Goal: Contribute content: Contribute content

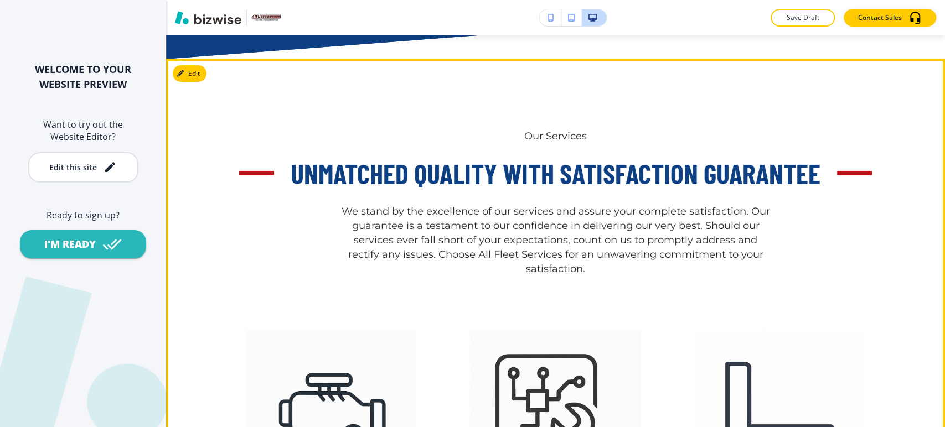
scroll to position [2459, 0]
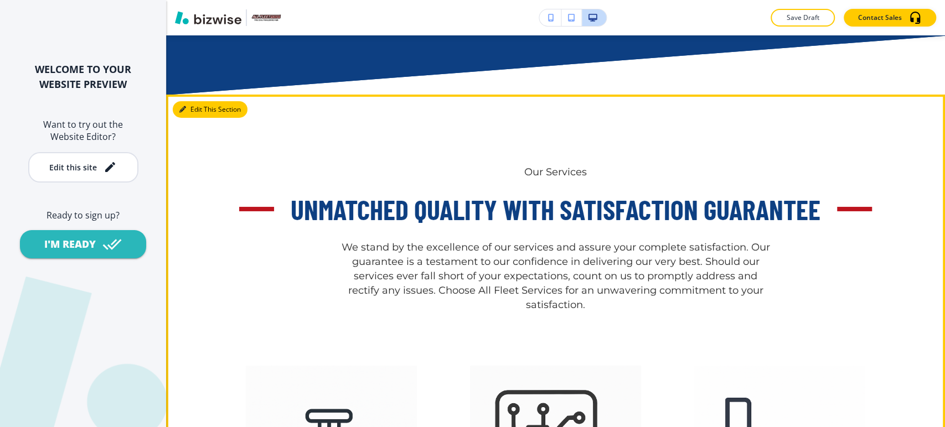
click at [201, 108] on button "Edit This Section" at bounding box center [210, 109] width 75 height 17
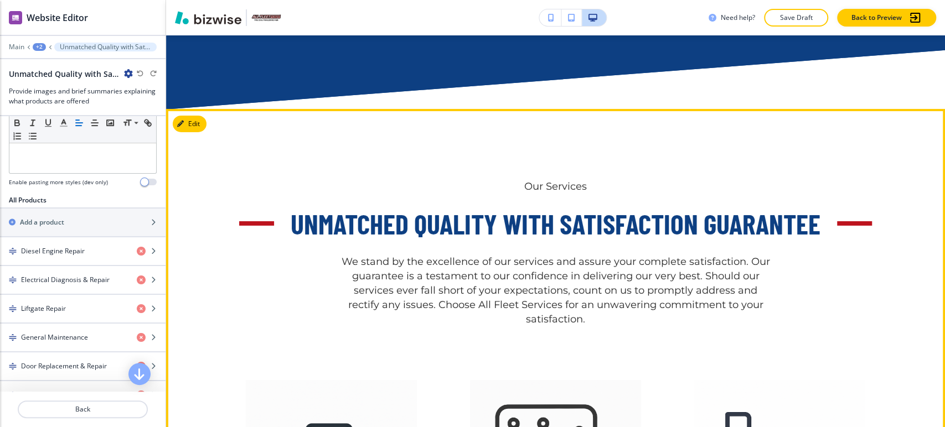
scroll to position [2333, 0]
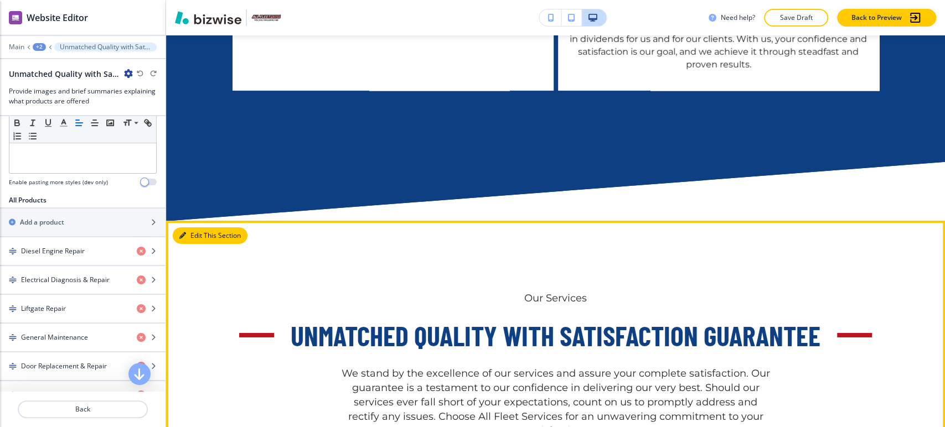
click at [200, 236] on button "Edit This Section" at bounding box center [210, 235] width 75 height 17
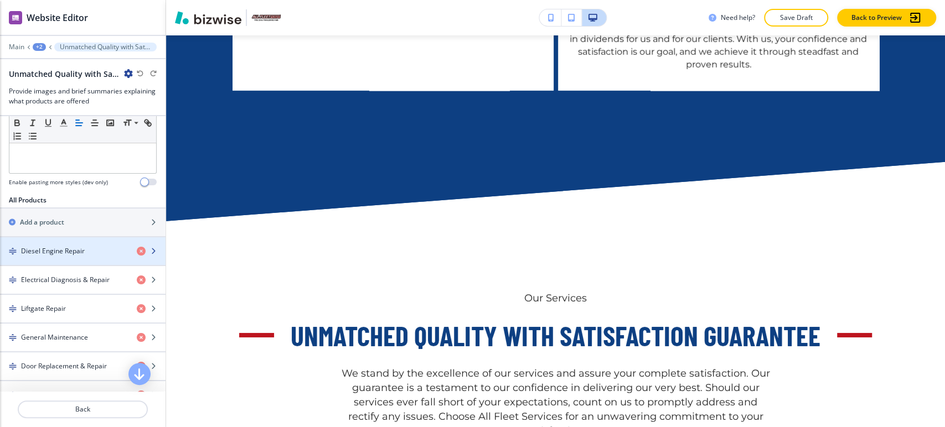
scroll to position [695, 0]
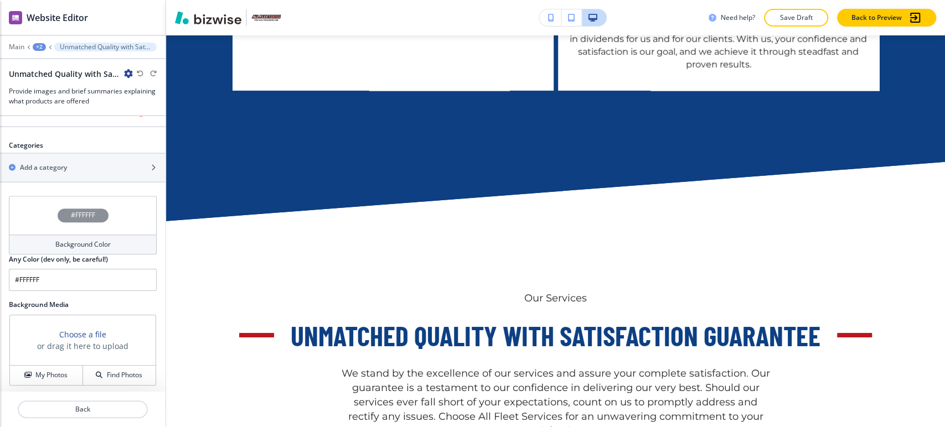
click at [25, 46] on div "Main +2 Unmatched Quality with Satisfaction Guarantee" at bounding box center [83, 47] width 148 height 9
click at [18, 46] on p "Main" at bounding box center [16, 47] width 15 height 8
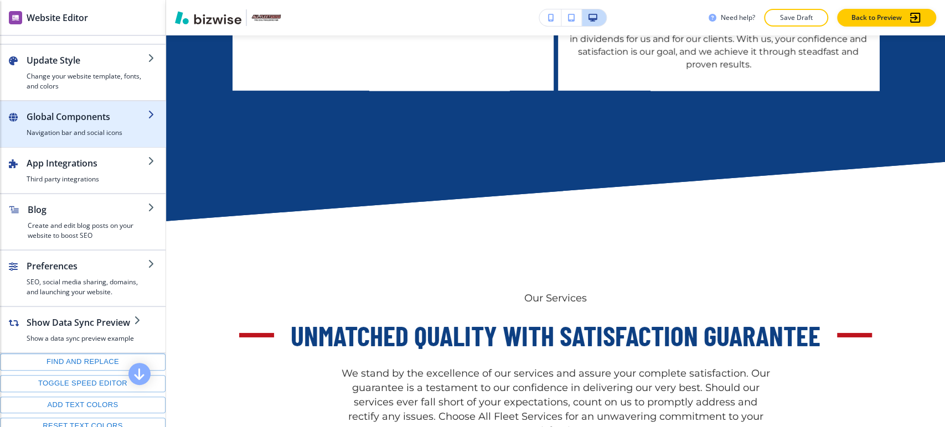
scroll to position [0, 0]
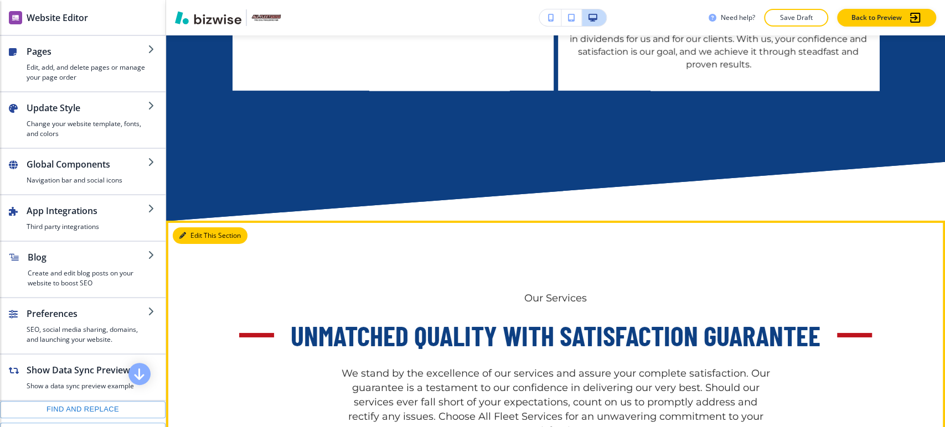
click at [192, 234] on button "Edit This Section" at bounding box center [210, 235] width 75 height 17
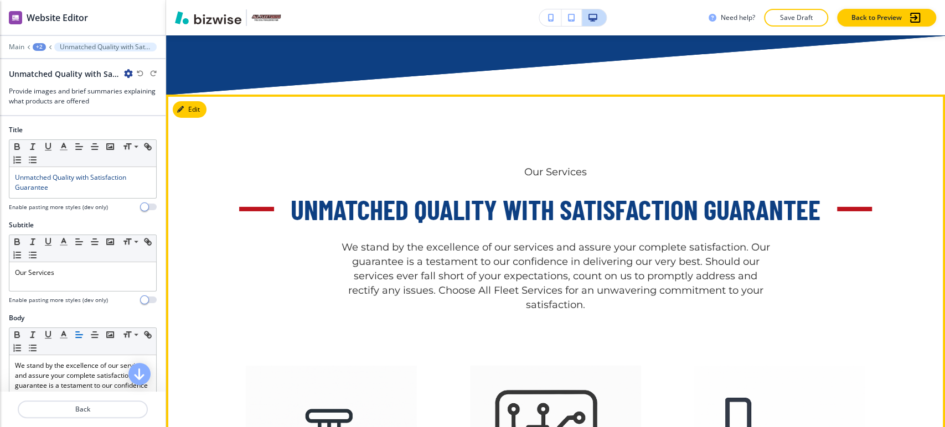
scroll to position [2395, 0]
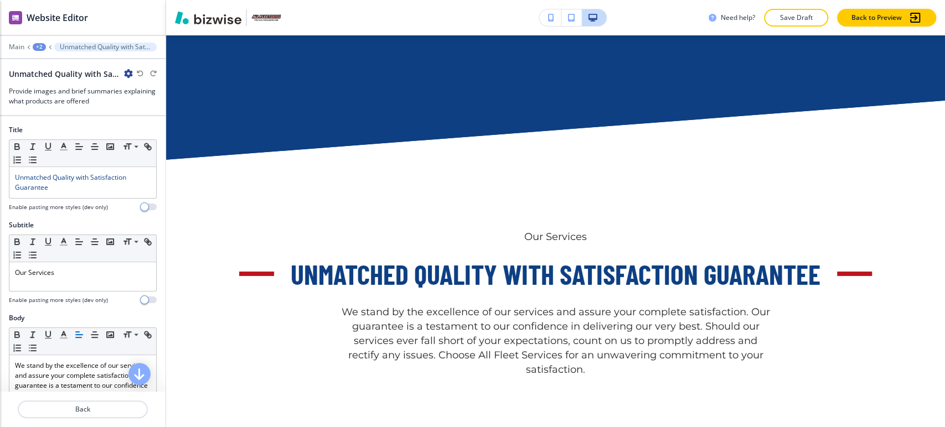
click at [39, 48] on div "+2" at bounding box center [39, 47] width 13 height 8
click at [71, 70] on button "Pages" at bounding box center [68, 64] width 71 height 19
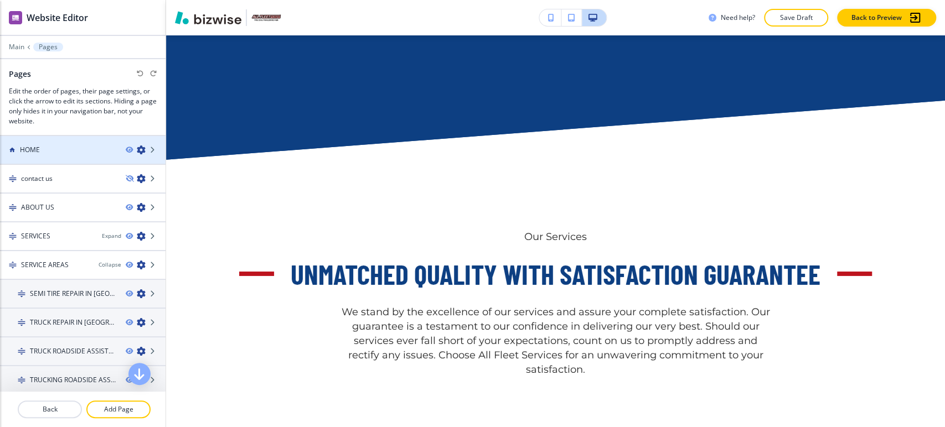
click at [86, 150] on div "HOME" at bounding box center [58, 150] width 117 height 10
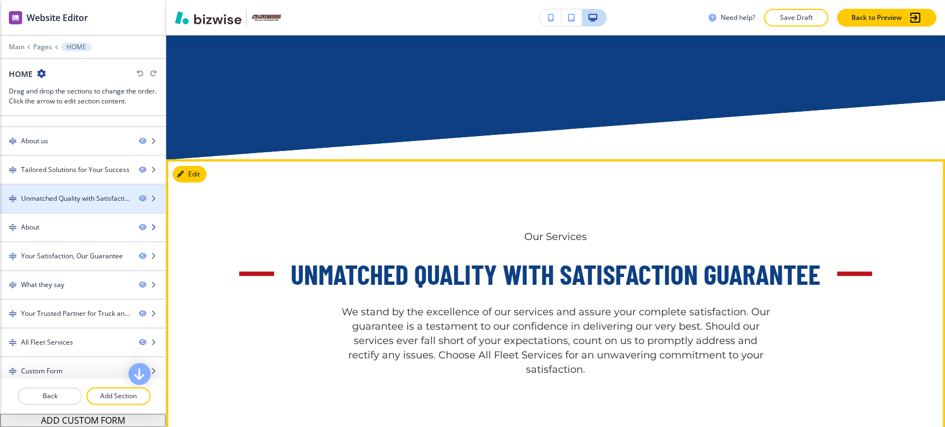
scroll to position [80, 0]
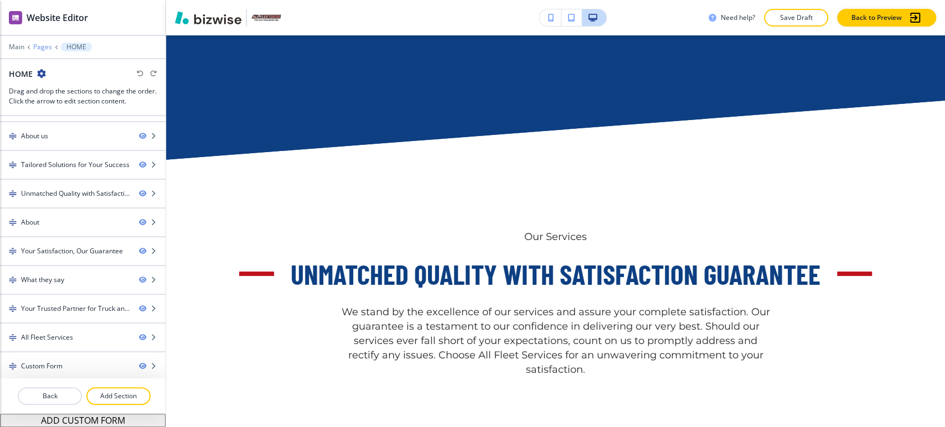
click at [41, 44] on p "Pages" at bounding box center [42, 47] width 19 height 8
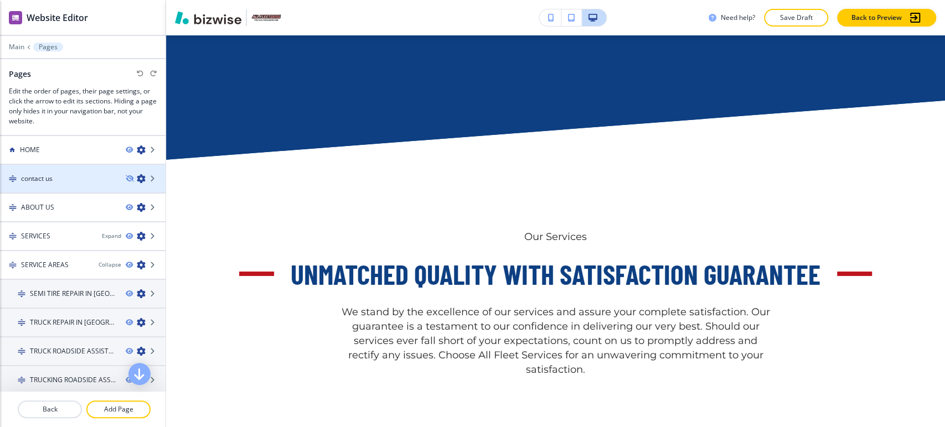
click at [86, 182] on div "contact us" at bounding box center [58, 179] width 117 height 10
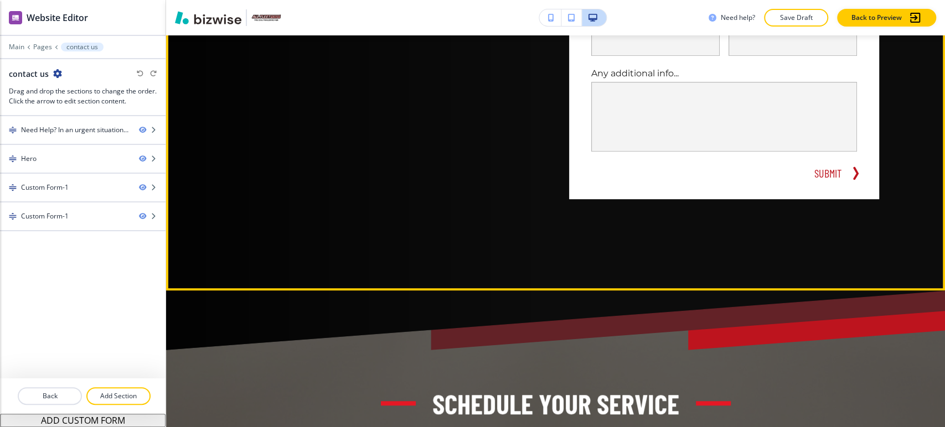
scroll to position [59, 0]
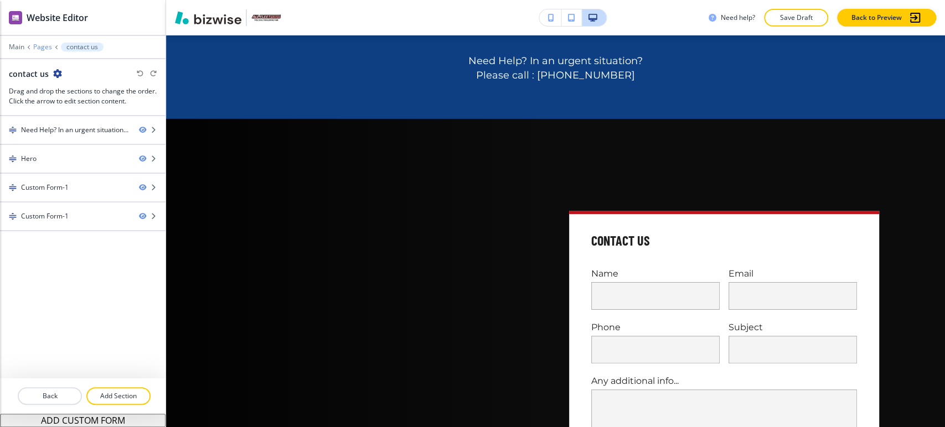
click at [42, 45] on p "Pages" at bounding box center [42, 47] width 19 height 8
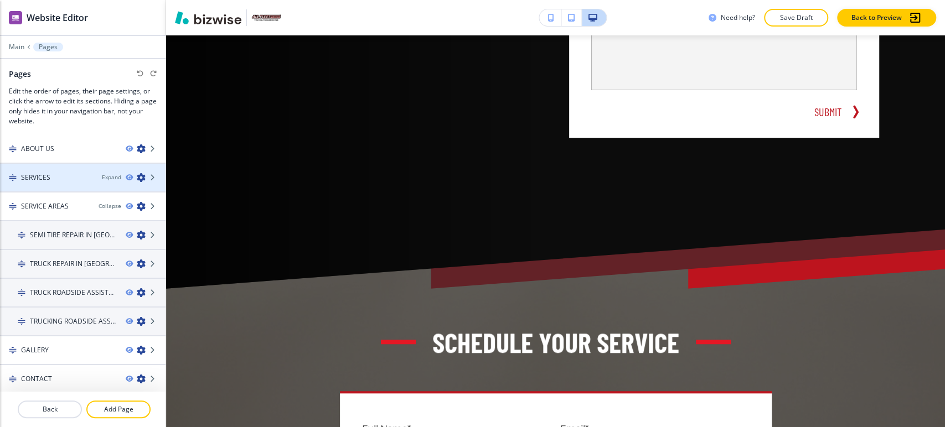
scroll to position [0, 0]
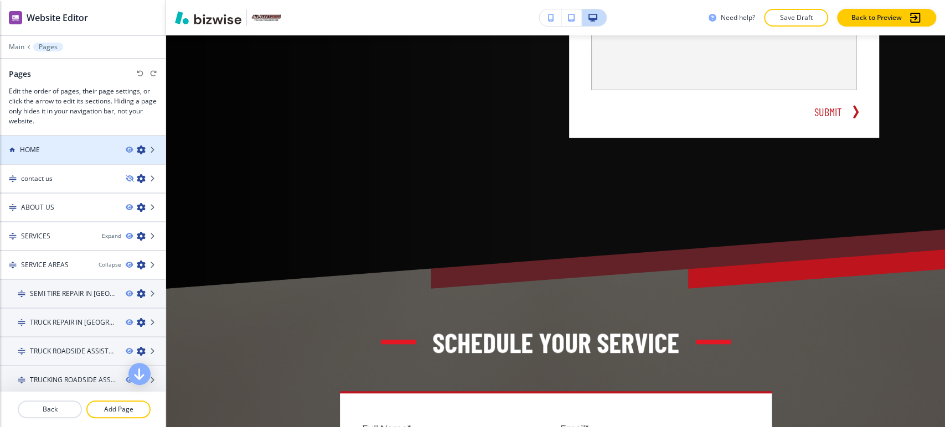
click at [84, 150] on div "HOME" at bounding box center [58, 150] width 117 height 10
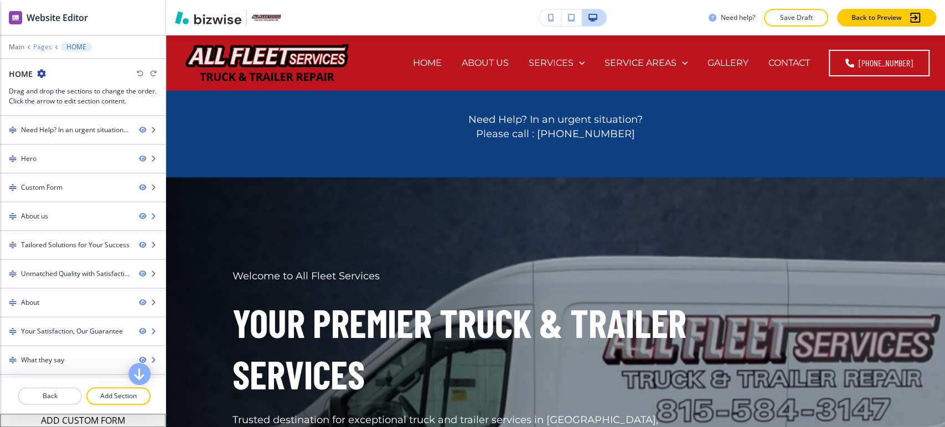
click at [46, 48] on p "Pages" at bounding box center [42, 47] width 19 height 8
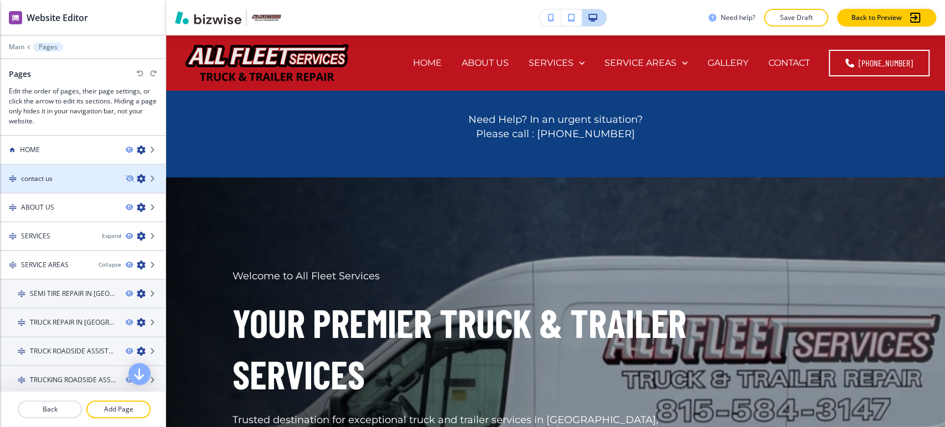
click at [137, 177] on icon "button" at bounding box center [141, 178] width 9 height 9
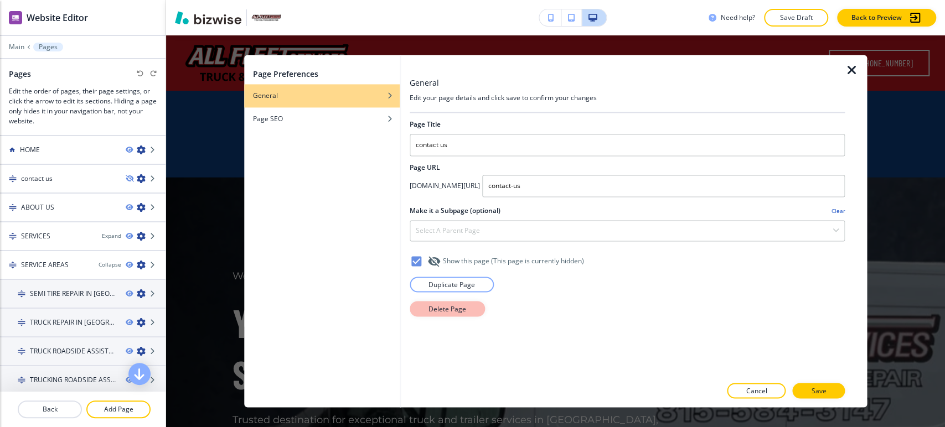
click at [457, 310] on p "Delete Page" at bounding box center [447, 309] width 38 height 10
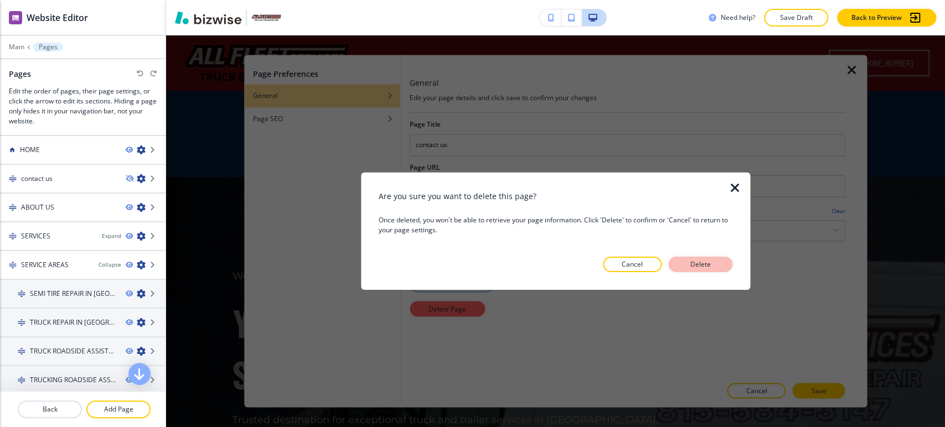
click at [687, 267] on p "Delete" at bounding box center [700, 265] width 27 height 10
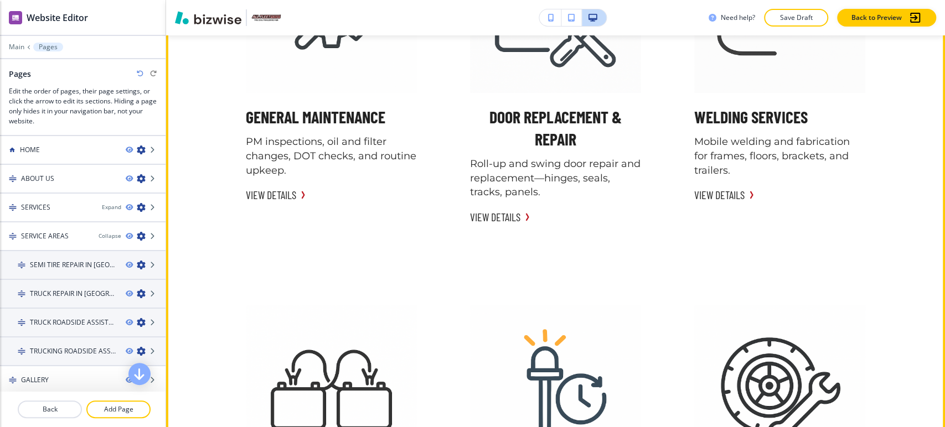
scroll to position [3382, 0]
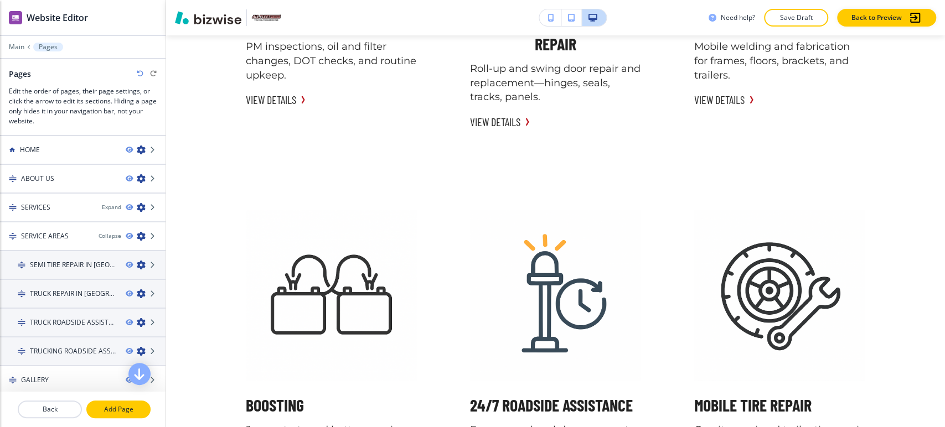
click at [112, 407] on p "Add Page" at bounding box center [118, 410] width 62 height 10
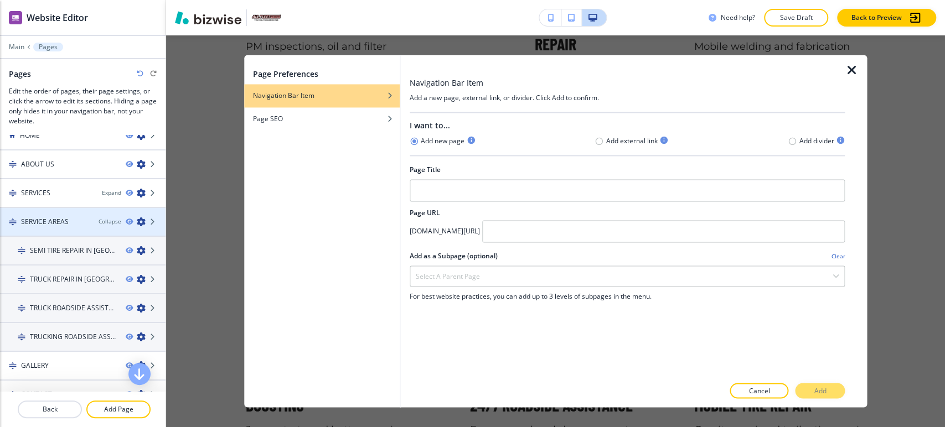
scroll to position [0, 0]
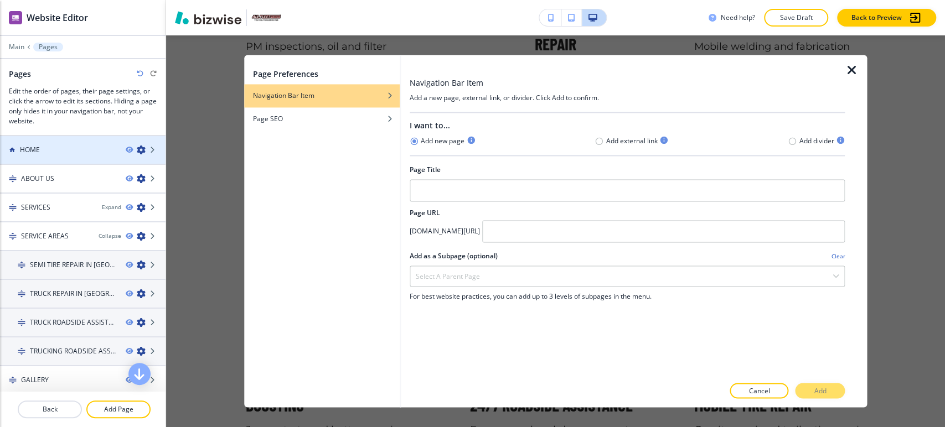
click at [75, 156] on div at bounding box center [82, 159] width 165 height 9
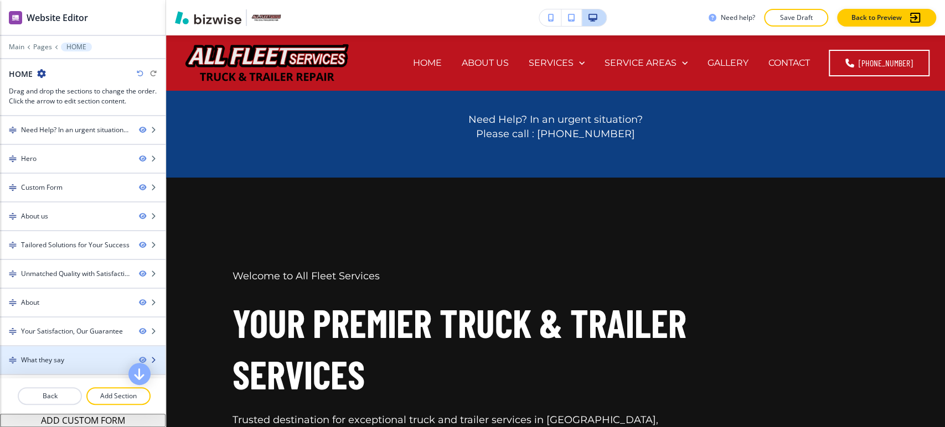
scroll to position [80, 0]
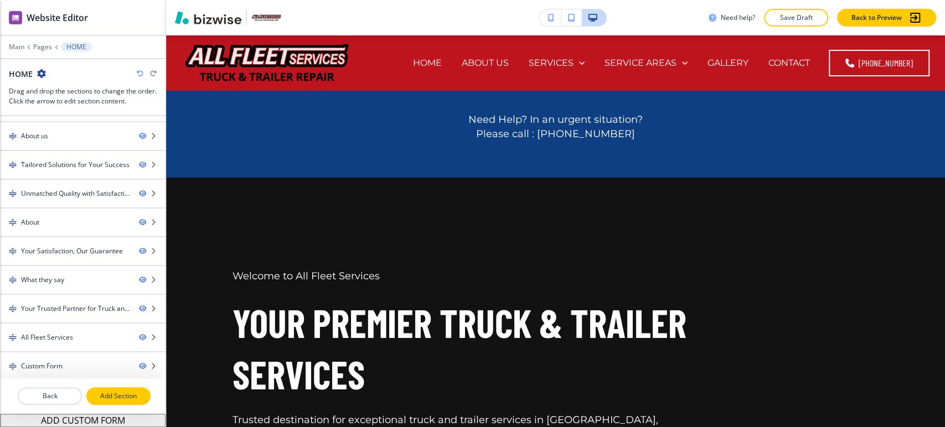
click at [111, 395] on p "Add Section" at bounding box center [118, 396] width 62 height 10
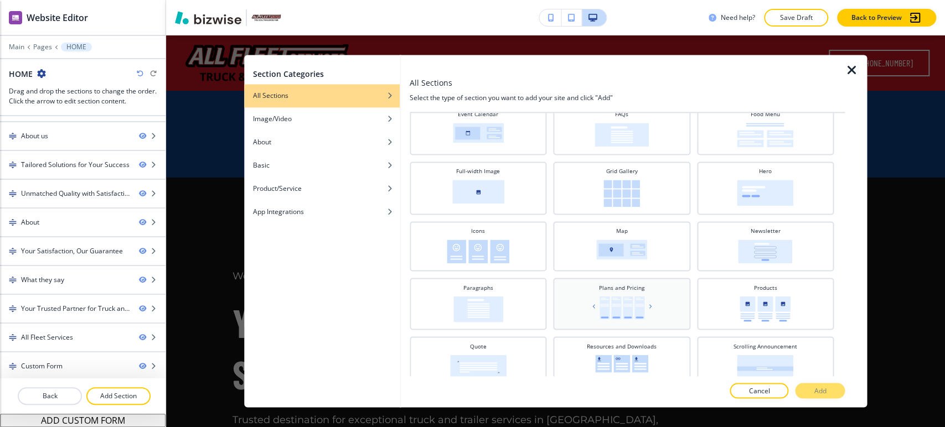
scroll to position [246, 0]
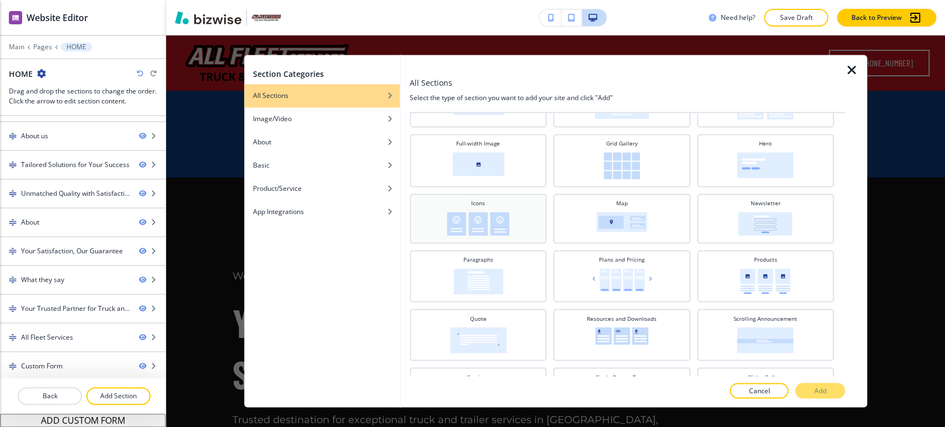
click at [514, 225] on div "Icons" at bounding box center [478, 217] width 126 height 37
click at [816, 392] on p "Add" at bounding box center [820, 391] width 12 height 10
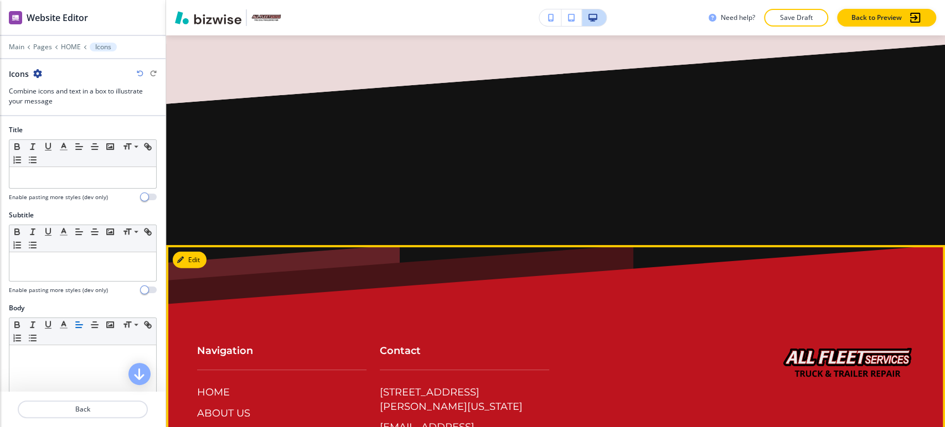
scroll to position [7373, 0]
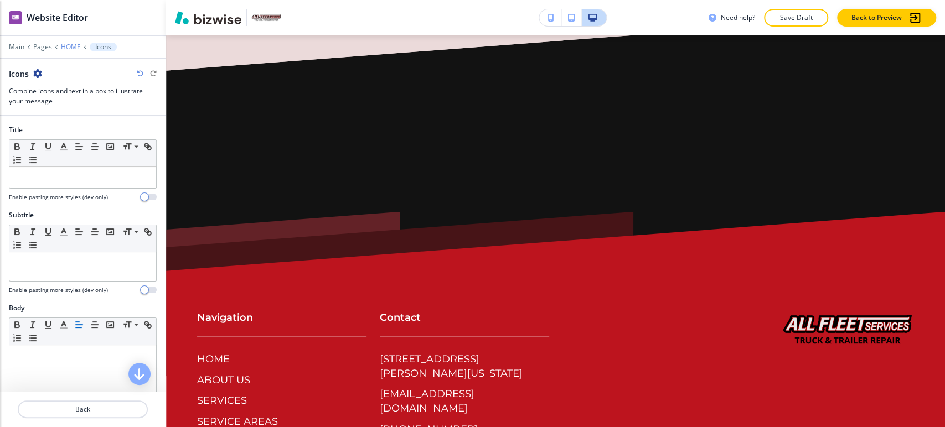
click at [75, 46] on p "HOME" at bounding box center [71, 47] width 20 height 8
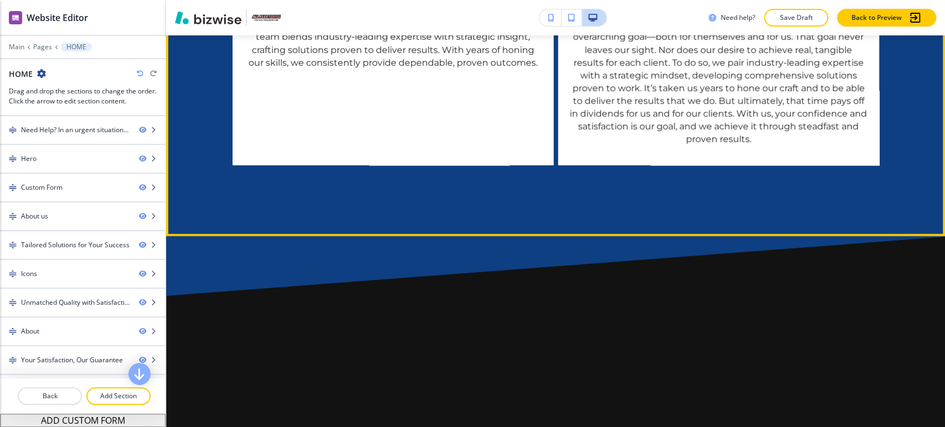
scroll to position [2395, 0]
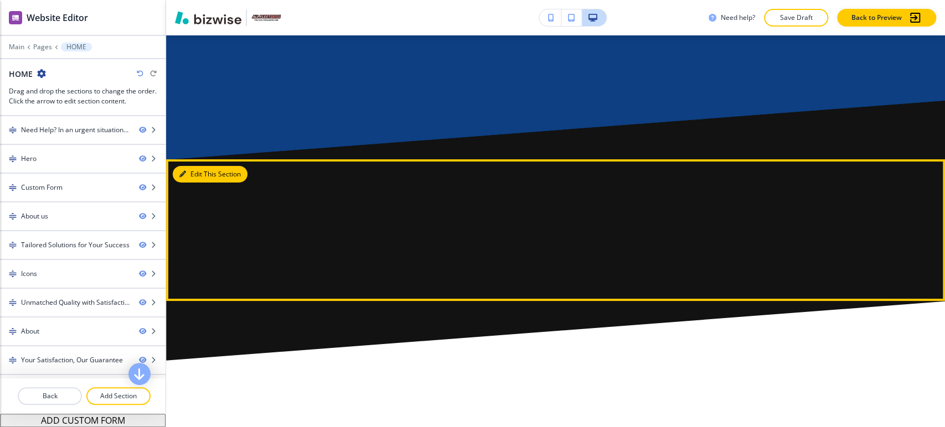
click at [188, 175] on button "Edit This Section" at bounding box center [210, 174] width 75 height 17
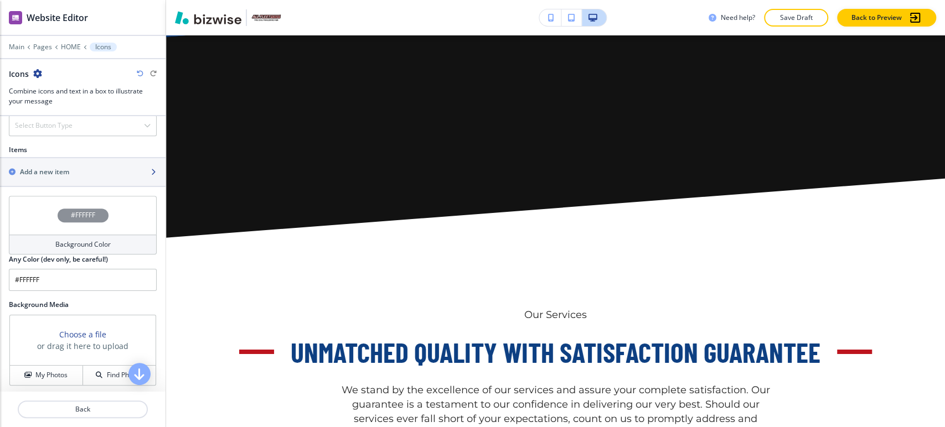
scroll to position [527, 0]
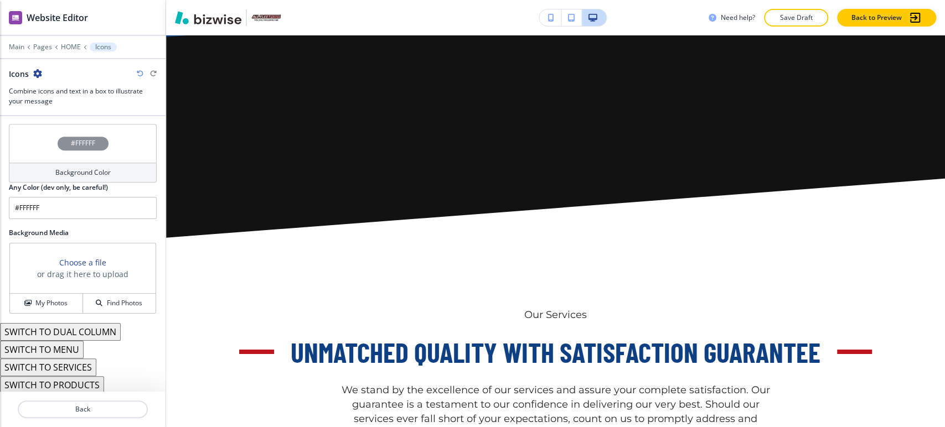
click at [97, 172] on h4 "Background Color" at bounding box center [82, 173] width 55 height 10
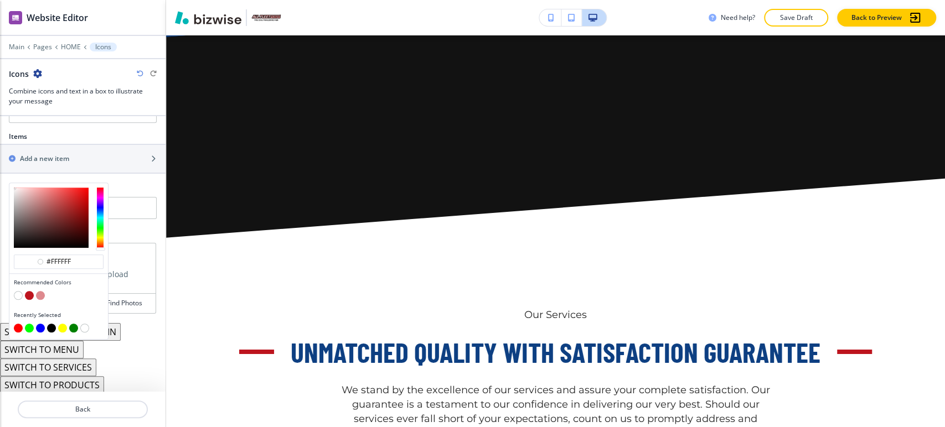
click at [20, 296] on button "button" at bounding box center [18, 295] width 9 height 9
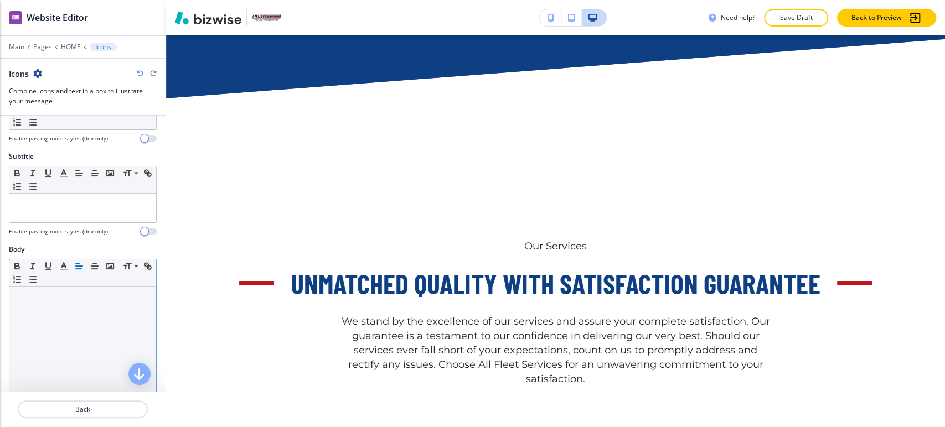
scroll to position [0, 0]
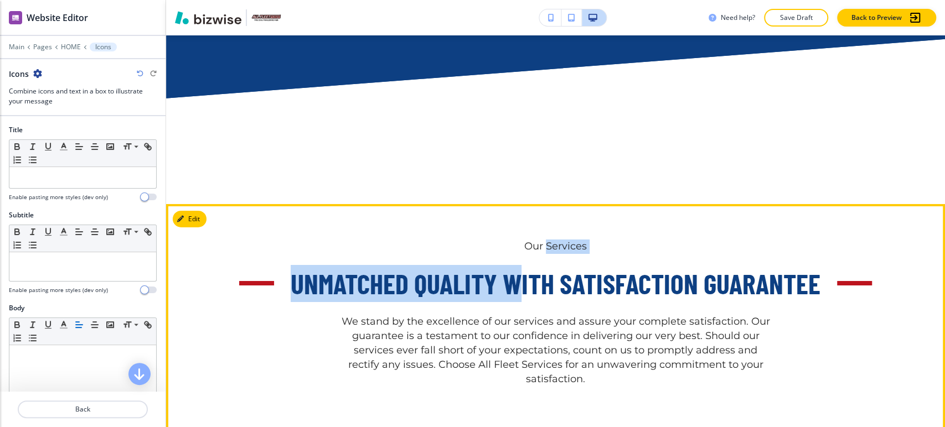
drag, startPoint x: 514, startPoint y: 250, endPoint x: 544, endPoint y: 246, distance: 30.1
click at [544, 246] on div "Our Services Unmatched Quality with Satisfaction Guarantee We stand by the exce…" at bounding box center [555, 313] width 646 height 147
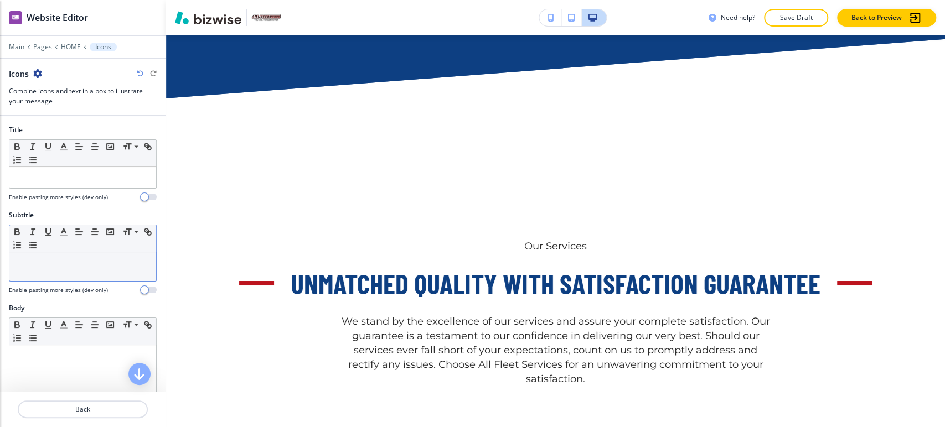
click at [65, 273] on div at bounding box center [82, 266] width 147 height 29
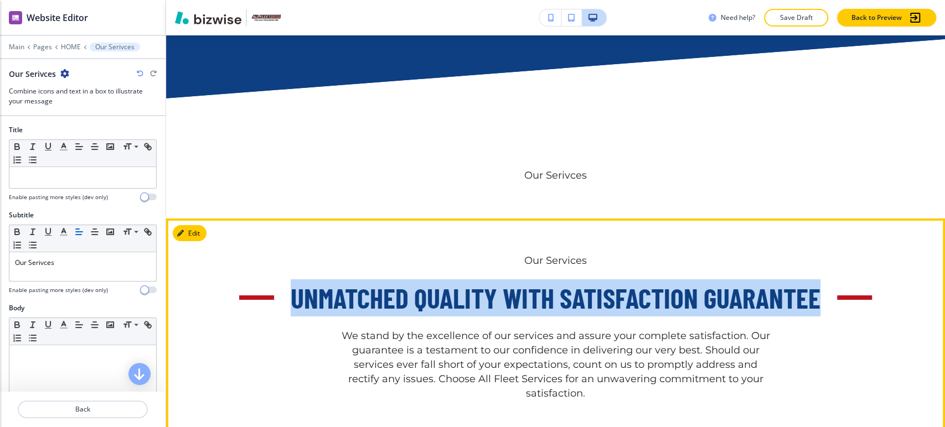
drag, startPoint x: 291, startPoint y: 298, endPoint x: 815, endPoint y: 301, distance: 524.1
click at [815, 301] on span "Unmatched Quality with Satisfaction Guarantee" at bounding box center [556, 297] width 530 height 33
copy span "Unmatched Quality with Satisfaction Guarantee"
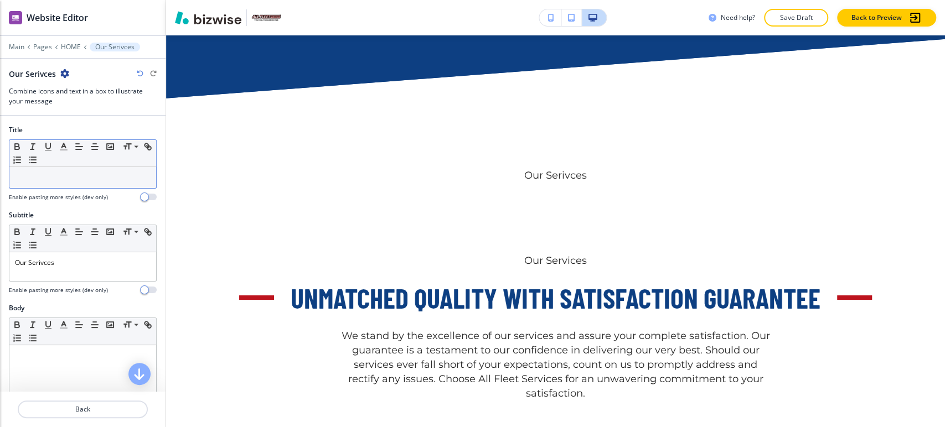
click at [62, 176] on p at bounding box center [83, 178] width 136 height 10
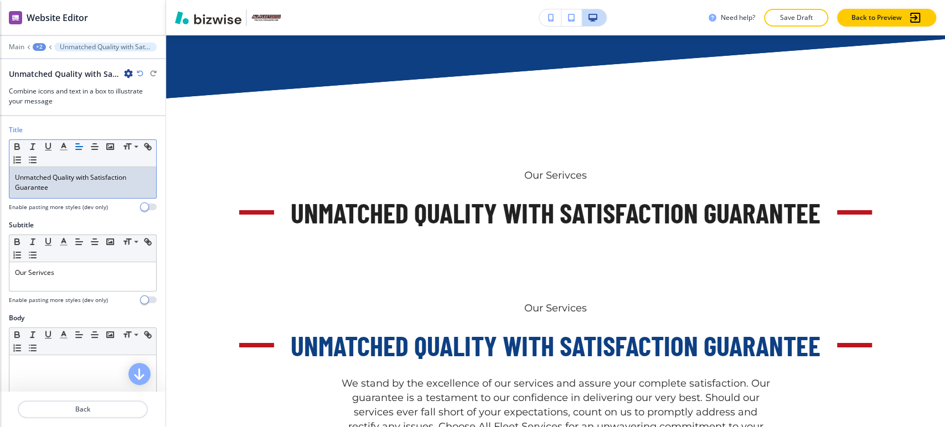
click at [46, 178] on p "Unmatched Quality with Satisfaction Guarantee" at bounding box center [83, 183] width 136 height 20
click at [63, 150] on line "button" at bounding box center [63, 150] width 7 height 0
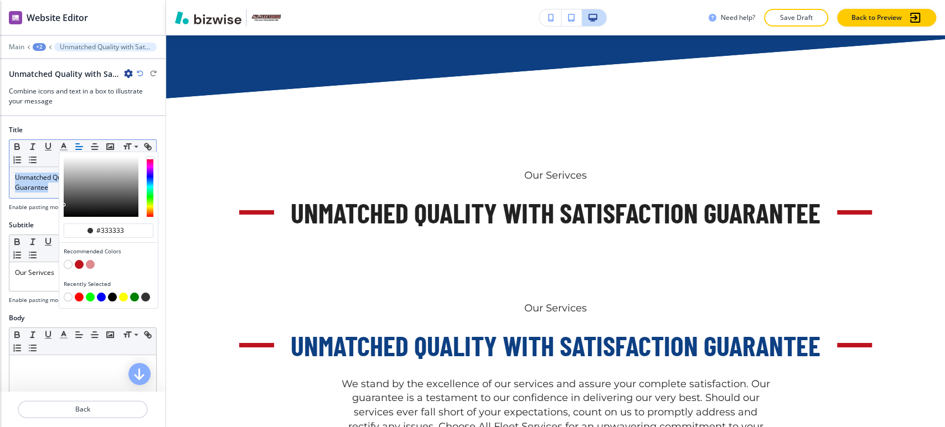
click at [33, 185] on p "Unmatched Quality with Satisfaction Guarantee" at bounding box center [83, 183] width 136 height 20
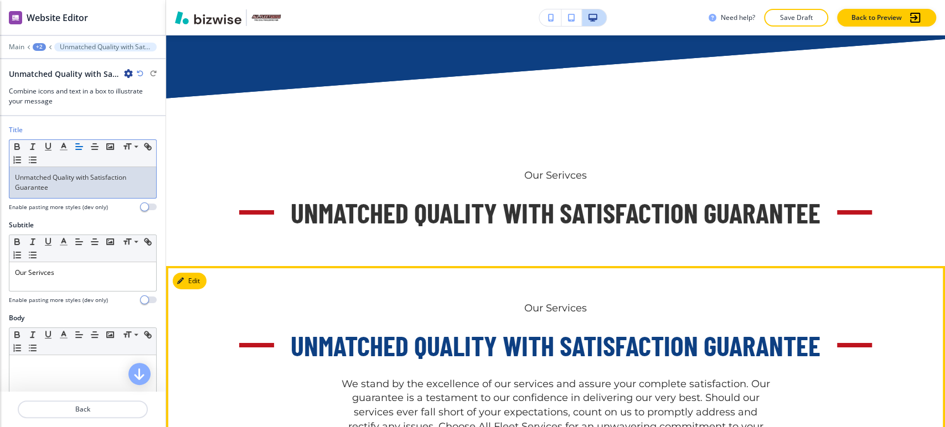
click at [456, 345] on span "Unmatched Quality with Satisfaction Guarantee" at bounding box center [556, 345] width 530 height 33
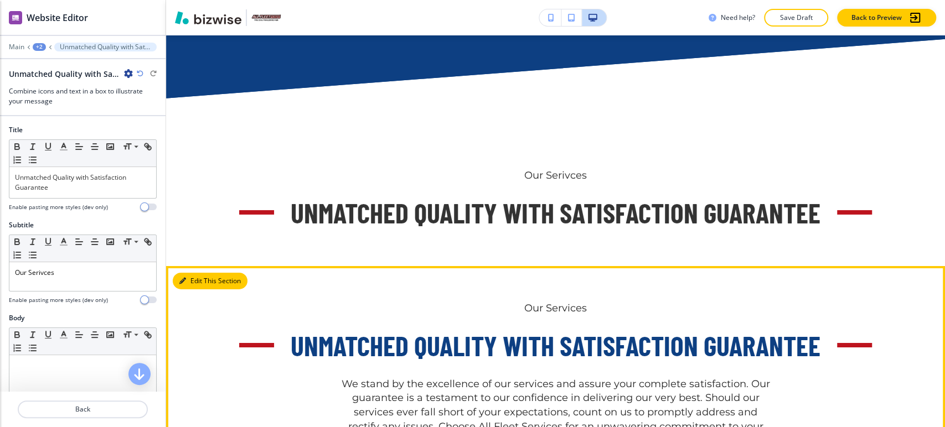
click at [189, 283] on button "Edit This Section" at bounding box center [210, 281] width 75 height 17
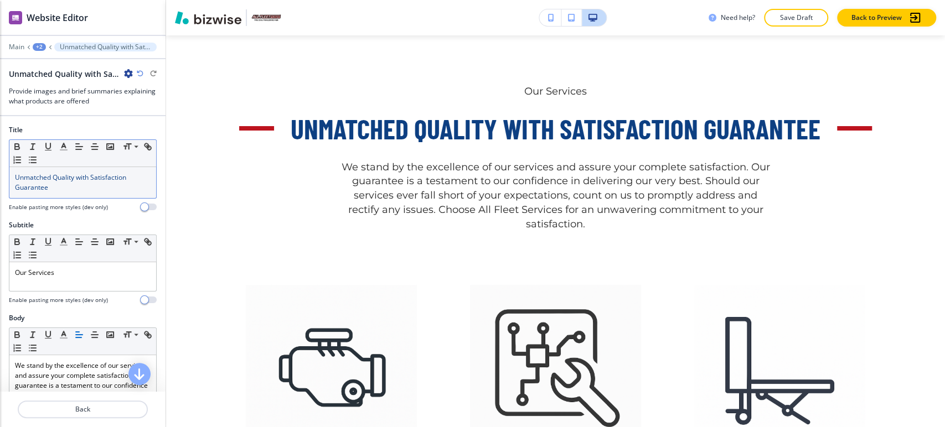
scroll to position [2686, 0]
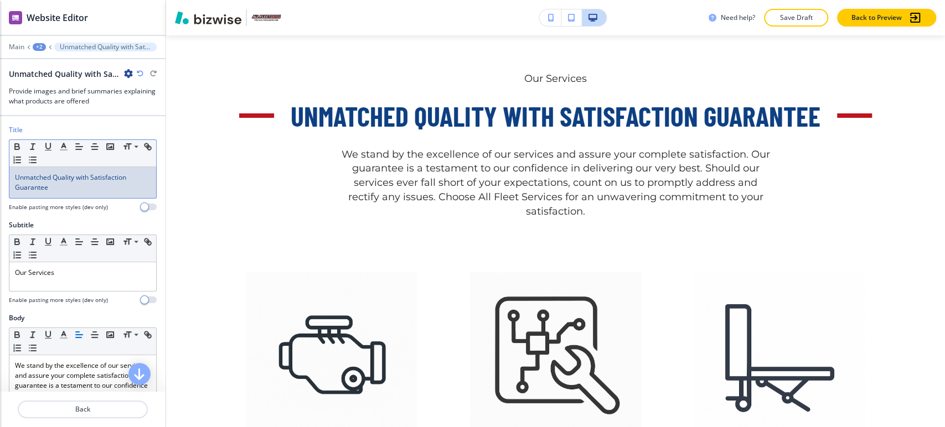
click at [27, 181] on span "Unmatched Quality with Satisfaction Guarantee" at bounding box center [71, 182] width 113 height 19
click at [66, 150] on icon "button" at bounding box center [64, 147] width 10 height 10
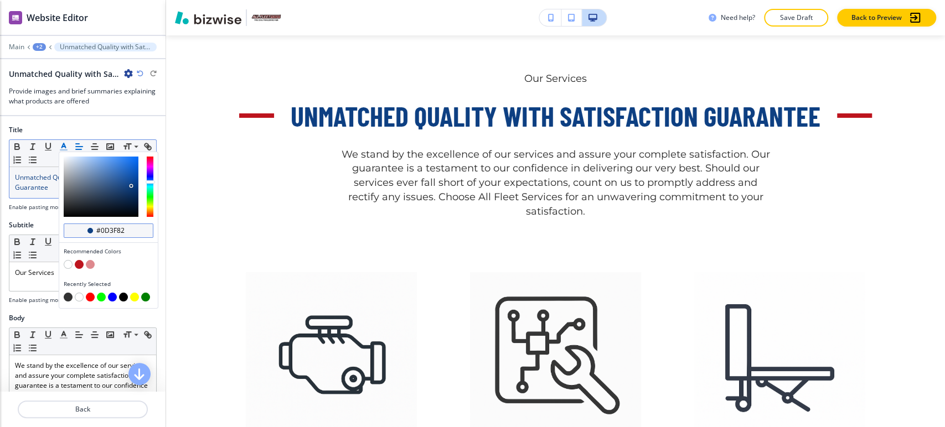
click at [110, 229] on input "#0d3f82" at bounding box center [114, 230] width 39 height 9
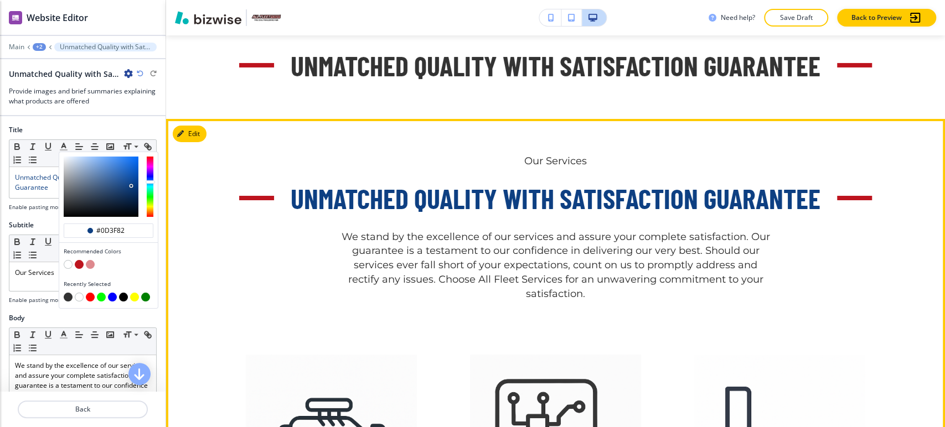
scroll to position [2501, 0]
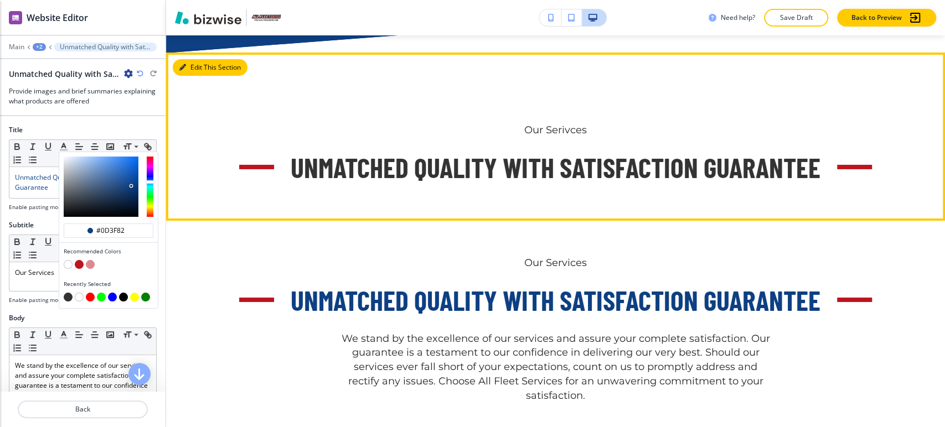
click at [194, 62] on button "Edit This Section" at bounding box center [210, 67] width 75 height 17
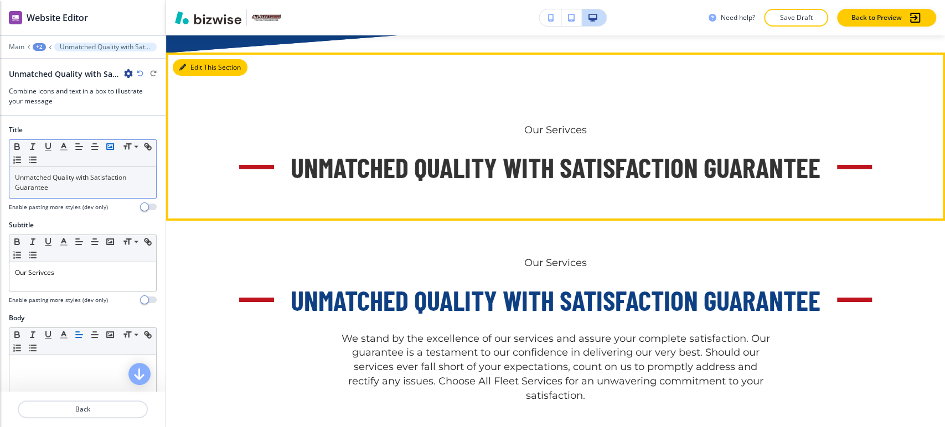
scroll to position [2517, 0]
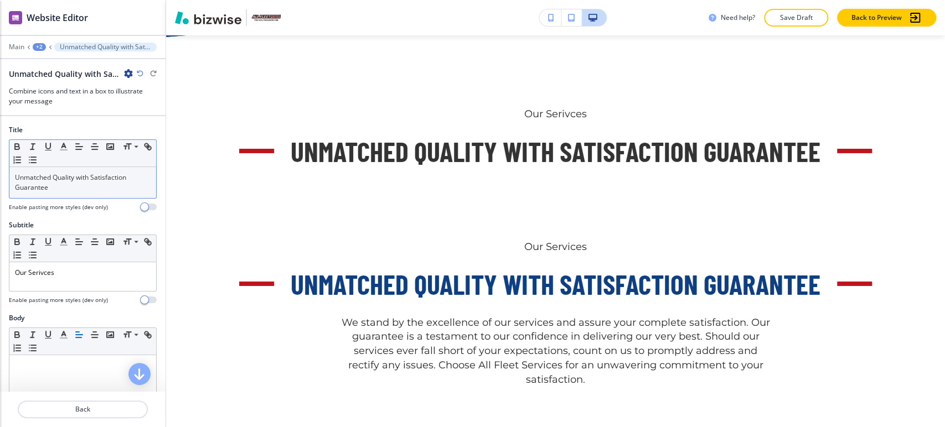
click at [61, 181] on span "Unmatched Quality with Satisfaction Guarantee" at bounding box center [71, 182] width 113 height 19
click at [65, 147] on polyline "button" at bounding box center [64, 145] width 4 height 4
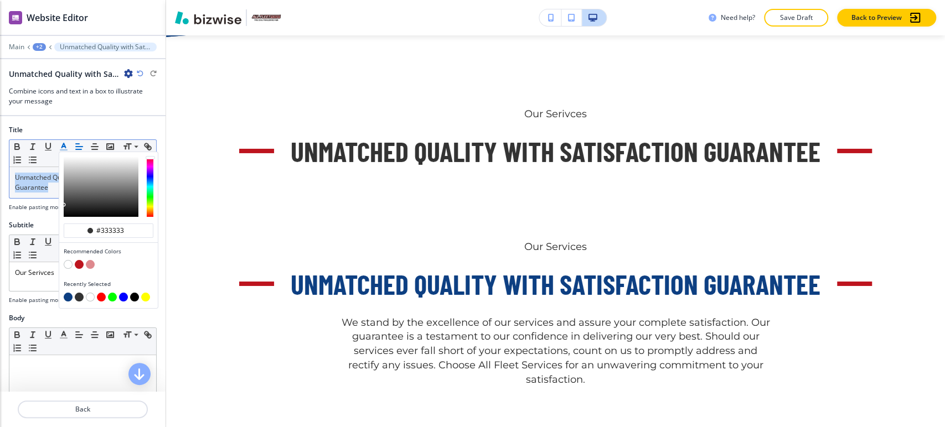
click at [69, 295] on button "button" at bounding box center [68, 297] width 9 height 9
type input "#0d3f82"
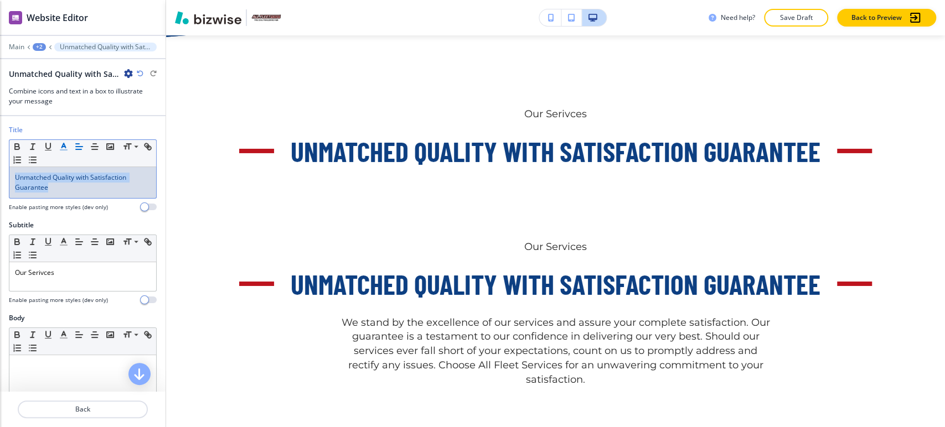
click at [40, 176] on span "Unmatched Quality with Satisfaction Guarantee" at bounding box center [71, 182] width 113 height 19
click at [64, 186] on p "Unmatched Quality with Satisfaction Guarantee" at bounding box center [83, 183] width 136 height 20
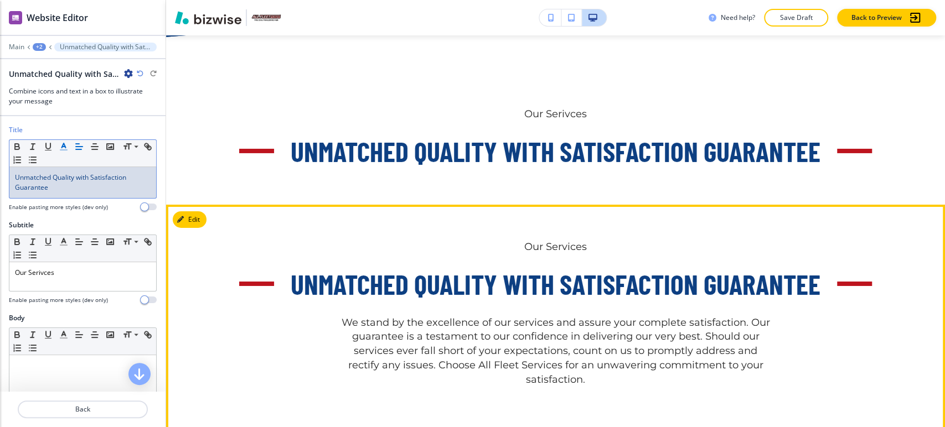
scroll to position [2579, 0]
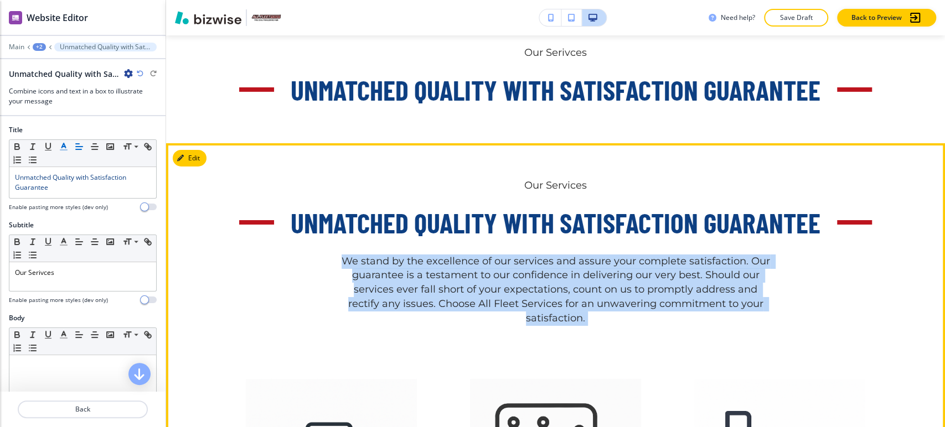
drag, startPoint x: 337, startPoint y: 258, endPoint x: 593, endPoint y: 318, distance: 263.1
copy div "We stand by the excellence of our services and assure your complete satisfactio…"
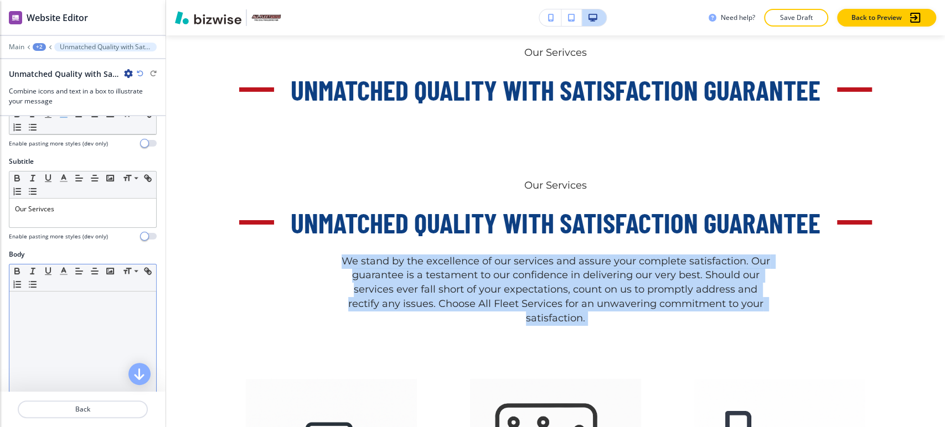
scroll to position [123, 0]
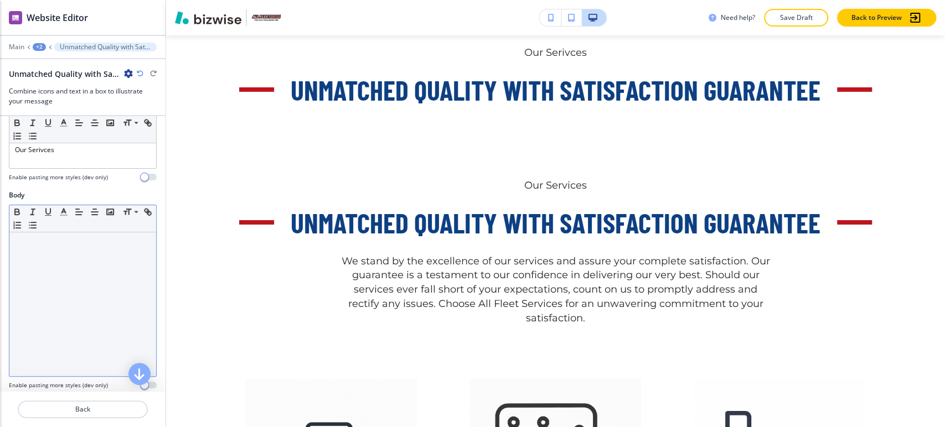
click at [70, 242] on p at bounding box center [83, 243] width 136 height 10
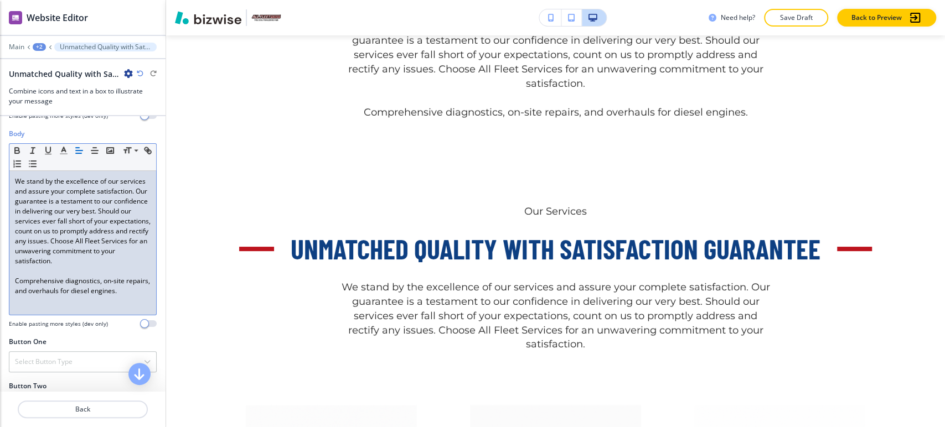
scroll to position [2702, 0]
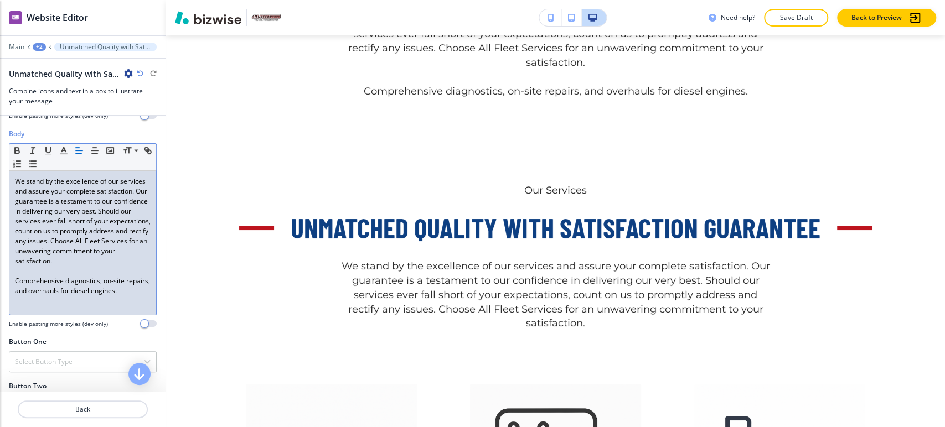
click at [20, 276] on p at bounding box center [83, 271] width 136 height 10
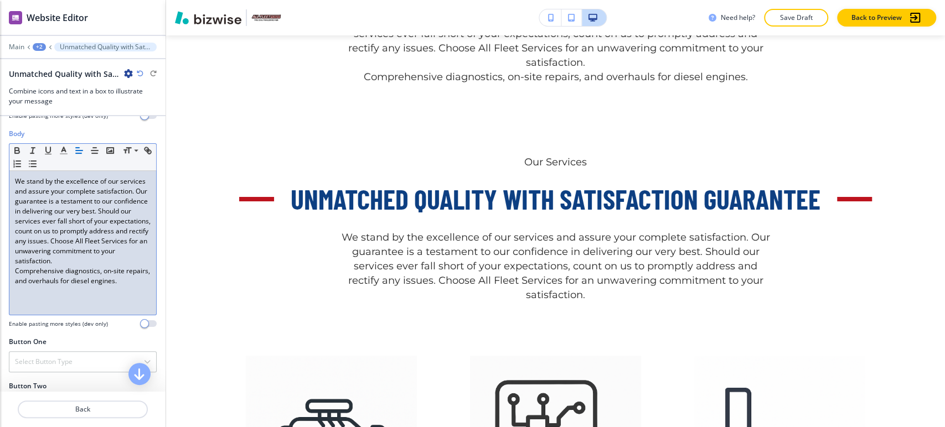
click at [13, 281] on div "We stand by the excellence of our services and assure your complete satisfactio…" at bounding box center [82, 243] width 147 height 144
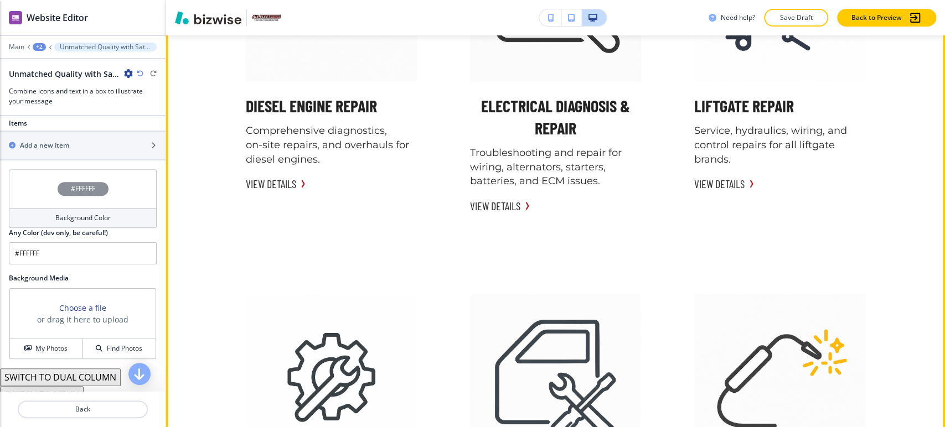
scroll to position [2948, 0]
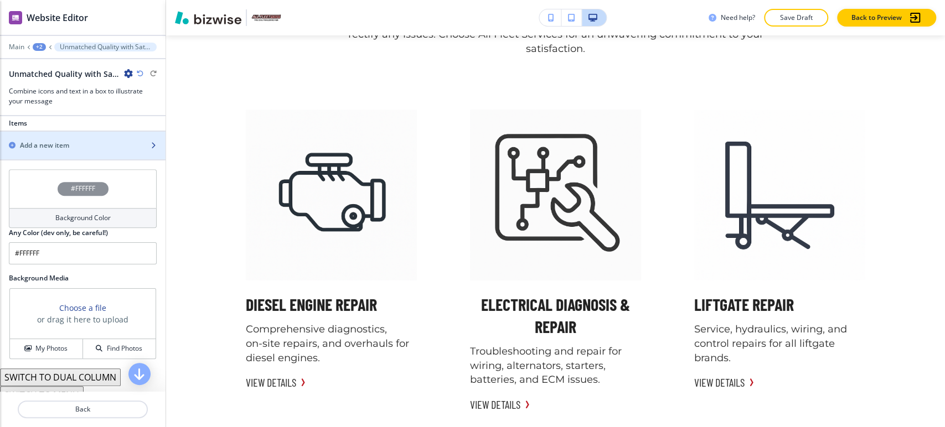
click at [107, 153] on div "button" at bounding box center [82, 155] width 165 height 9
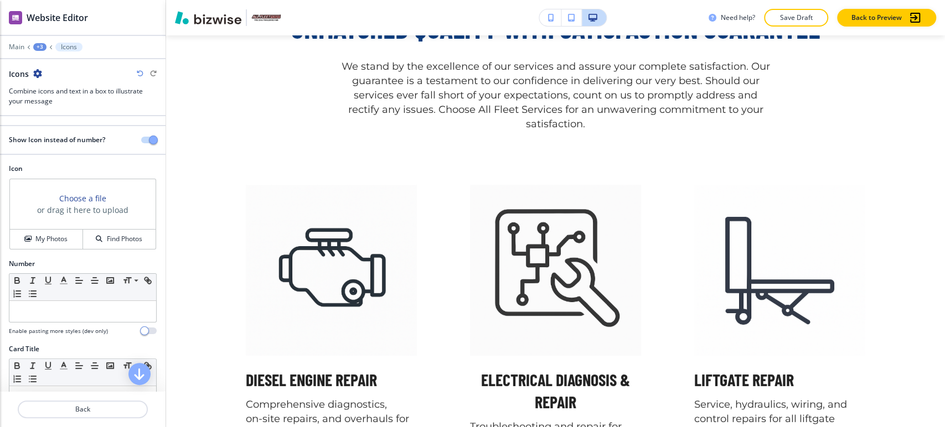
scroll to position [3023, 0]
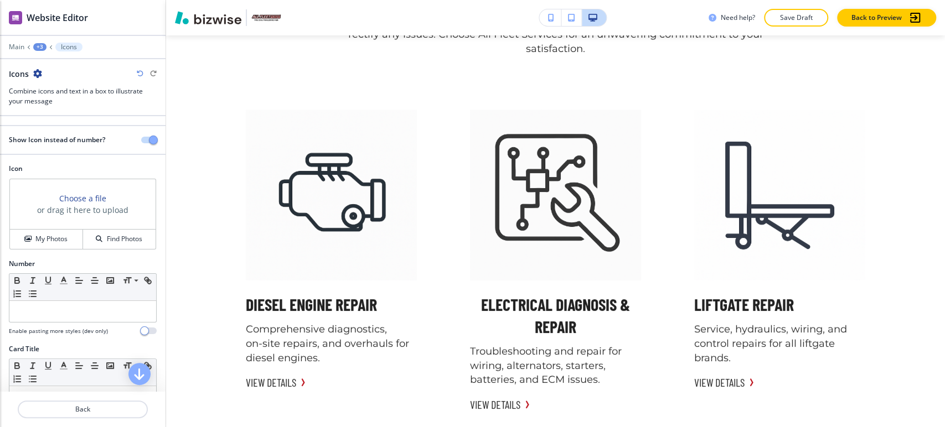
click at [33, 71] on icon "button" at bounding box center [37, 73] width 9 height 9
click at [54, 111] on p "Duplicate Icons" at bounding box center [68, 112] width 56 height 10
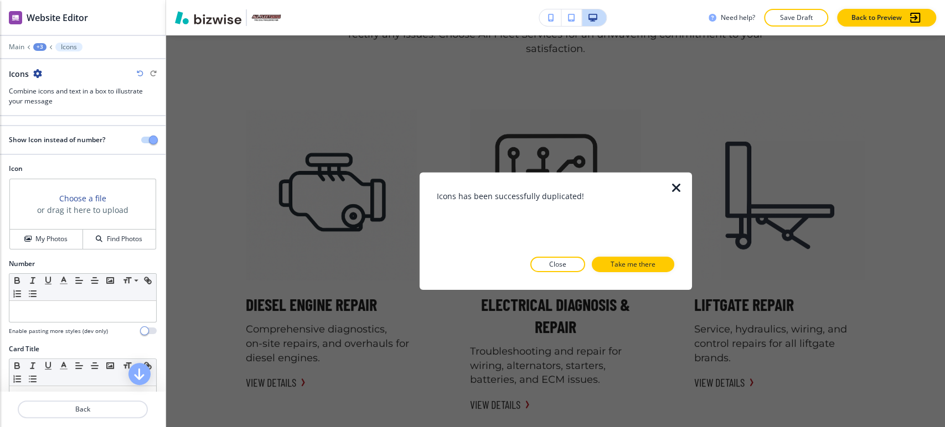
click at [548, 262] on button "Close" at bounding box center [557, 264] width 55 height 15
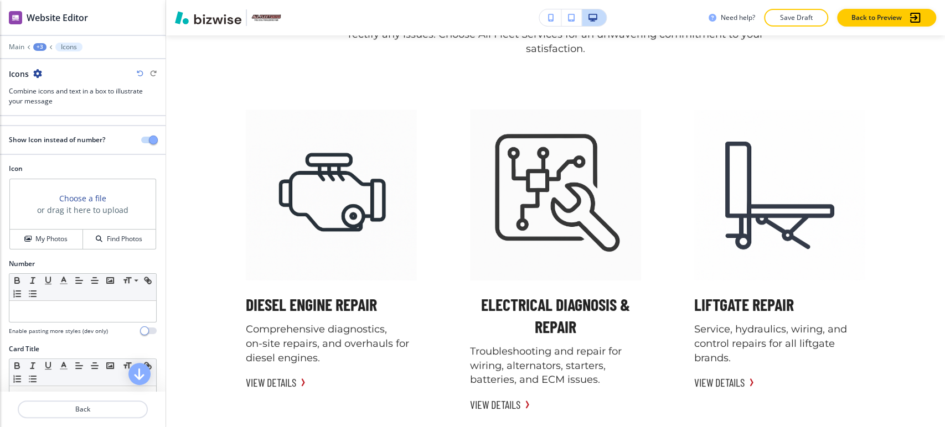
click at [37, 71] on icon "button" at bounding box center [37, 73] width 9 height 9
click at [84, 114] on p "Duplicate Icons" at bounding box center [68, 112] width 56 height 10
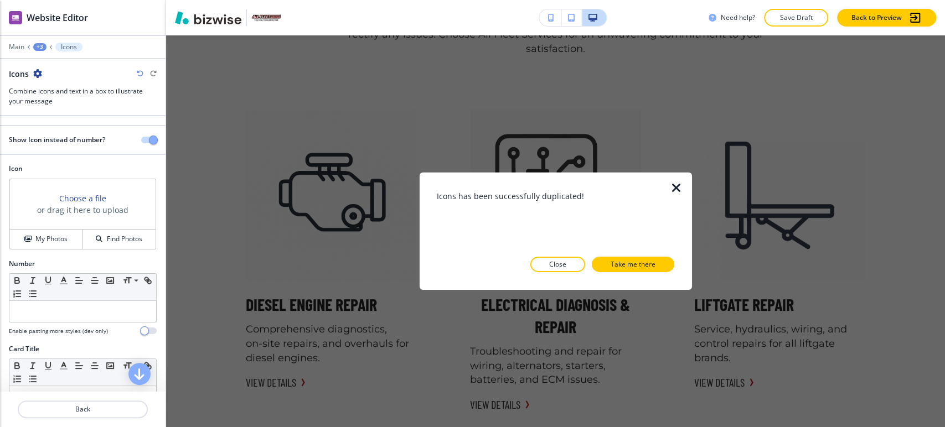
click at [560, 257] on button "Close" at bounding box center [557, 264] width 55 height 15
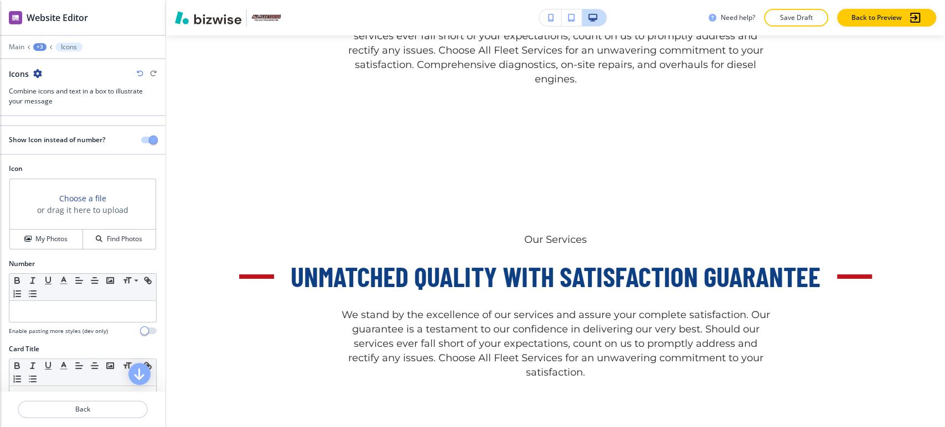
scroll to position [2777, 0]
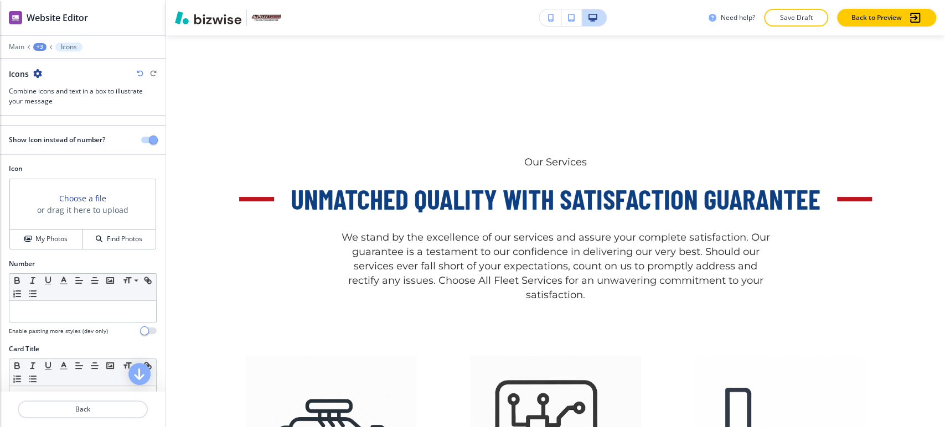
click at [38, 44] on div "+3" at bounding box center [39, 47] width 13 height 8
click at [60, 101] on p "Unmatched Quality with Satisfaction Guarantee" at bounding box center [68, 104] width 56 height 10
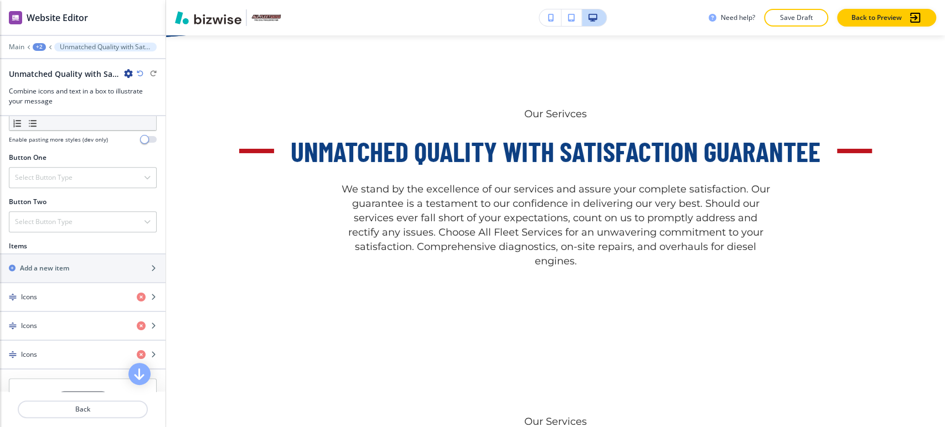
scroll to position [491, 0]
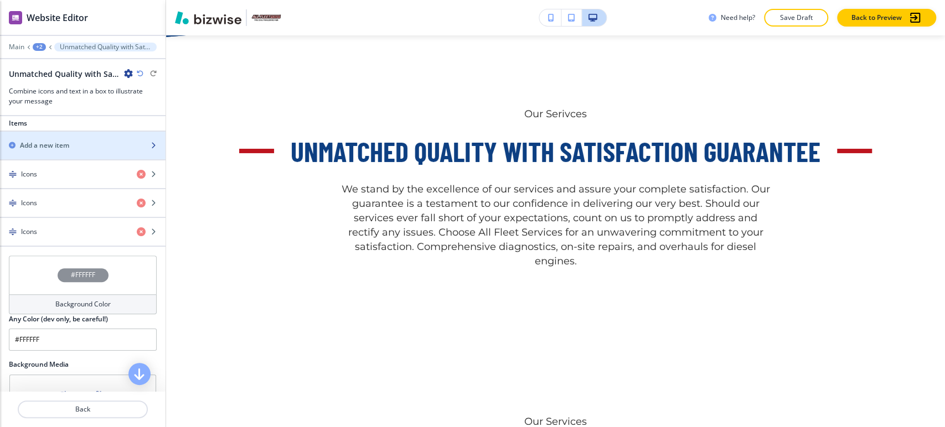
click at [80, 148] on div "Add a new item" at bounding box center [70, 146] width 141 height 10
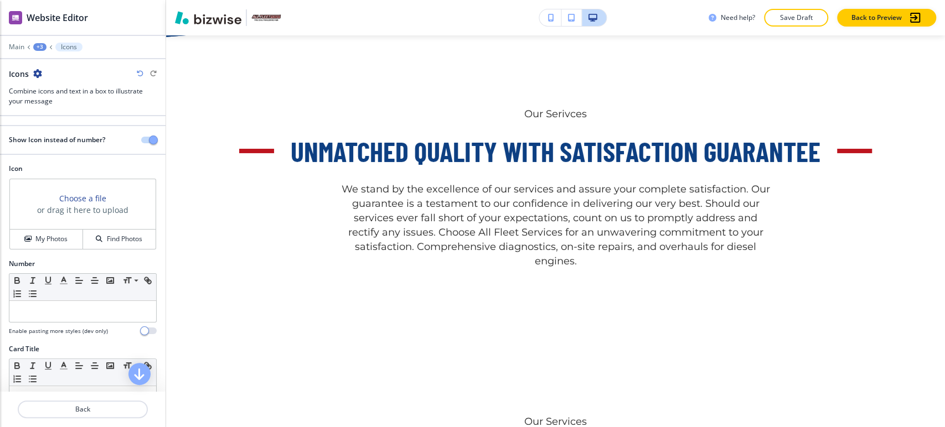
click at [42, 74] on div "Icons" at bounding box center [83, 74] width 148 height 12
click at [38, 73] on icon "button" at bounding box center [37, 73] width 9 height 9
click at [53, 107] on p "Duplicate Icons" at bounding box center [68, 112] width 56 height 10
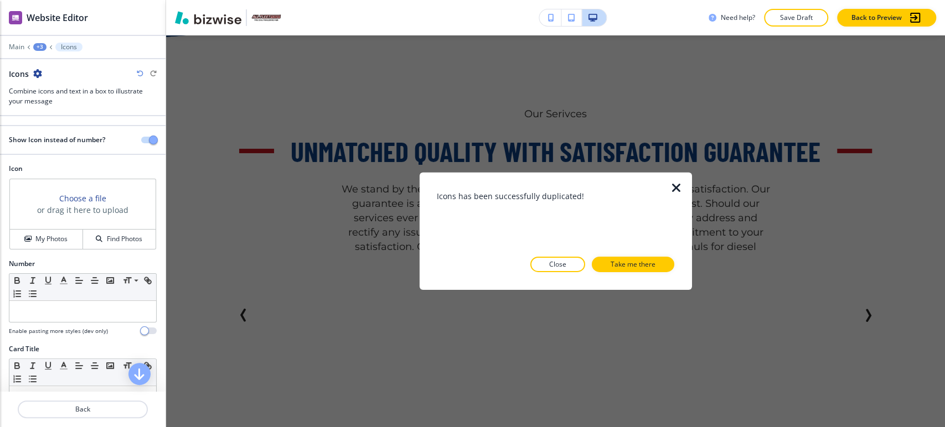
drag, startPoint x: 678, startPoint y: 189, endPoint x: 325, endPoint y: 136, distance: 356.5
click at [677, 189] on icon "button" at bounding box center [676, 188] width 13 height 13
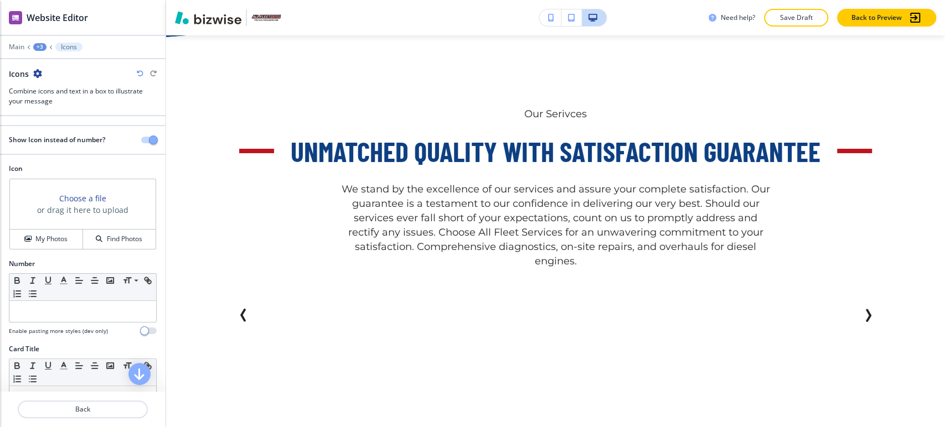
click at [38, 71] on icon "button" at bounding box center [37, 73] width 9 height 9
drag, startPoint x: 84, startPoint y: 114, endPoint x: 103, endPoint y: 114, distance: 19.4
click at [84, 114] on p "Duplicate Icons" at bounding box center [68, 112] width 56 height 10
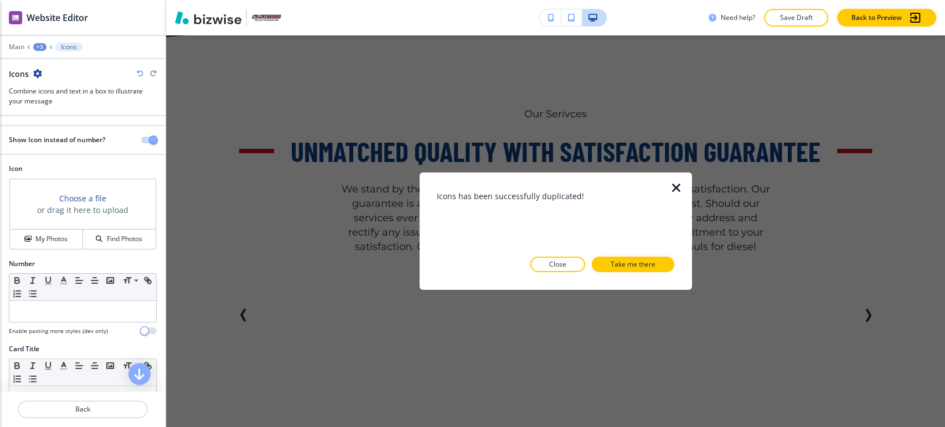
click at [674, 184] on icon "button" at bounding box center [676, 188] width 13 height 13
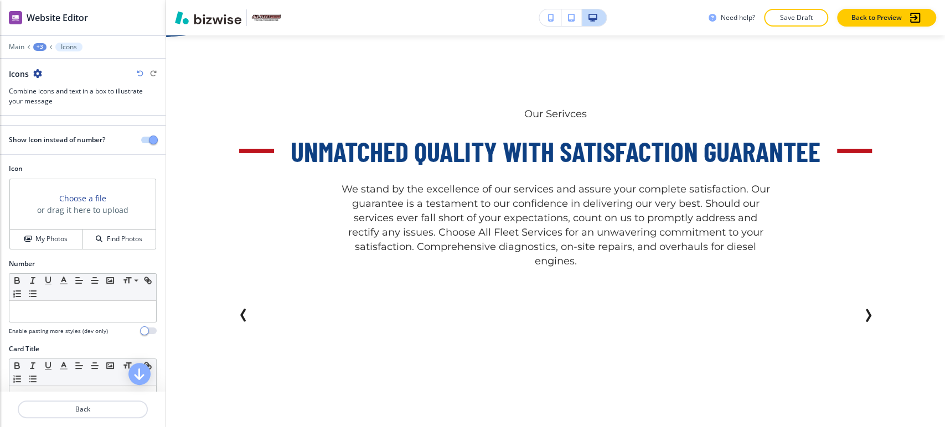
click at [32, 68] on div "Icons" at bounding box center [25, 74] width 33 height 12
click at [37, 72] on icon "button" at bounding box center [37, 73] width 9 height 9
click at [71, 110] on p "Duplicate Icons" at bounding box center [68, 112] width 56 height 10
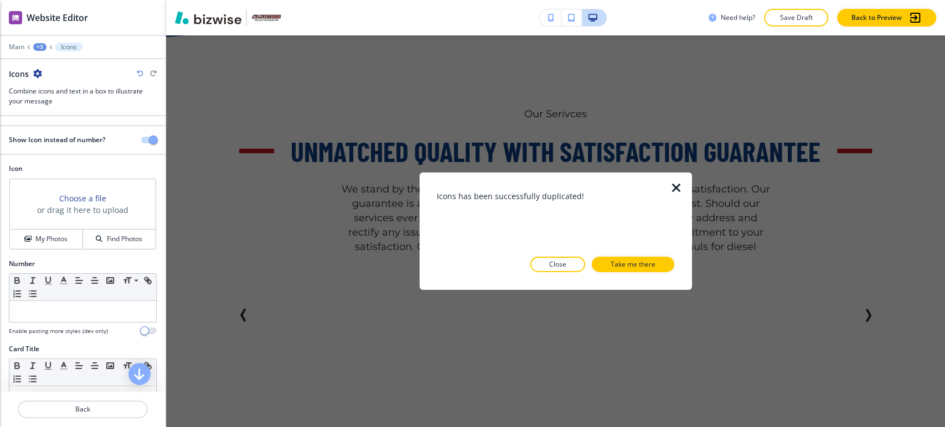
click at [678, 189] on icon "button" at bounding box center [676, 188] width 13 height 13
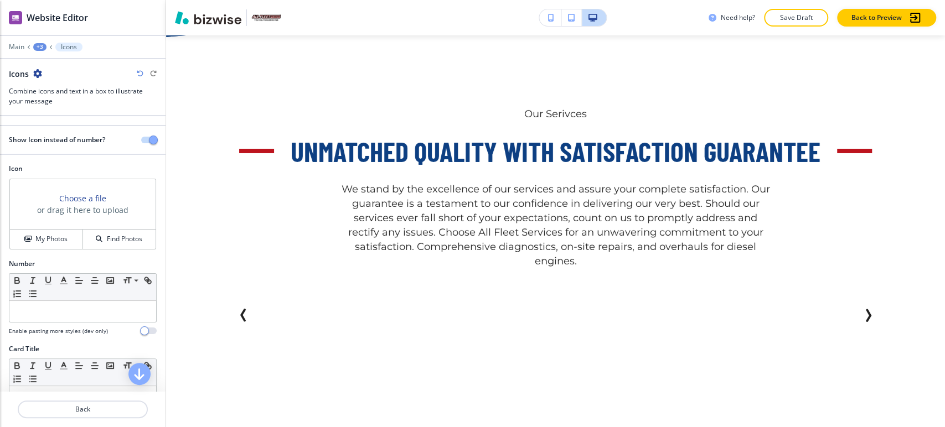
click at [35, 70] on icon "button" at bounding box center [37, 73] width 9 height 9
drag, startPoint x: 62, startPoint y: 105, endPoint x: 86, endPoint y: 105, distance: 23.8
click at [62, 105] on button "Duplicate Icons" at bounding box center [68, 111] width 71 height 19
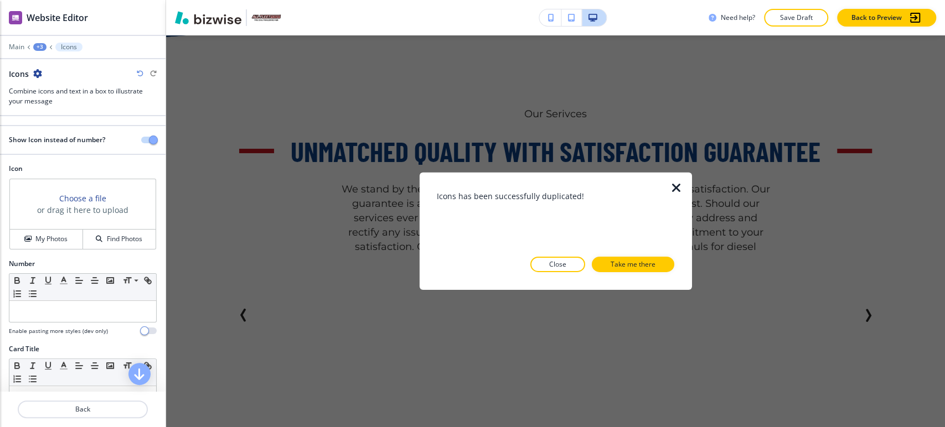
click at [672, 189] on icon "button" at bounding box center [676, 188] width 13 height 13
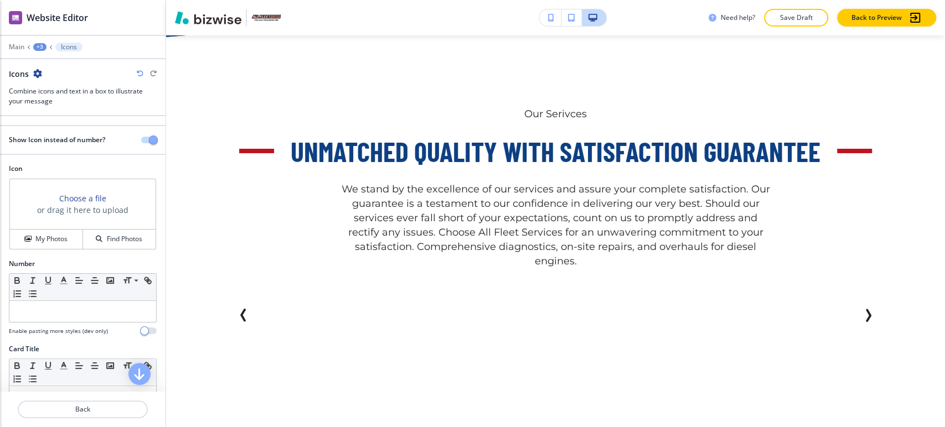
click at [37, 71] on icon "button" at bounding box center [37, 73] width 9 height 9
click at [69, 106] on button "Duplicate Icons" at bounding box center [68, 111] width 71 height 19
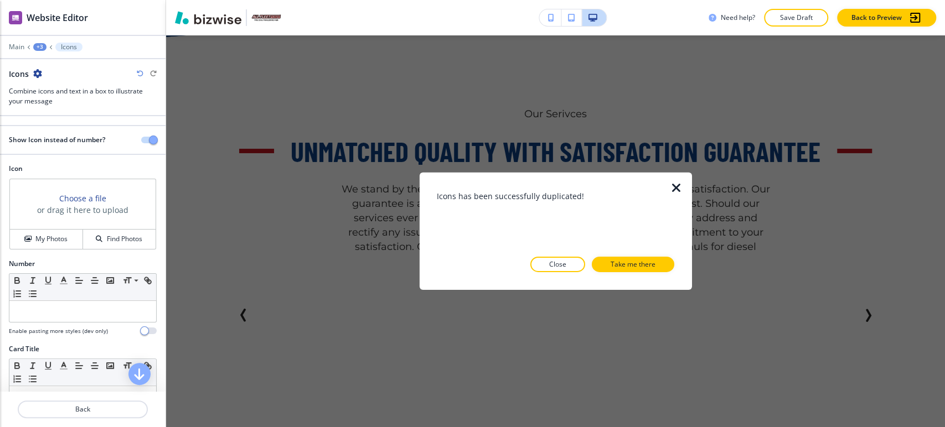
drag, startPoint x: 677, startPoint y: 189, endPoint x: 633, endPoint y: 189, distance: 44.8
click at [677, 189] on icon "button" at bounding box center [676, 188] width 13 height 13
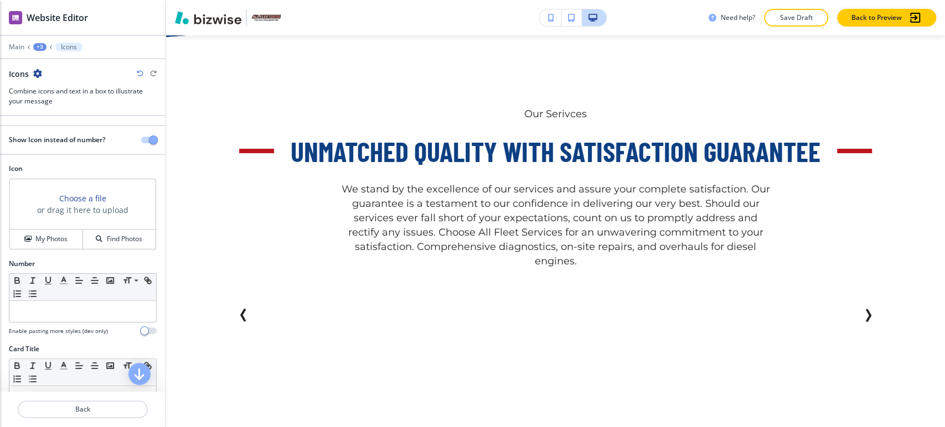
click at [42, 48] on div "+3" at bounding box center [39, 47] width 13 height 8
click at [56, 95] on button "Unmatched Quality with Satisfaction Guarantee" at bounding box center [68, 104] width 71 height 20
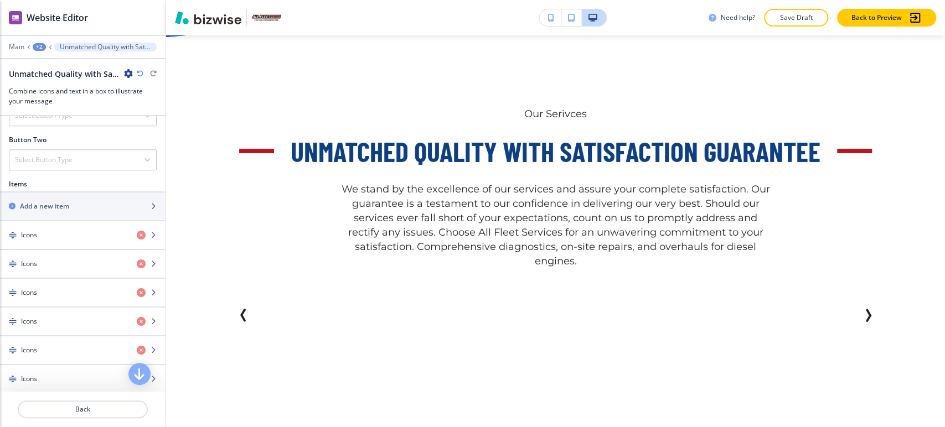
scroll to position [369, 0]
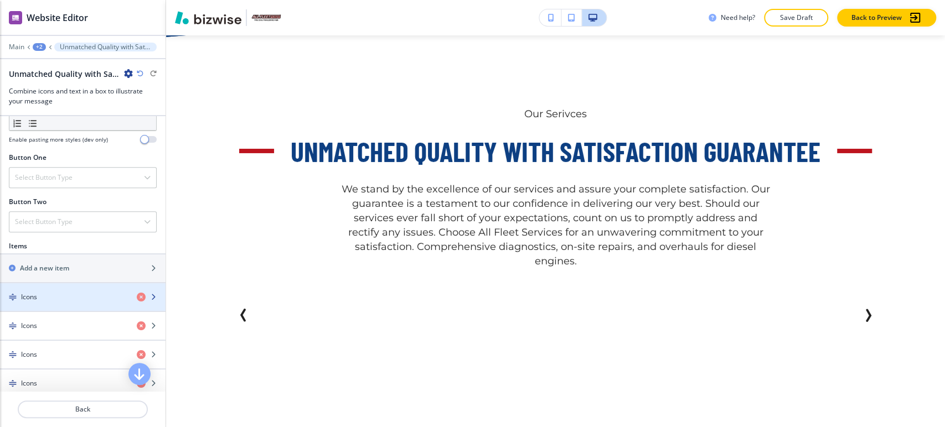
click at [69, 305] on div "button" at bounding box center [82, 306] width 165 height 9
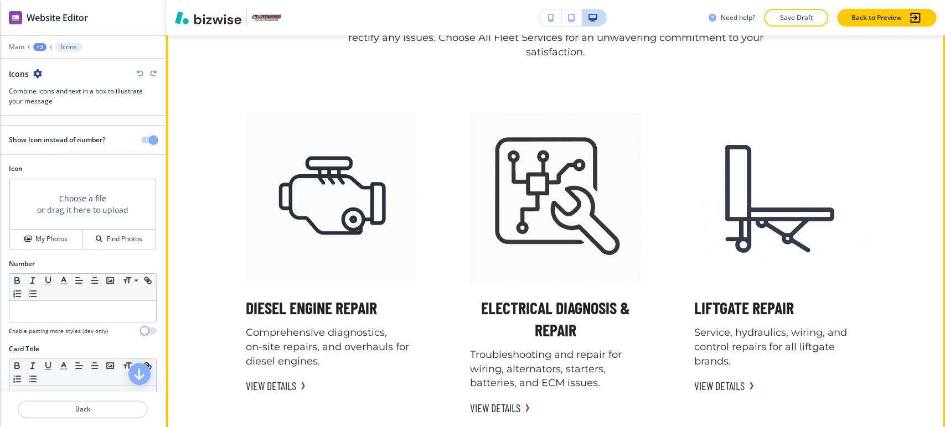
scroll to position [3132, 0]
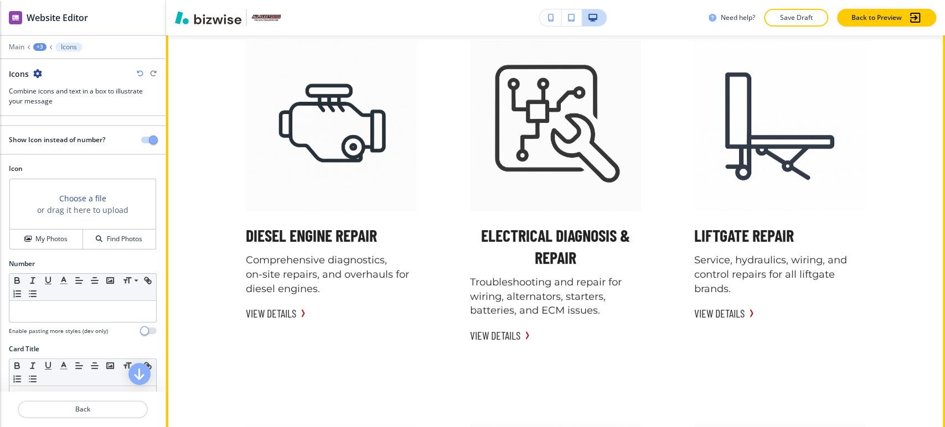
drag, startPoint x: 226, startPoint y: 234, endPoint x: 382, endPoint y: 232, distance: 156.1
click at [382, 232] on div "Diesel Engine Repair Comprehensive diagnostics, on‑site repairs, and overhauls …" at bounding box center [318, 166] width 224 height 384
drag, startPoint x: 396, startPoint y: 231, endPoint x: 274, endPoint y: 233, distance: 121.8
click at [274, 233] on div "Diesel Engine Repair" at bounding box center [331, 236] width 171 height 22
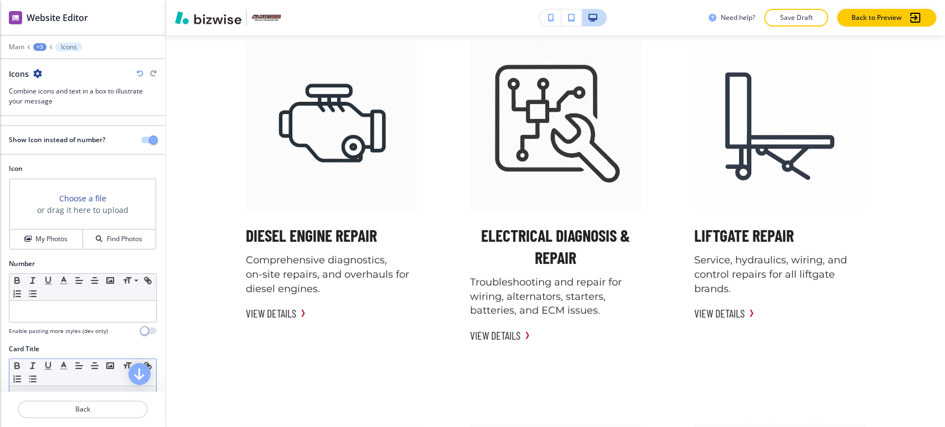
scroll to position [61, 0]
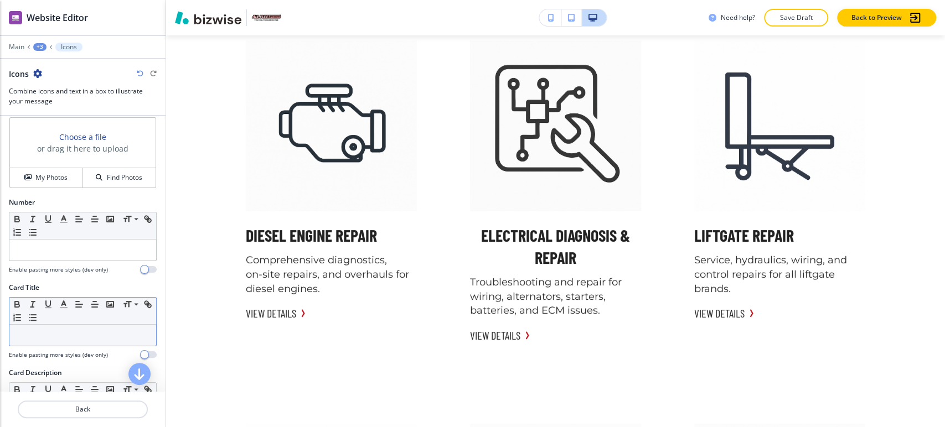
click at [84, 331] on p at bounding box center [83, 335] width 136 height 10
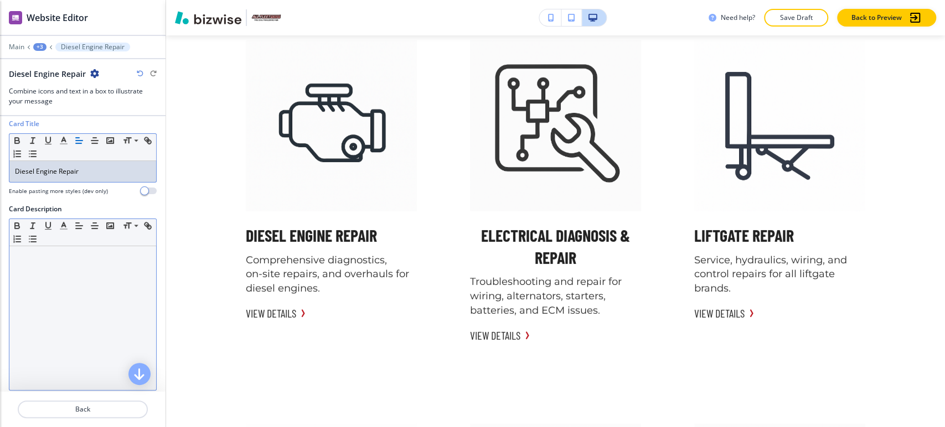
scroll to position [165, 0]
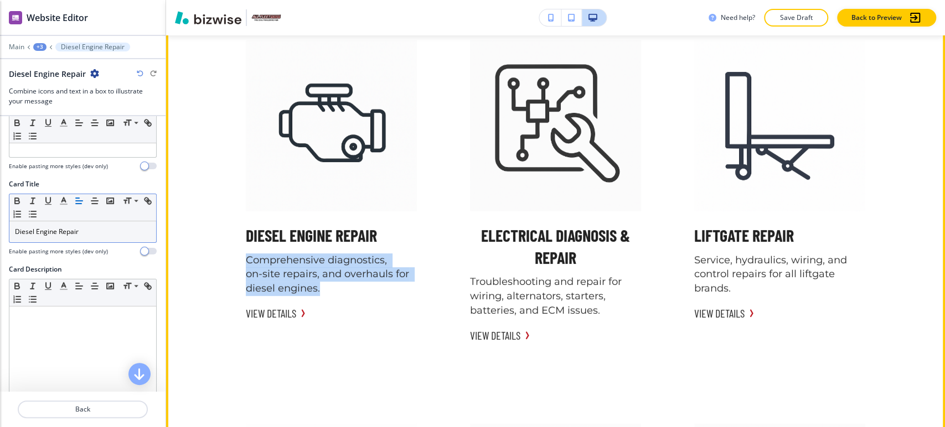
drag, startPoint x: 241, startPoint y: 261, endPoint x: 318, endPoint y: 287, distance: 80.7
click at [318, 287] on p "Comprehensive diagnostics, on‑site repairs, and overhauls for diesel engines." at bounding box center [331, 274] width 171 height 43
copy p "Comprehensive diagnostics, on‑site repairs, and overhauls for diesel engines."
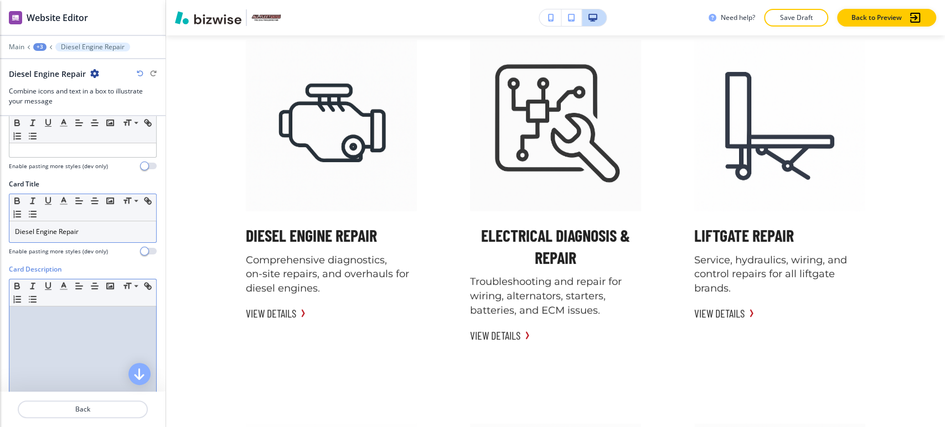
click at [89, 340] on div at bounding box center [82, 379] width 147 height 144
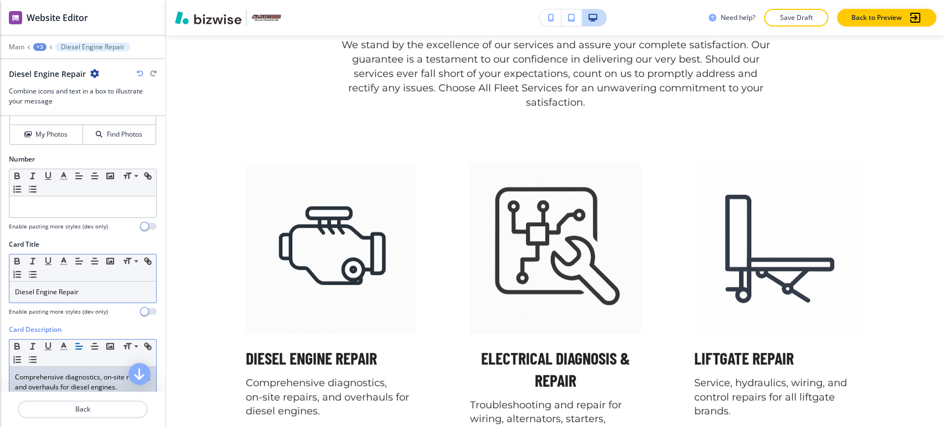
scroll to position [42, 0]
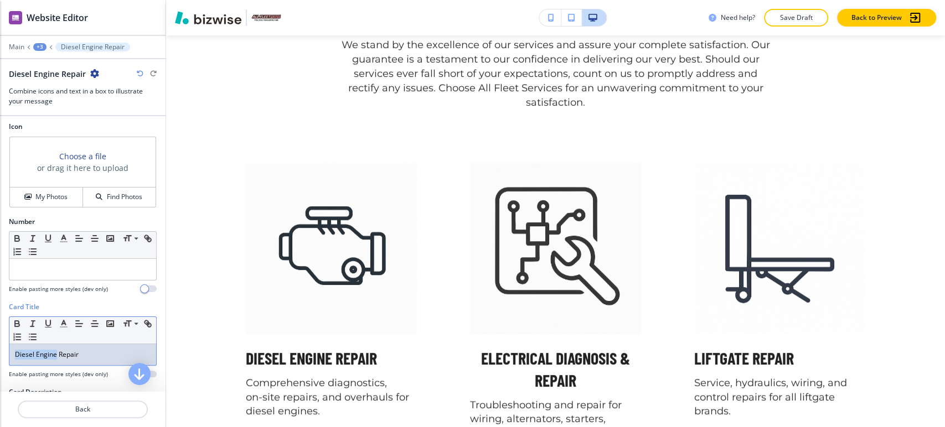
drag, startPoint x: 55, startPoint y: 350, endPoint x: 8, endPoint y: 350, distance: 47.6
click at [8, 350] on div "Card Title Small Normal Large Huge Diesel Engine Repair Enable pasting more sty…" at bounding box center [82, 344] width 165 height 85
copy p "Diesel Engine"
click at [107, 192] on h4 "Find Photos" at bounding box center [124, 197] width 35 height 10
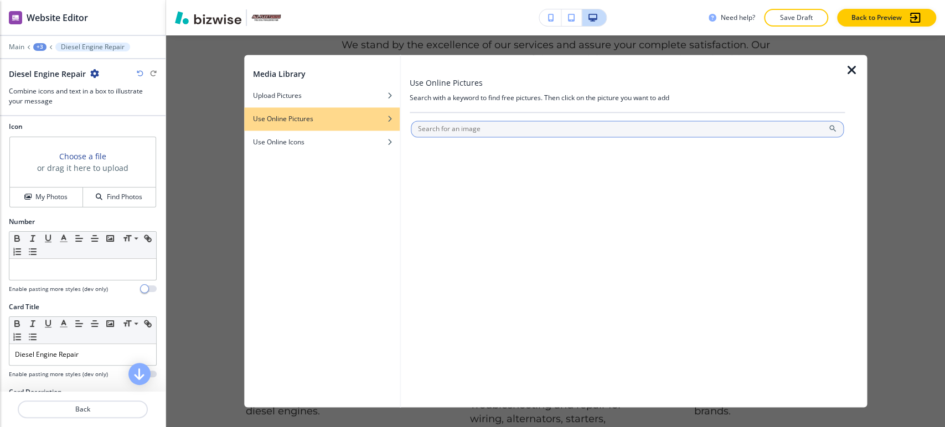
click at [464, 124] on input "text" at bounding box center [627, 129] width 433 height 17
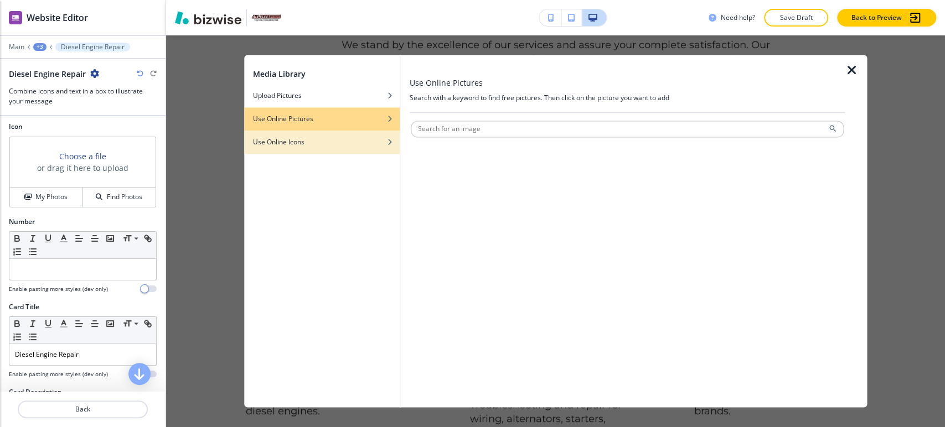
click at [330, 143] on div "Use Online Icons" at bounding box center [322, 142] width 156 height 10
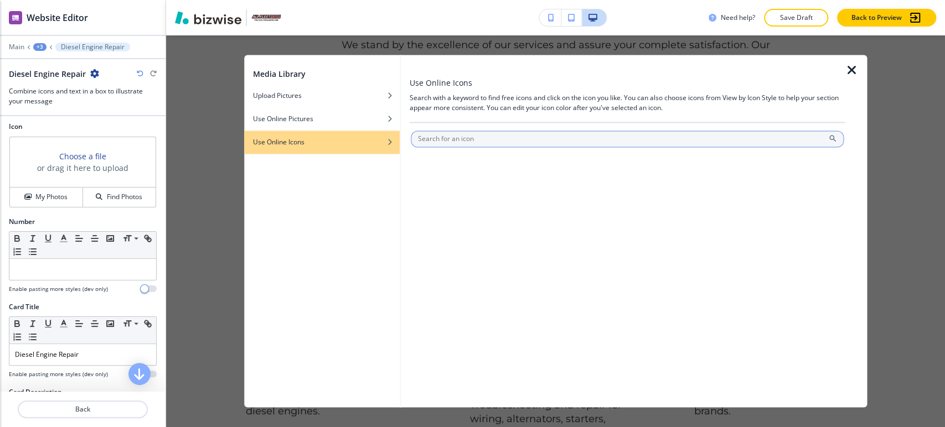
click at [457, 136] on input "text" at bounding box center [627, 139] width 433 height 17
paste input "Diesel Engine"
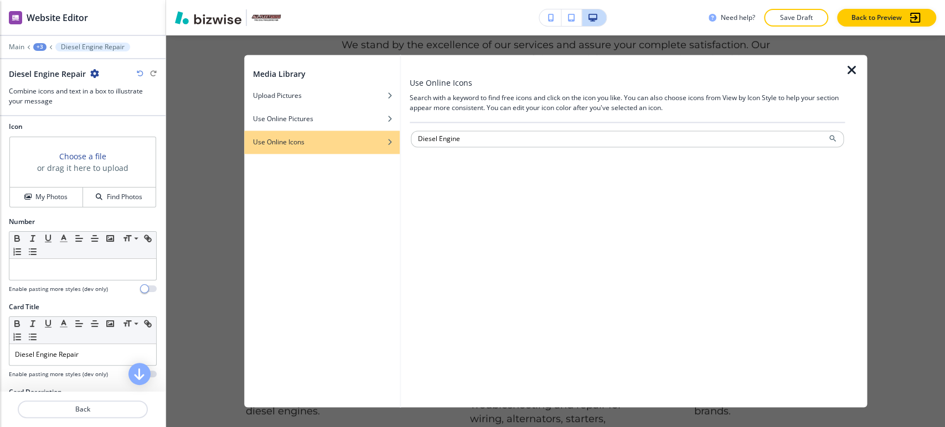
type input "Diesel Engine"
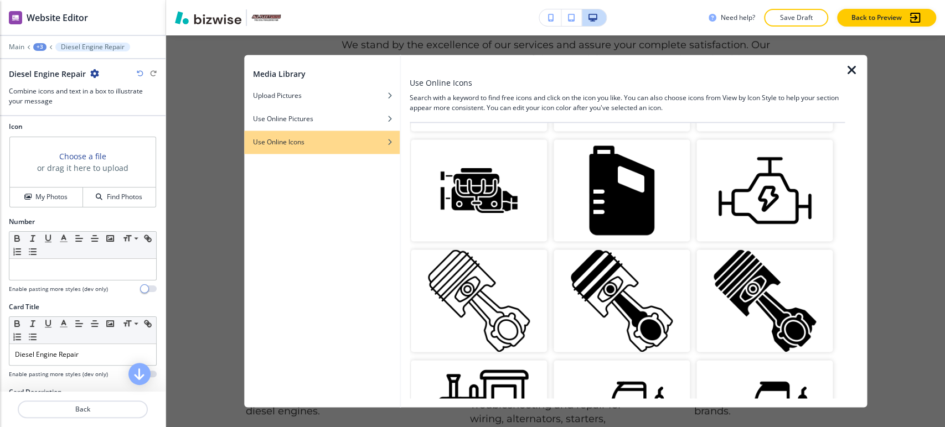
scroll to position [0, 0]
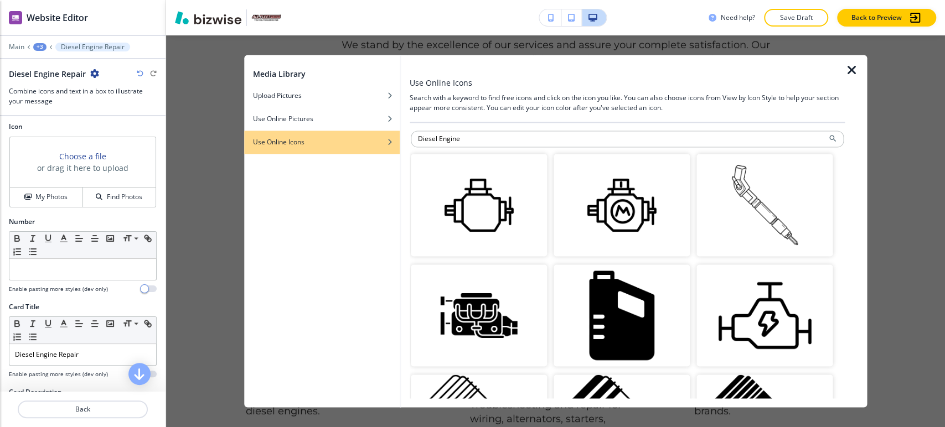
click at [494, 221] on img "button" at bounding box center [479, 205] width 136 height 102
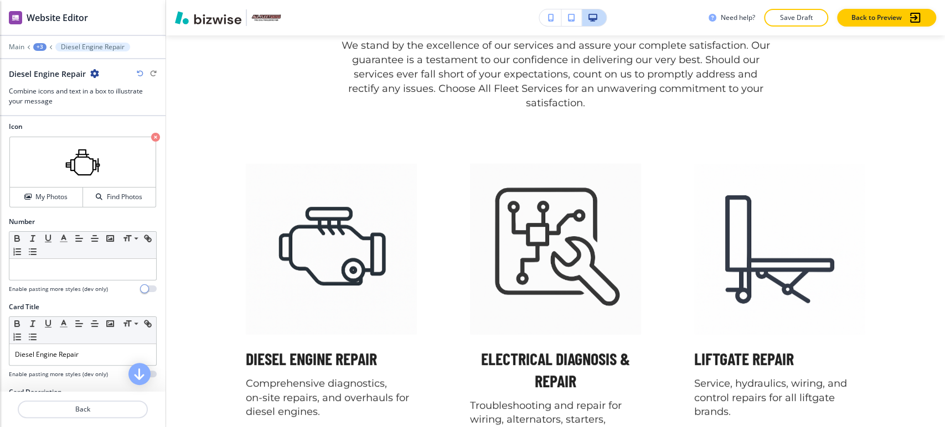
scroll to position [3162, 0]
click at [41, 46] on div "+3" at bounding box center [39, 47] width 13 height 8
click at [63, 104] on p "Unmatched Quality with Satisfaction Guarantee" at bounding box center [68, 104] width 56 height 10
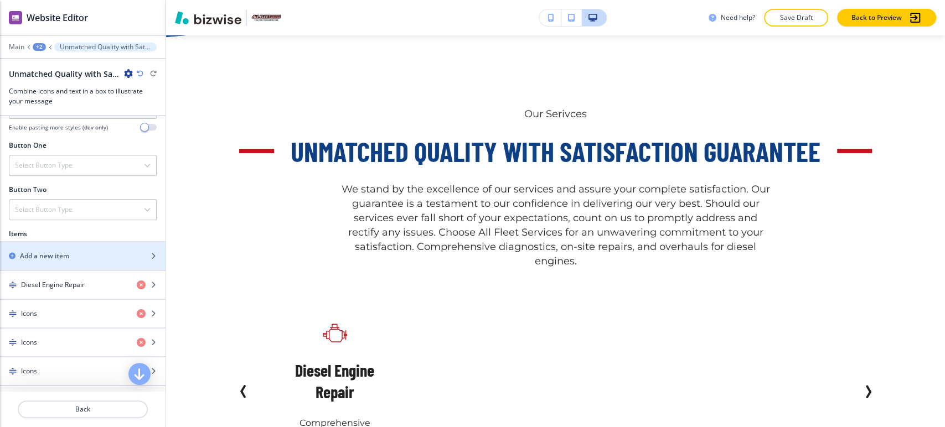
scroll to position [430, 0]
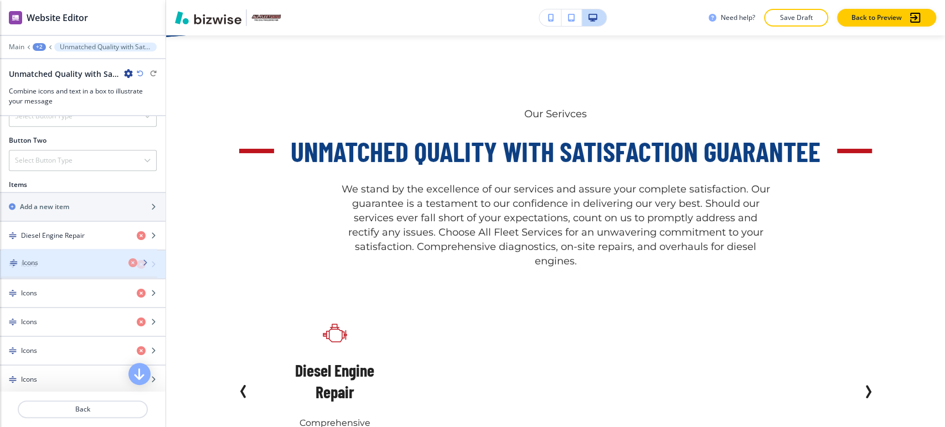
click at [84, 260] on div "Icons" at bounding box center [64, 265] width 128 height 10
click at [81, 265] on div "Icons" at bounding box center [64, 265] width 128 height 10
click at [78, 270] on div "button" at bounding box center [82, 274] width 165 height 9
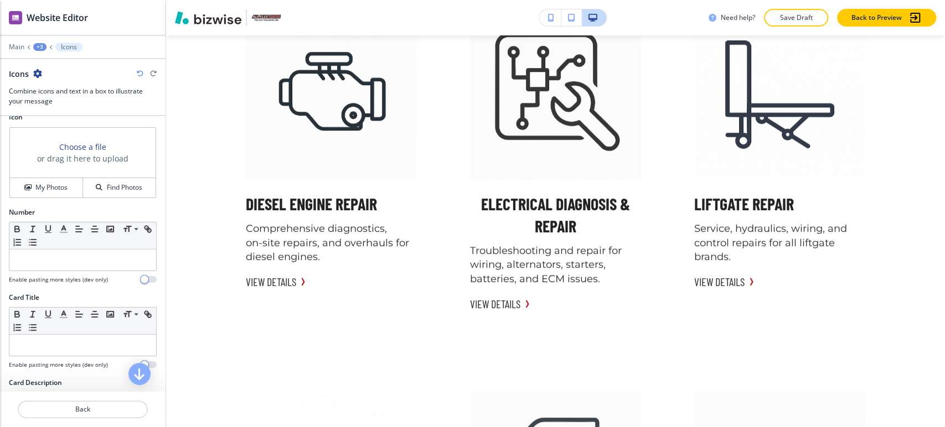
scroll to position [123, 0]
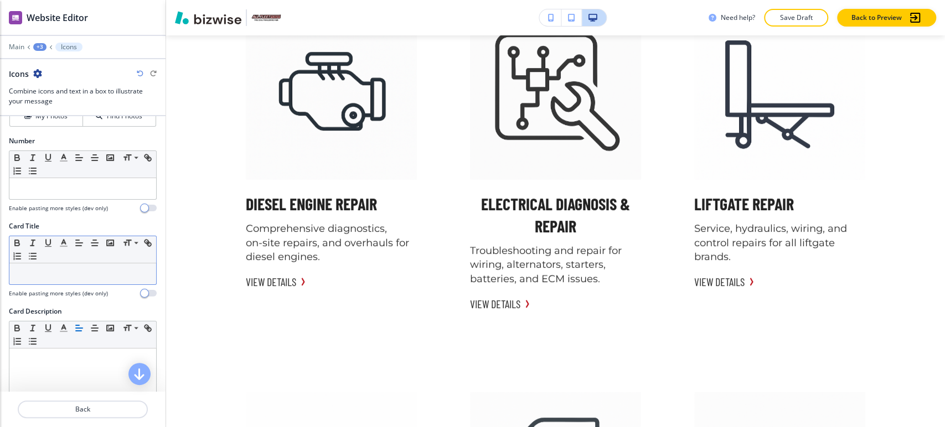
click at [75, 269] on p at bounding box center [83, 274] width 136 height 10
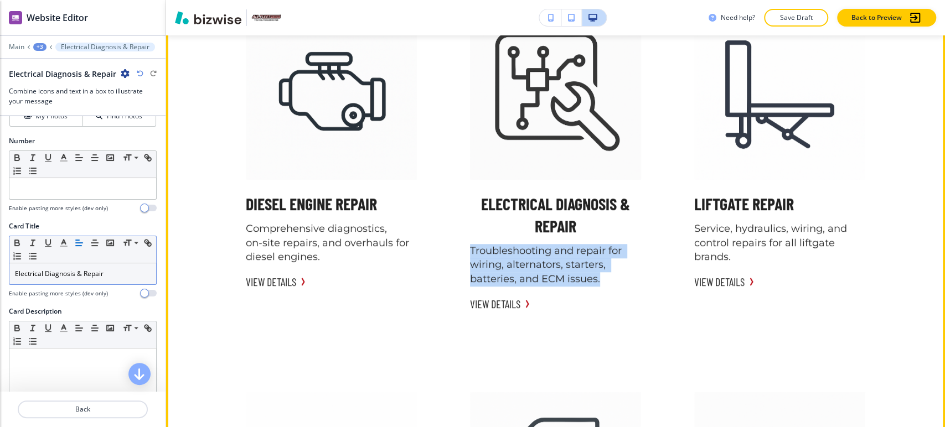
drag, startPoint x: 461, startPoint y: 250, endPoint x: 604, endPoint y: 276, distance: 145.1
click at [604, 276] on div "Electrical Diagnosis & Repair Troubleshooting and repair for wiring, alternator…" at bounding box center [556, 160] width 198 height 330
copy p "Troubleshooting and repair for wiring, alternators, starters, batteries, and EC…"
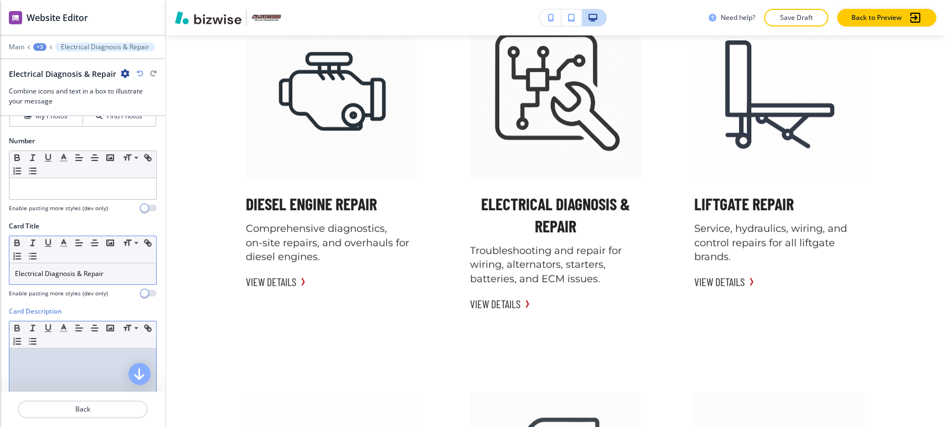
click at [55, 362] on div at bounding box center [82, 421] width 147 height 144
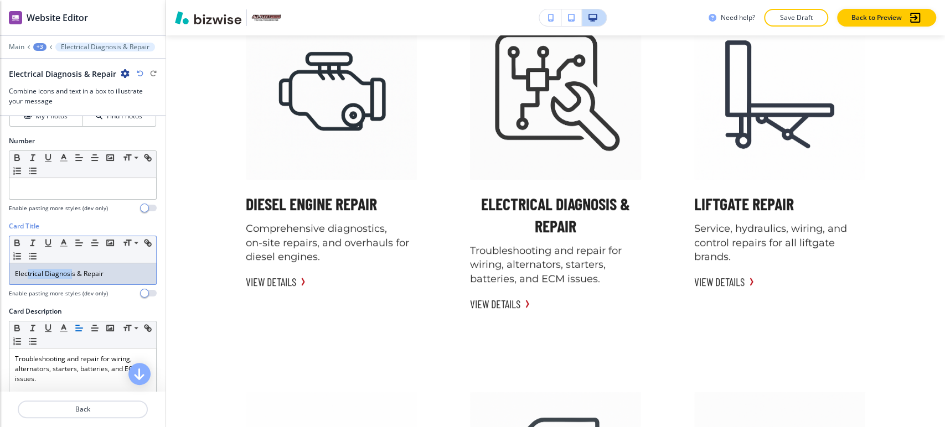
click at [29, 278] on div "Electrical Diagnosis & Repair" at bounding box center [82, 273] width 147 height 21
drag, startPoint x: 75, startPoint y: 273, endPoint x: 4, endPoint y: 273, distance: 70.3
click at [4, 273] on div "Card Title Small Normal Large Huge Electrical Diagnosis & Repair Enable pasting…" at bounding box center [82, 263] width 165 height 85
copy p "Electrical Diagnosis"
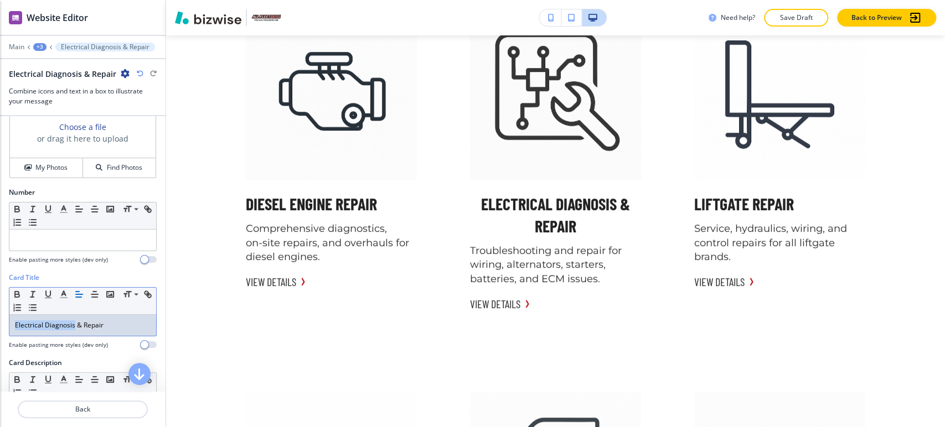
scroll to position [0, 0]
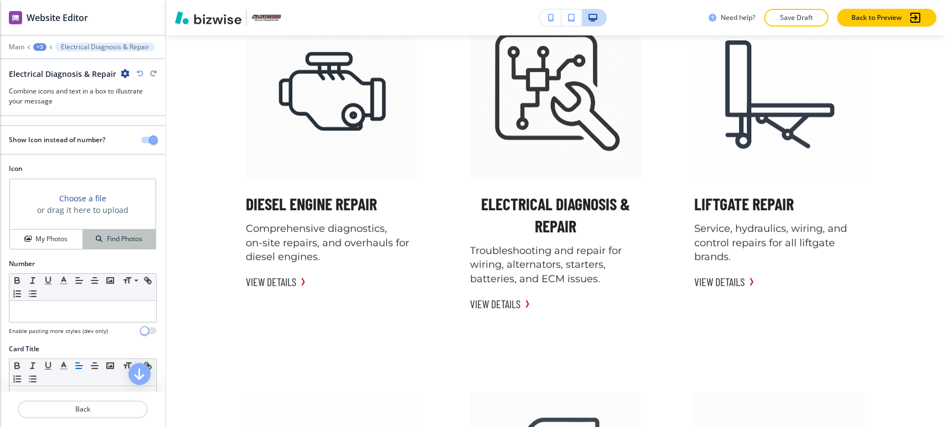
click at [96, 236] on icon "button" at bounding box center [99, 239] width 7 height 7
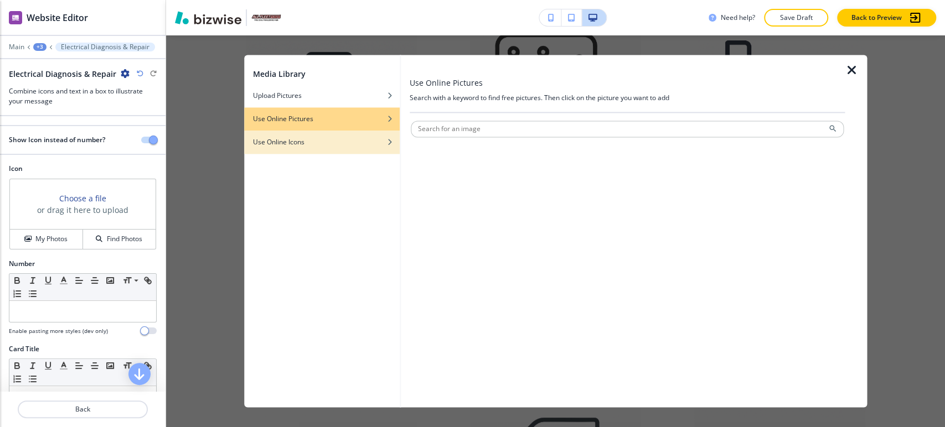
click at [322, 146] on div "Use Online Icons" at bounding box center [322, 142] width 156 height 10
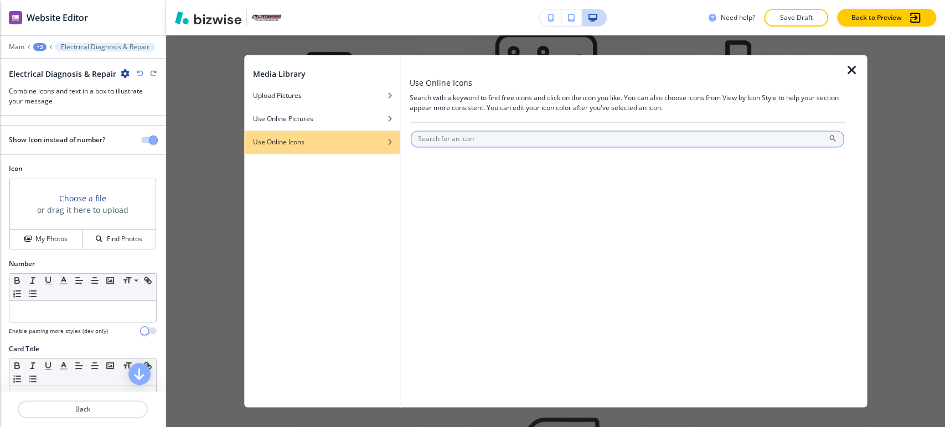
click at [438, 144] on input "text" at bounding box center [627, 139] width 433 height 17
paste input "Electrical Diagnosis"
type input "Electrical Diagnosis"
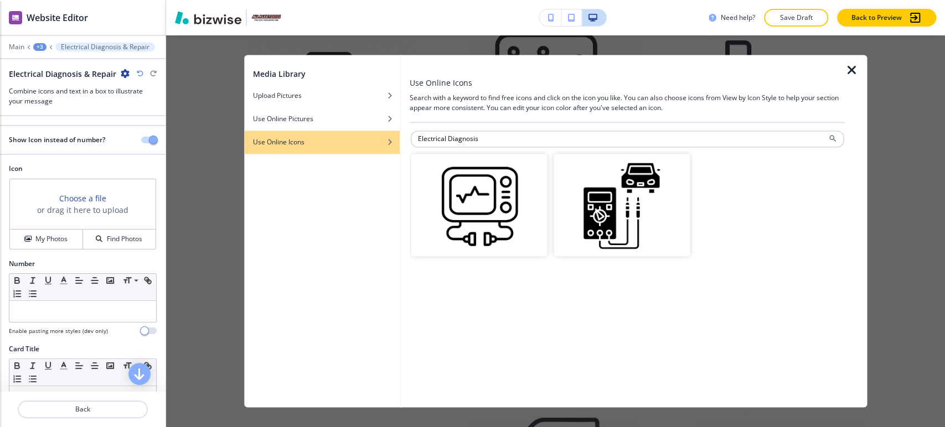
click at [854, 72] on icon "button" at bounding box center [851, 70] width 13 height 13
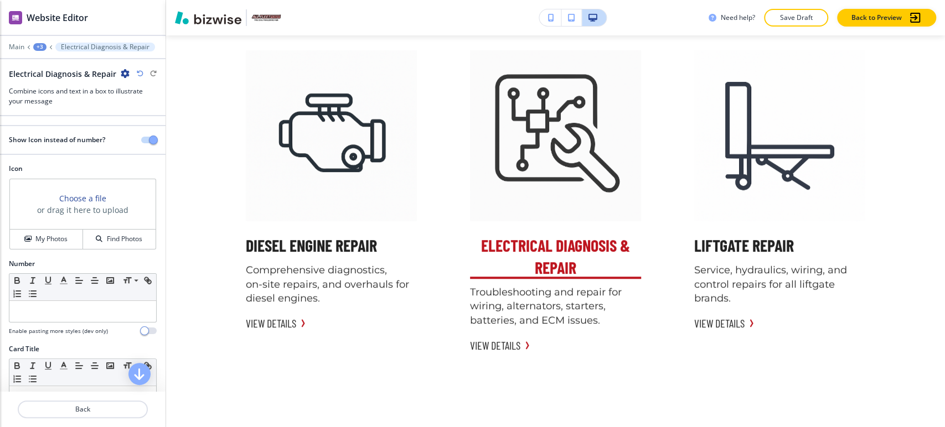
scroll to position [3255, 0]
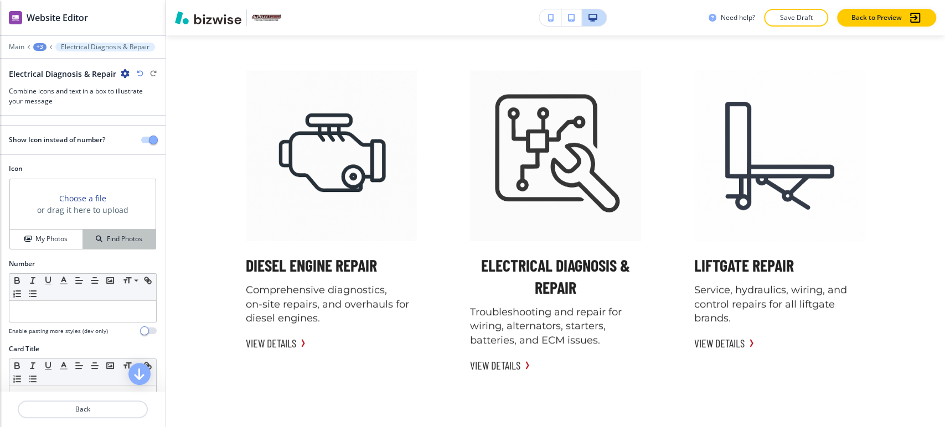
click at [118, 240] on h4 "Find Photos" at bounding box center [124, 239] width 35 height 10
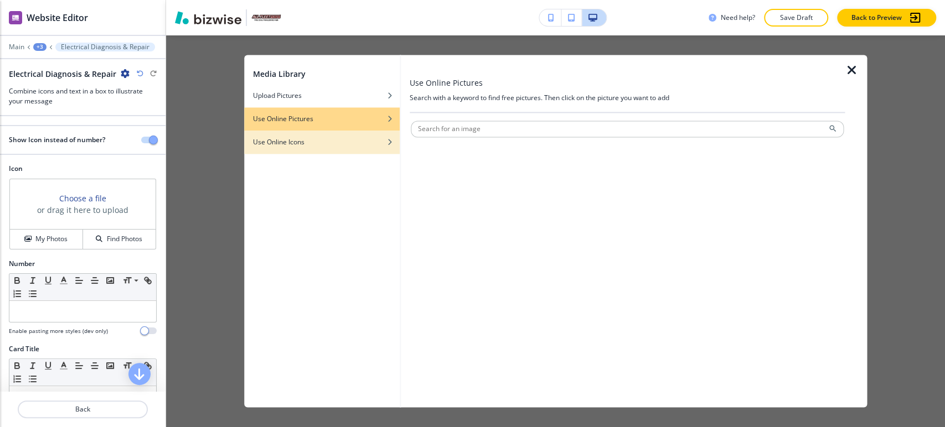
drag, startPoint x: 360, startPoint y: 140, endPoint x: 376, endPoint y: 138, distance: 16.7
click at [359, 139] on div "Use Online Icons" at bounding box center [322, 142] width 156 height 10
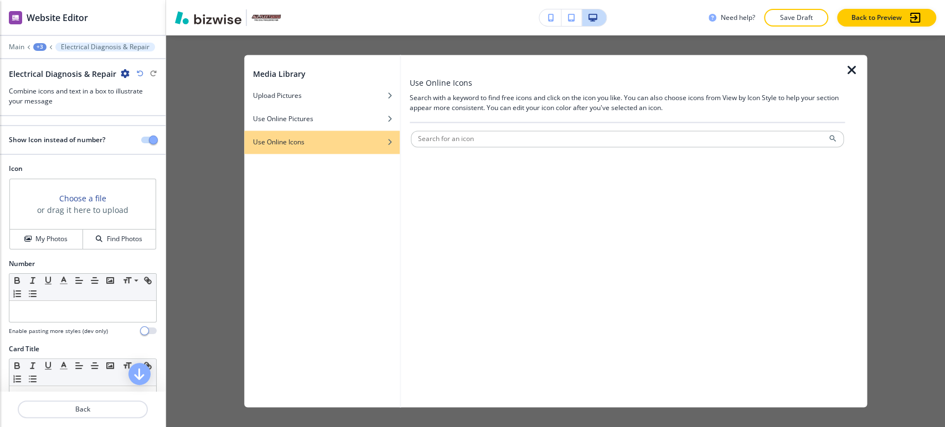
click at [483, 127] on div at bounding box center [627, 126] width 435 height 7
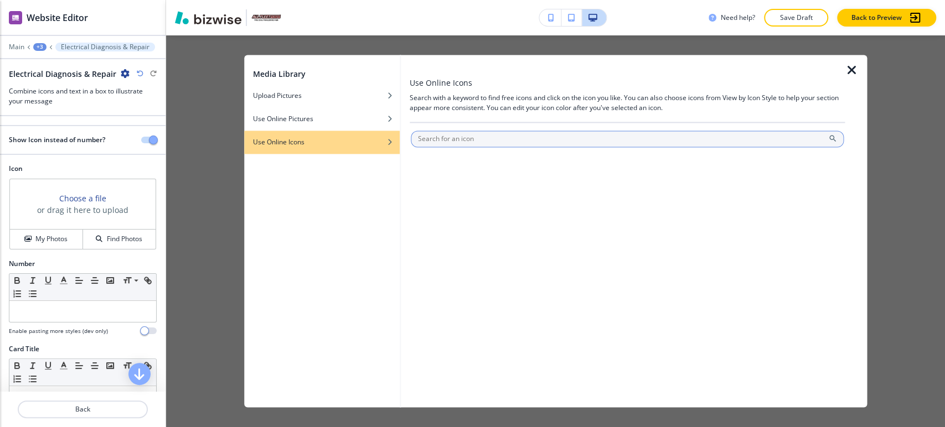
click at [475, 132] on input "text" at bounding box center [627, 139] width 433 height 17
paste input "Electrical Diagnosis"
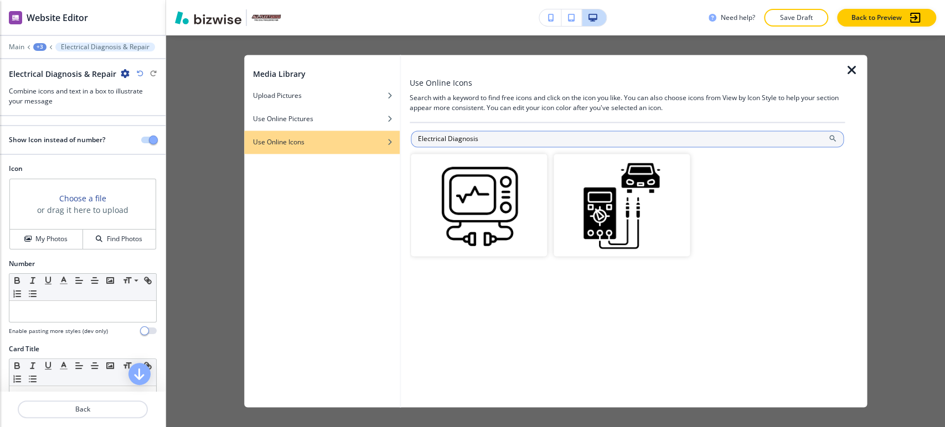
drag, startPoint x: 445, startPoint y: 139, endPoint x: 517, endPoint y: 140, distance: 72.0
click at [520, 140] on input "Electrical Diagnosis" at bounding box center [627, 139] width 433 height 17
type input "Electrical"
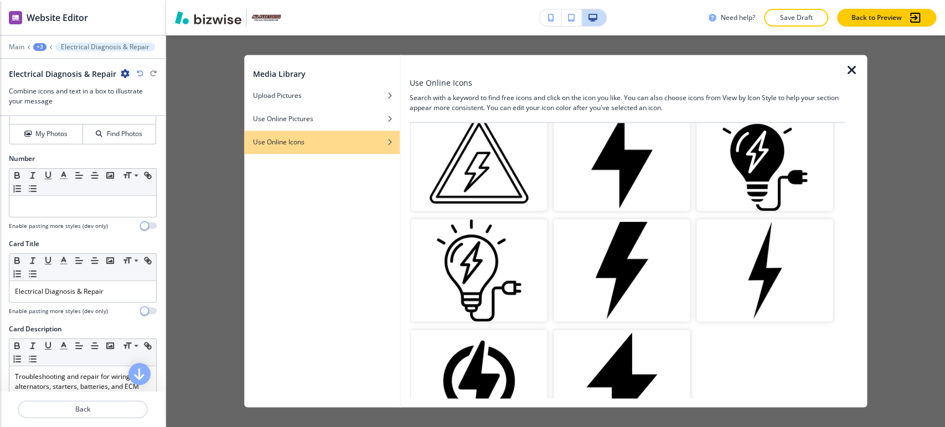
scroll to position [123, 0]
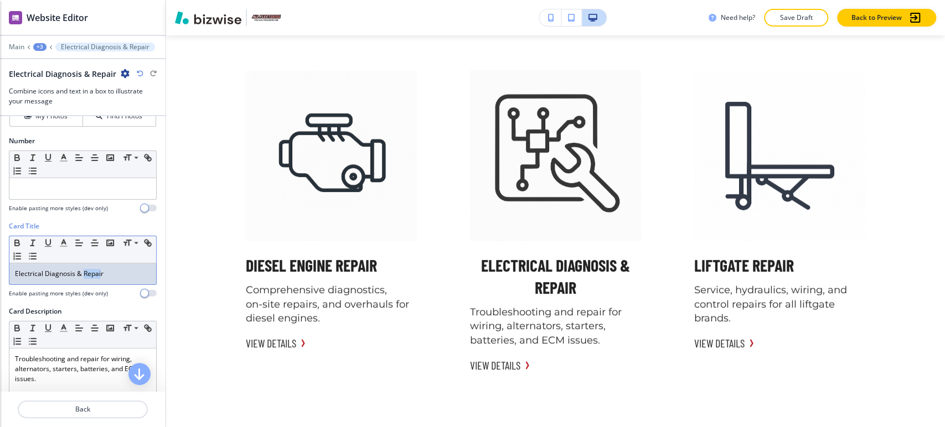
drag, startPoint x: 84, startPoint y: 273, endPoint x: 100, endPoint y: 273, distance: 16.1
click at [100, 273] on p "Electrical Diagnosis & Repair" at bounding box center [83, 274] width 136 height 10
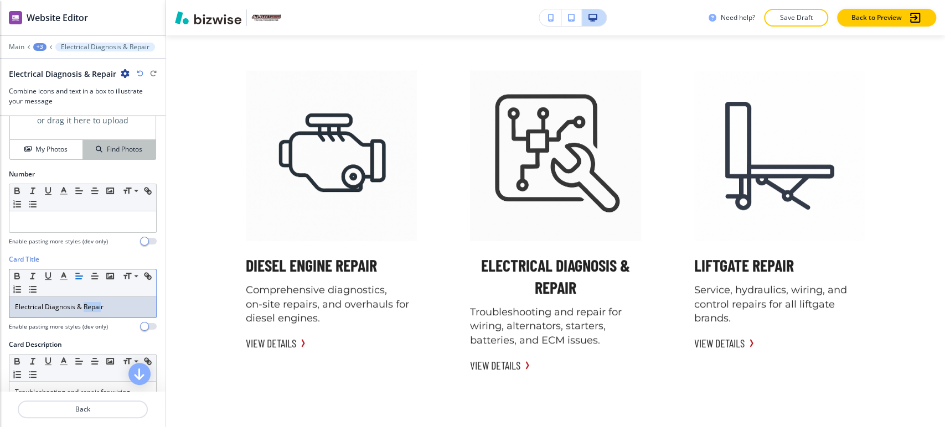
scroll to position [61, 0]
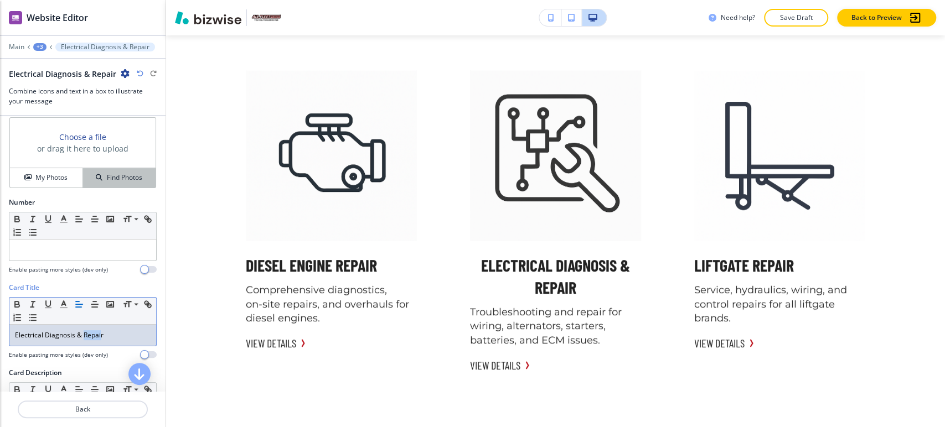
click at [108, 176] on h4 "Find Photos" at bounding box center [124, 178] width 35 height 10
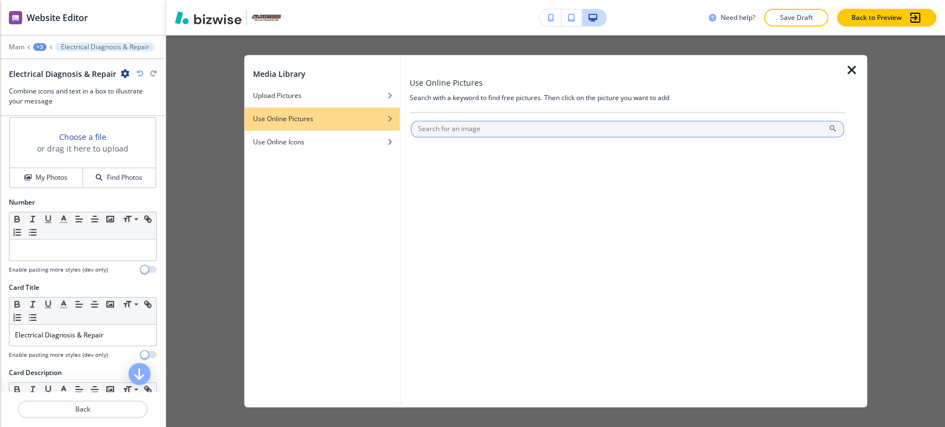
click at [490, 125] on input "text" at bounding box center [627, 129] width 433 height 17
type input "Electrical repair"
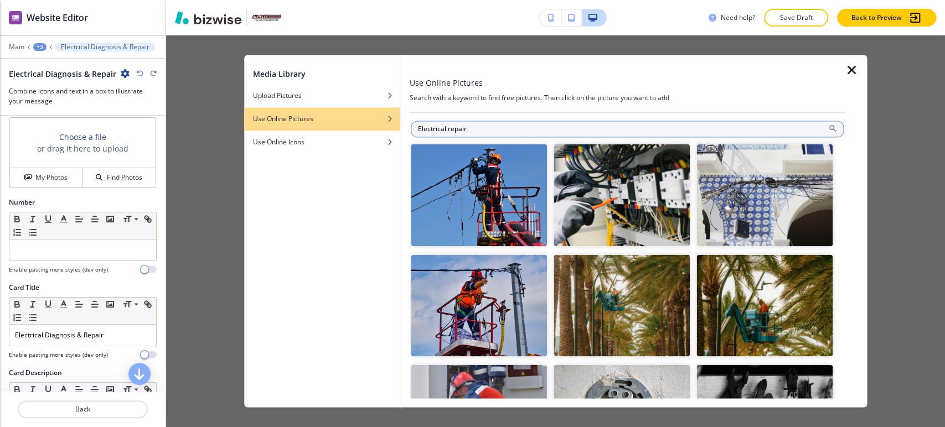
click at [434, 134] on input "Electrical repair" at bounding box center [627, 129] width 433 height 17
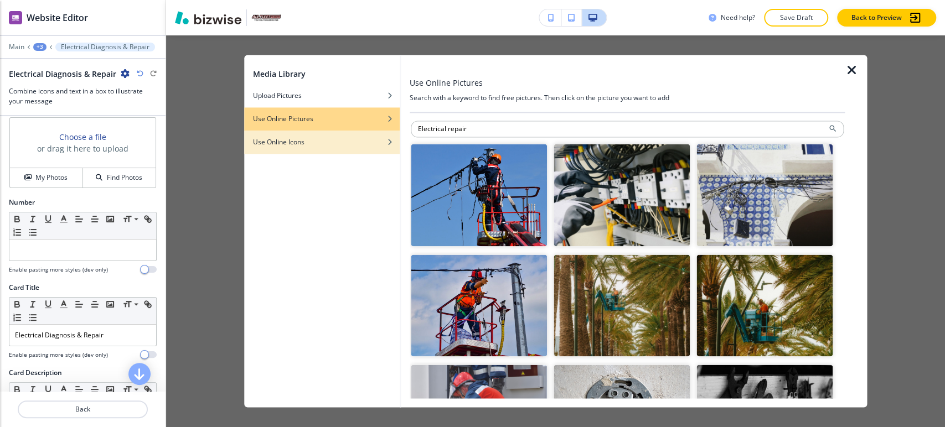
click at [359, 141] on div "Use Online Icons" at bounding box center [322, 142] width 156 height 10
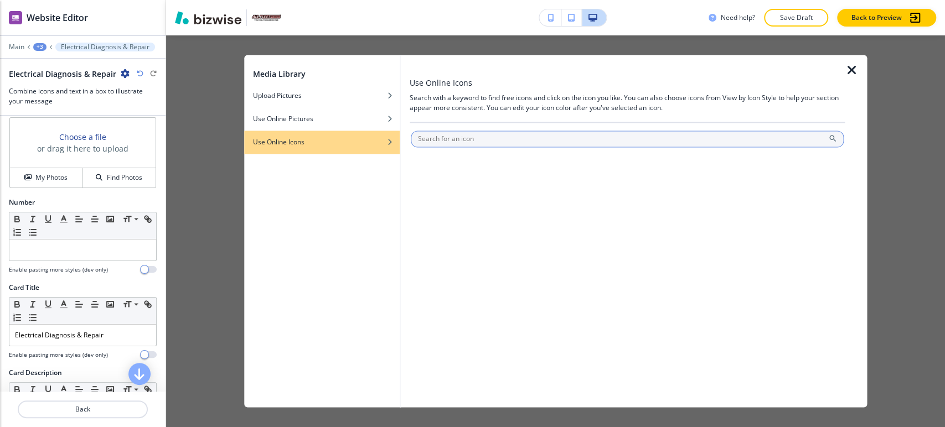
click at [445, 131] on input "text" at bounding box center [627, 139] width 433 height 17
paste input "Electrical repair"
type input "Electrical repair"
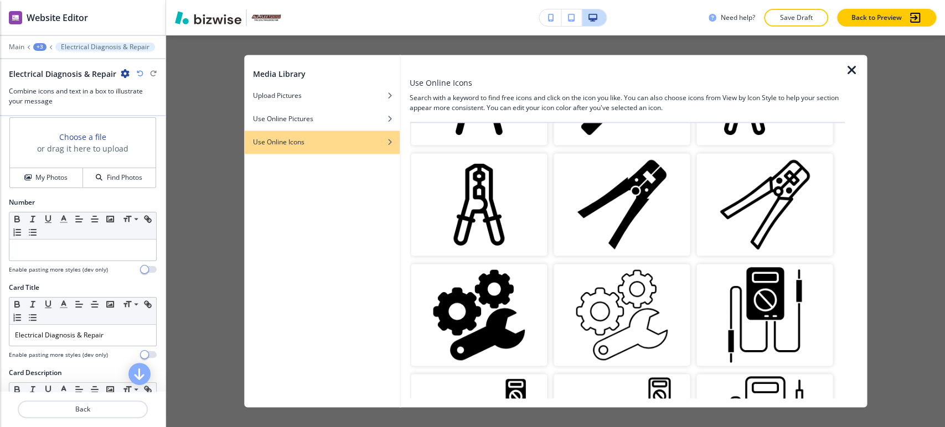
scroll to position [792, 0]
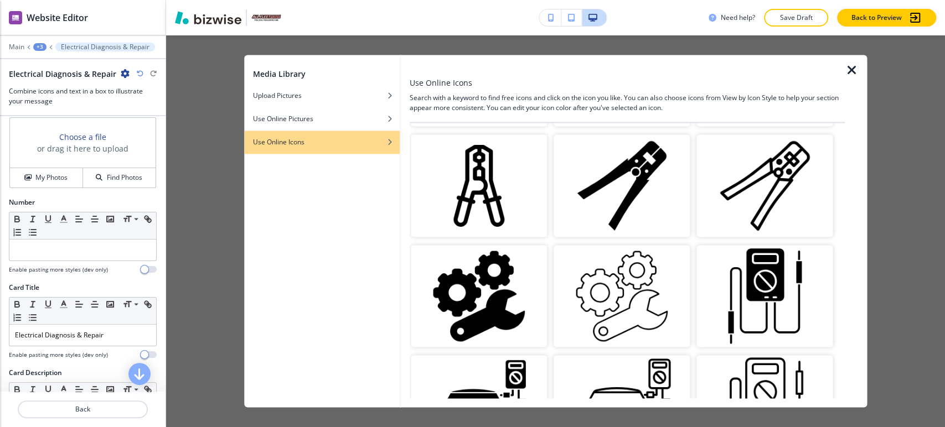
click at [659, 278] on img "button" at bounding box center [621, 296] width 136 height 102
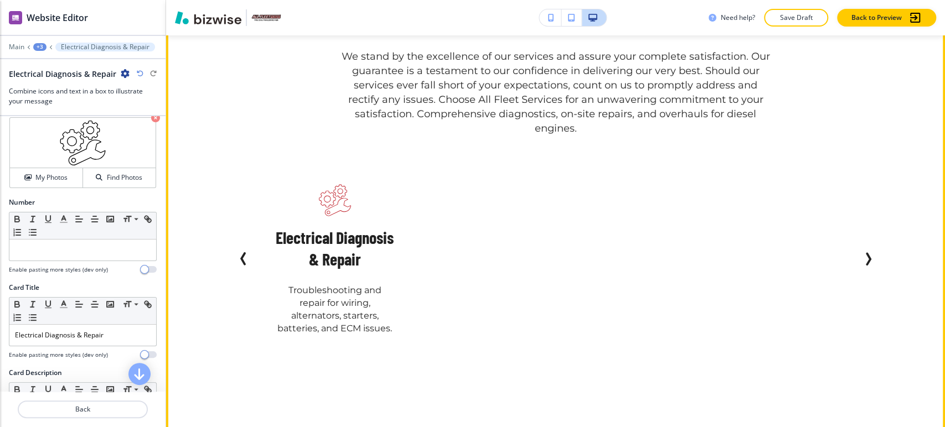
scroll to position [2640, 0]
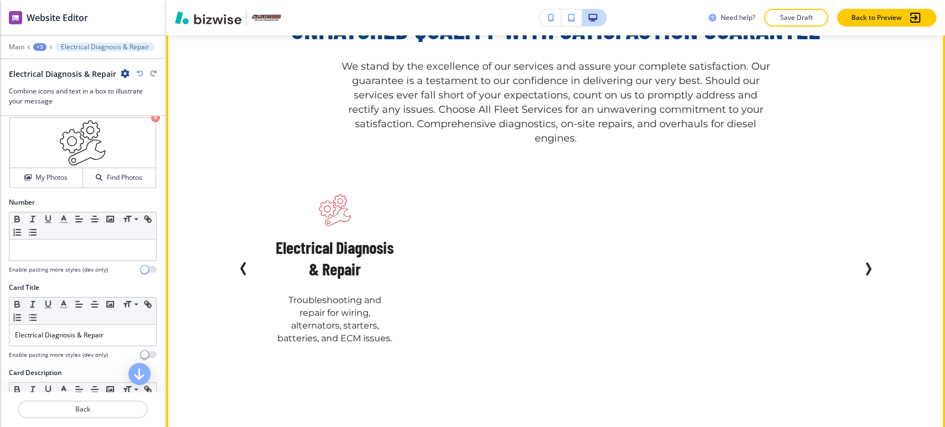
click at [239, 267] on icon "Previous Slide" at bounding box center [243, 268] width 13 height 13
click at [237, 270] on icon "Previous Slide" at bounding box center [243, 268] width 13 height 13
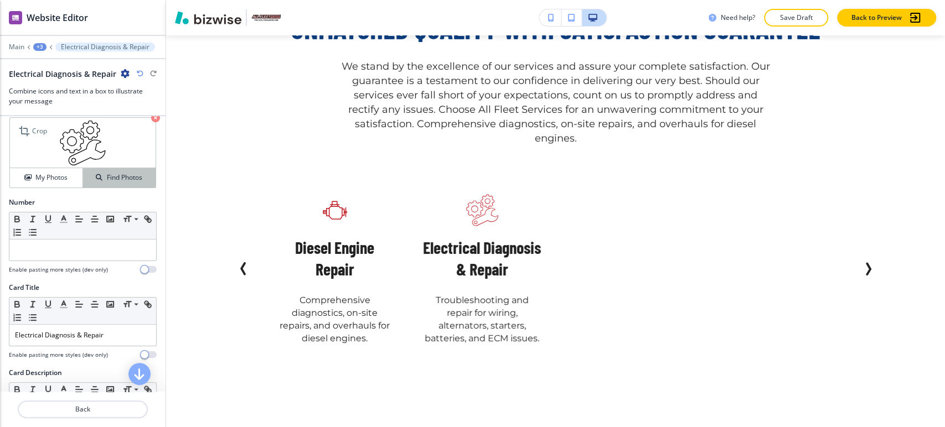
click at [87, 175] on div "Find Photos" at bounding box center [119, 178] width 72 height 10
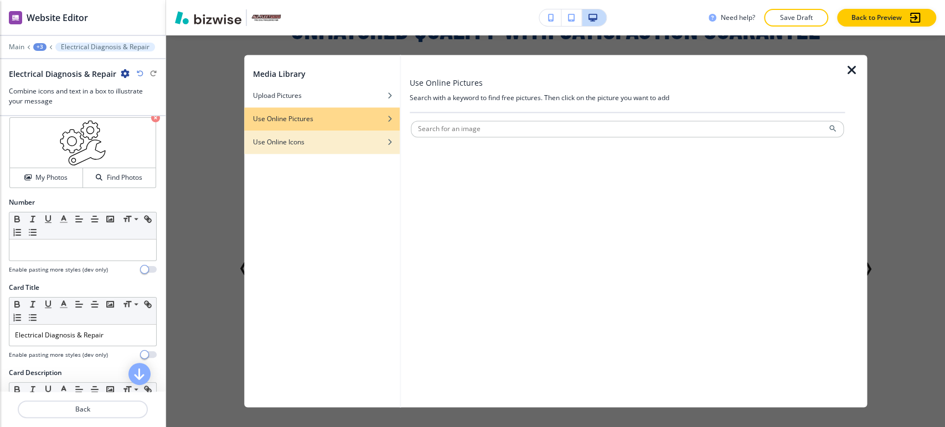
click at [324, 149] on div "button" at bounding box center [322, 150] width 156 height 7
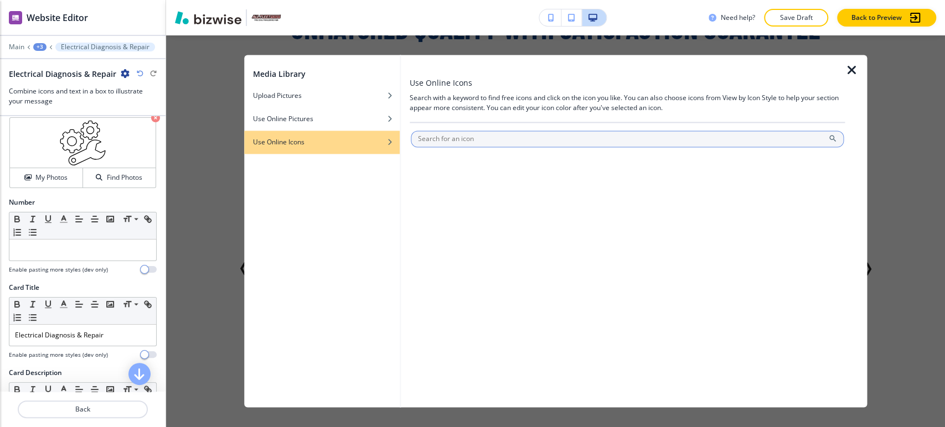
click at [433, 139] on input "text" at bounding box center [627, 139] width 433 height 17
paste input "Electrical repair"
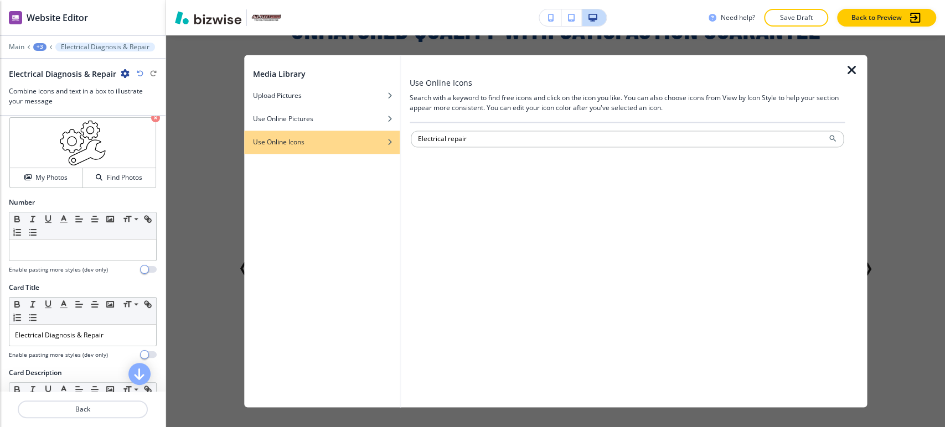
type input "Electrical repair"
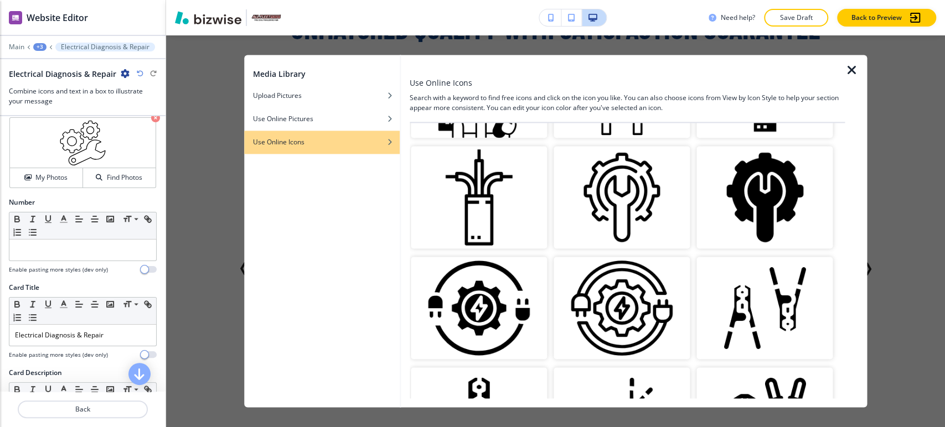
scroll to position [430, 0]
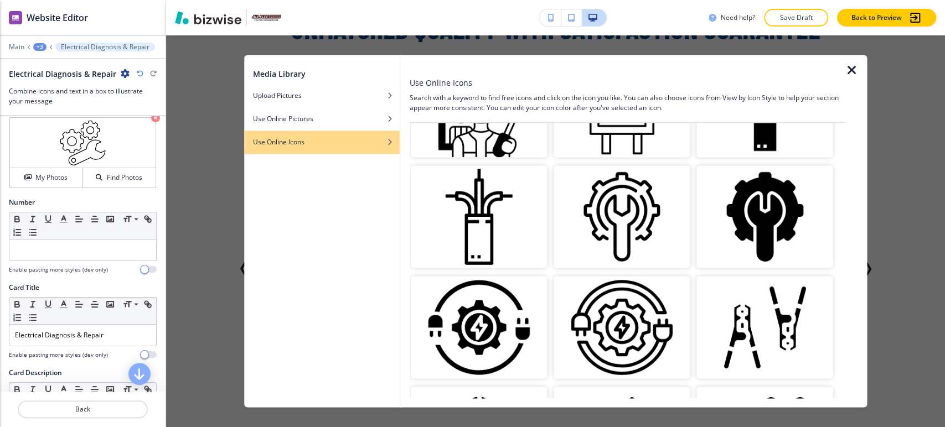
click at [622, 216] on img "button" at bounding box center [621, 217] width 136 height 102
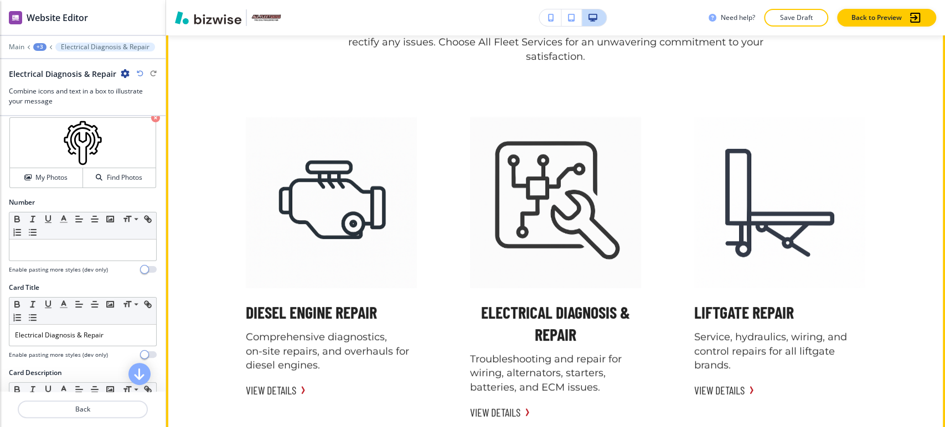
scroll to position [3317, 0]
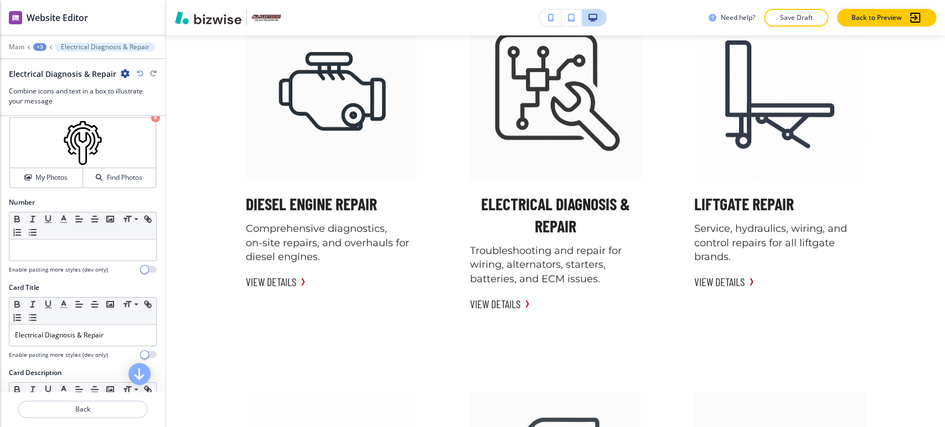
click at [43, 47] on div "+3" at bounding box center [39, 47] width 13 height 8
click at [53, 99] on p "Unmatched Quality with Satisfaction Guarantee" at bounding box center [68, 104] width 56 height 10
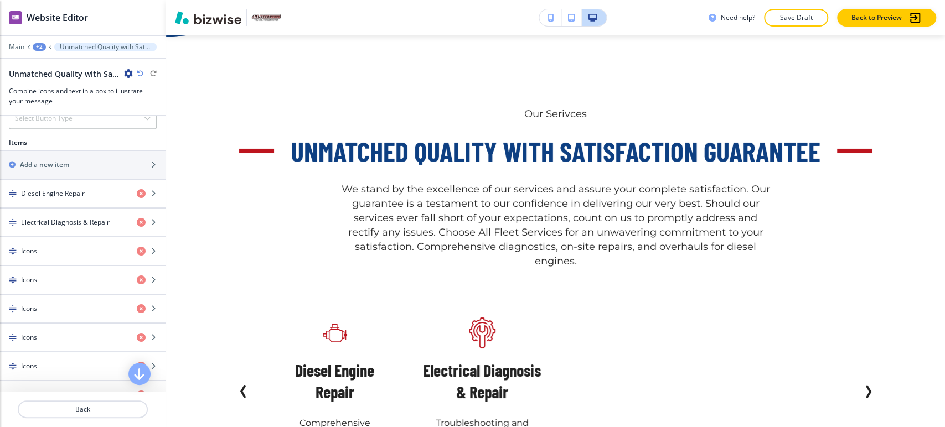
scroll to position [491, 0]
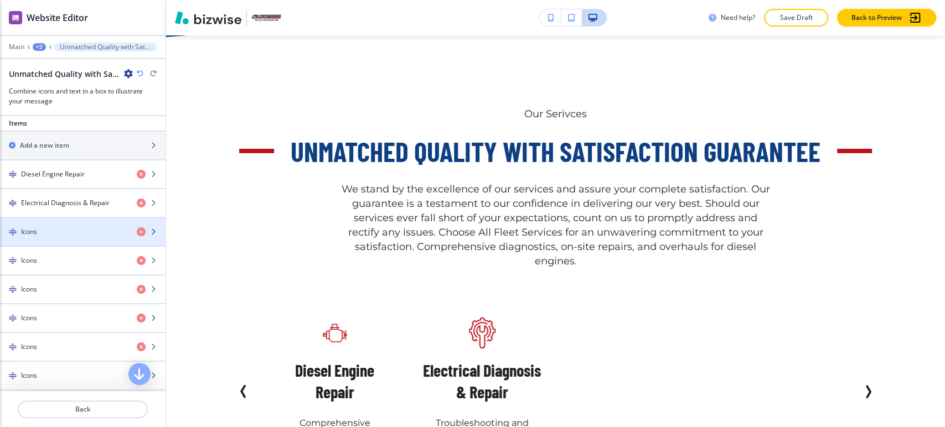
click at [65, 229] on div "Icons" at bounding box center [64, 232] width 128 height 10
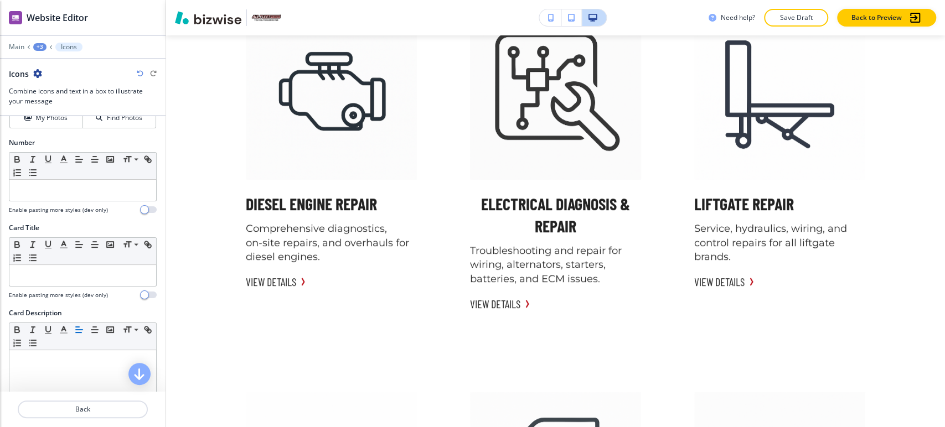
scroll to position [123, 0]
click at [62, 282] on div at bounding box center [82, 273] width 147 height 21
click at [129, 120] on h4 "Find Photos" at bounding box center [124, 116] width 35 height 10
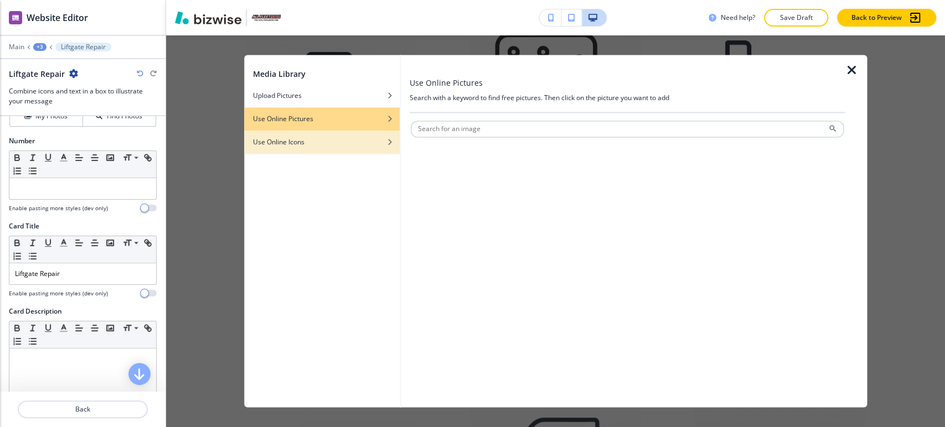
click at [355, 137] on div "Use Online Icons" at bounding box center [322, 142] width 156 height 10
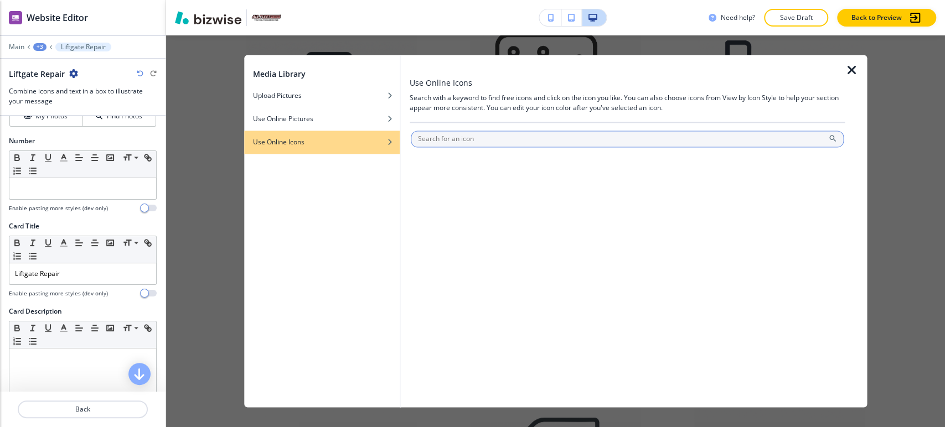
click at [468, 136] on input "text" at bounding box center [627, 139] width 433 height 17
paste input "Liftgate Repair"
type input "Liftgate"
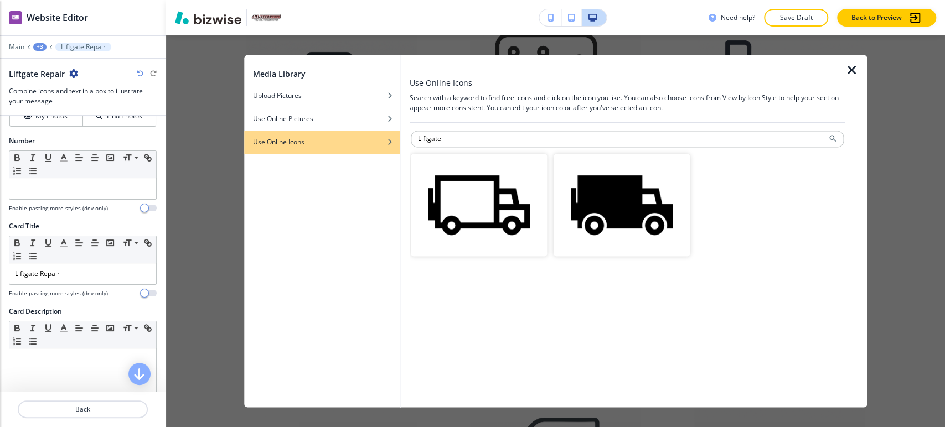
click at [845, 74] on icon "button" at bounding box center [851, 70] width 13 height 13
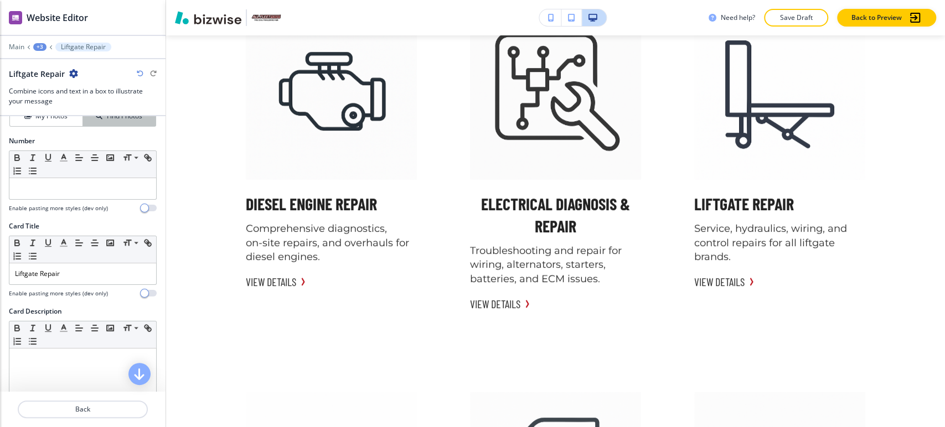
click at [122, 118] on h4 "Find Photos" at bounding box center [124, 116] width 35 height 10
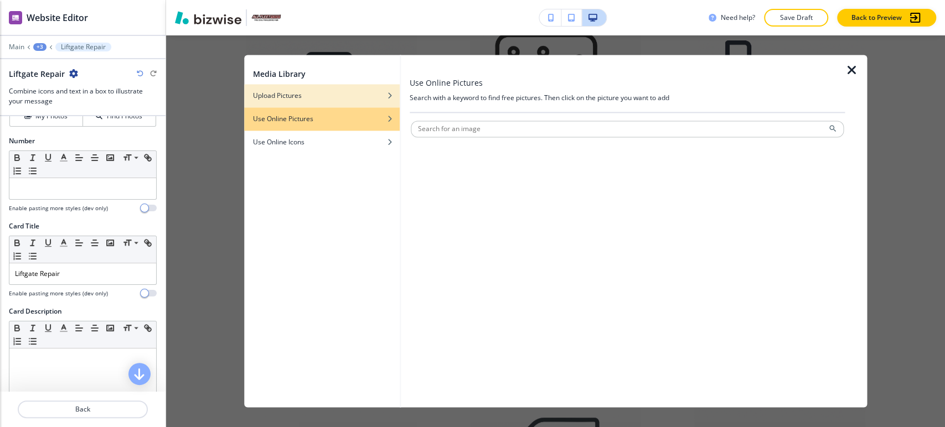
click at [339, 103] on div "button" at bounding box center [322, 104] width 156 height 7
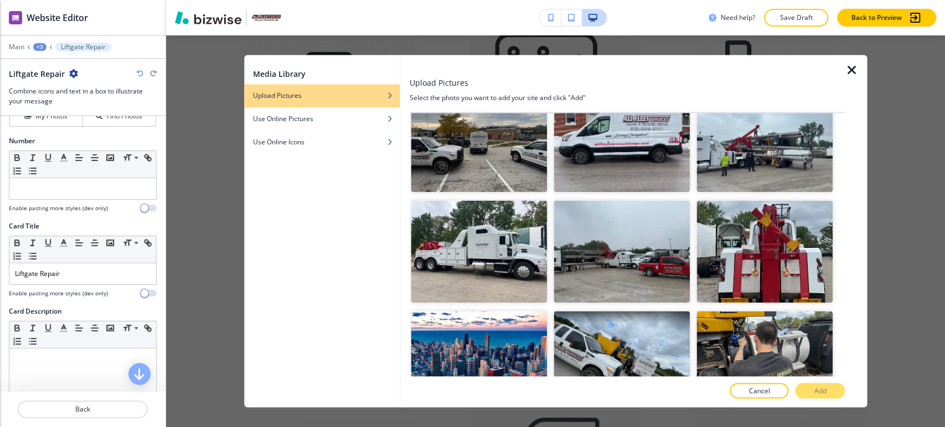
scroll to position [0, 0]
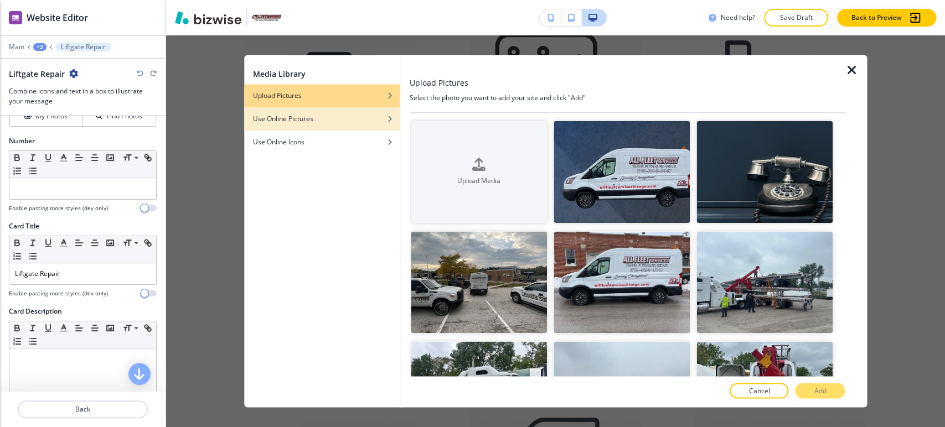
click at [354, 123] on div "Use Online Pictures" at bounding box center [322, 119] width 156 height 10
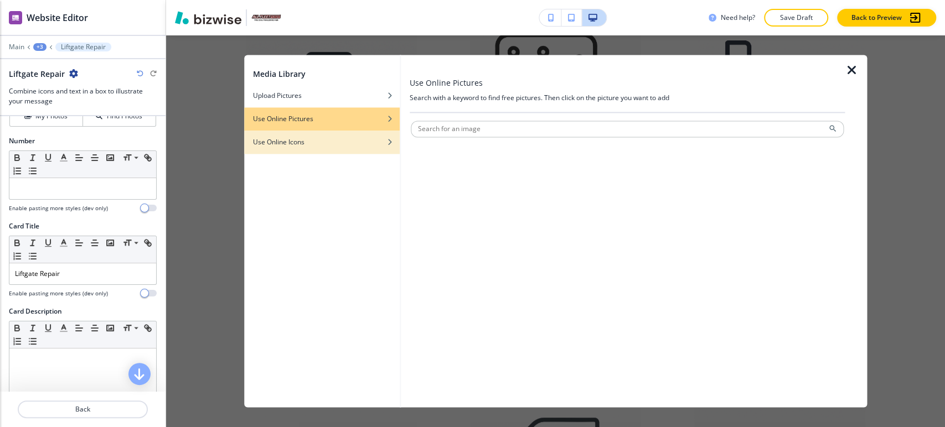
click at [331, 145] on div "Use Online Icons" at bounding box center [322, 142] width 156 height 10
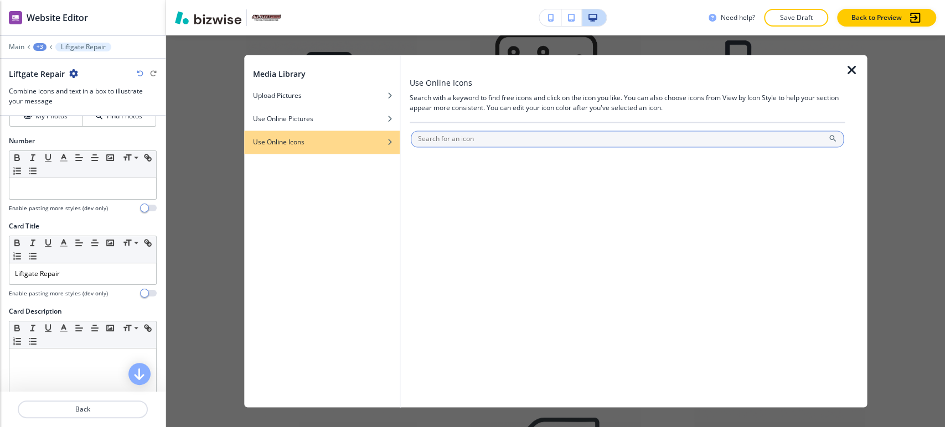
click at [451, 142] on input "text" at bounding box center [627, 139] width 433 height 17
paste input "Liftgate Repair"
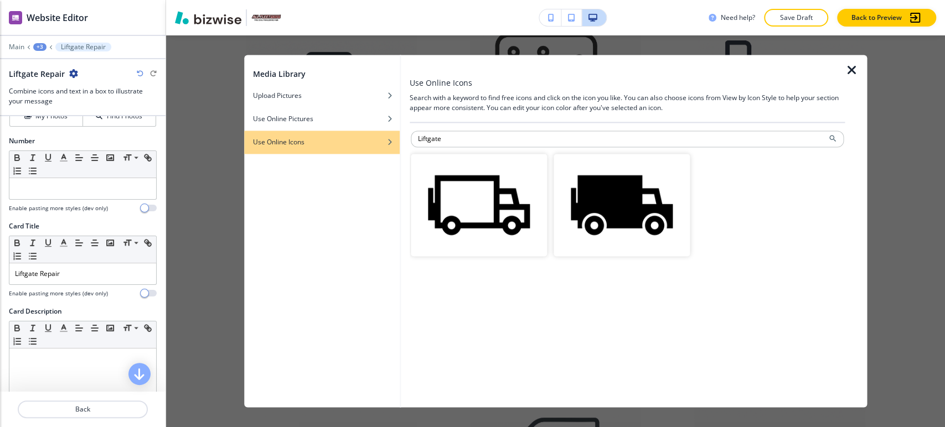
click at [460, 128] on div at bounding box center [627, 126] width 435 height 7
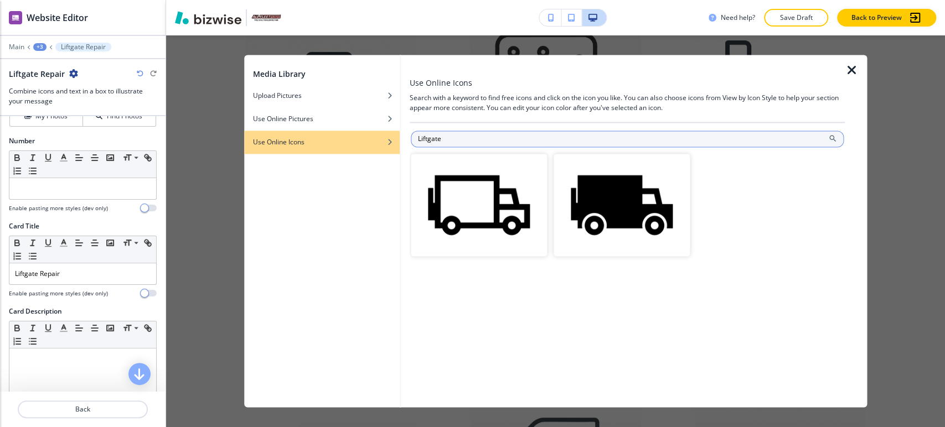
click at [456, 136] on input "Liftgate" at bounding box center [627, 139] width 433 height 17
paste input "Repair"
type input "Liftgate Repair"
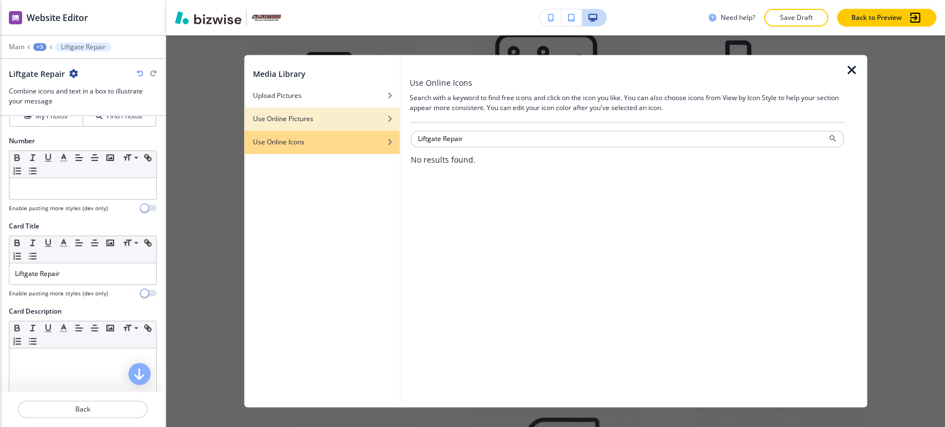
click at [318, 122] on div "Use Online Pictures" at bounding box center [322, 119] width 156 height 10
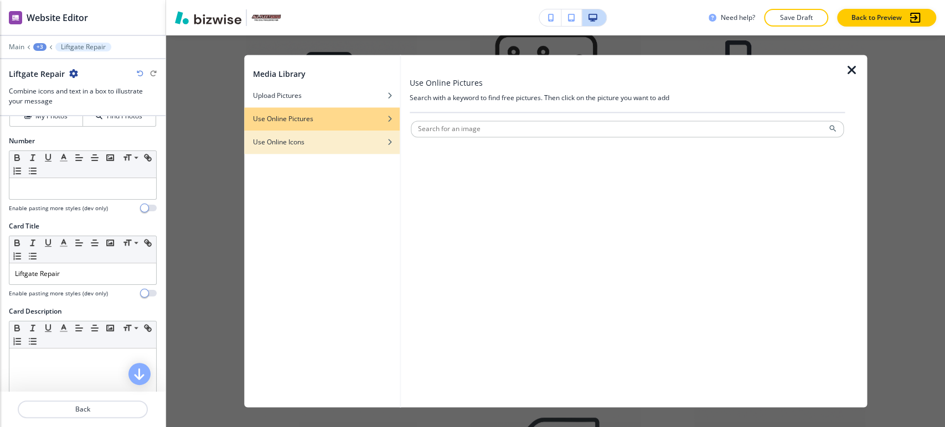
click at [310, 137] on div "Use Online Icons" at bounding box center [322, 142] width 156 height 10
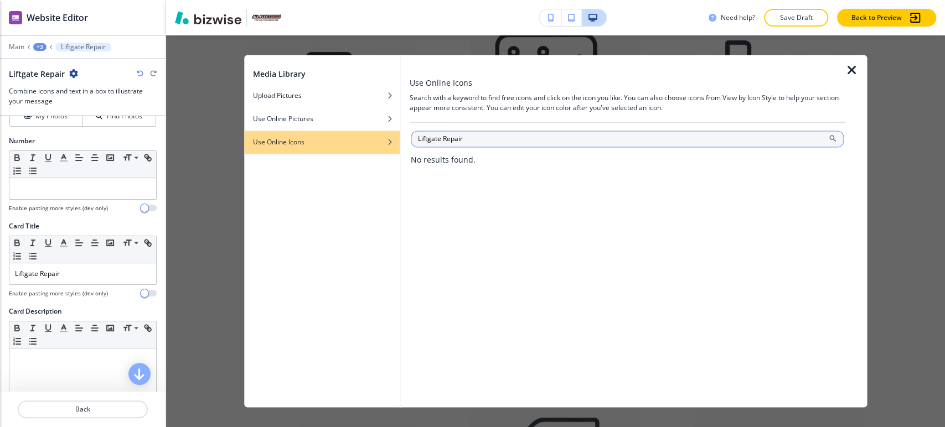
drag, startPoint x: 442, startPoint y: 135, endPoint x: 489, endPoint y: 135, distance: 47.6
click at [489, 135] on input "Liftgate Repair" at bounding box center [627, 139] width 433 height 17
type input "Liftgate"
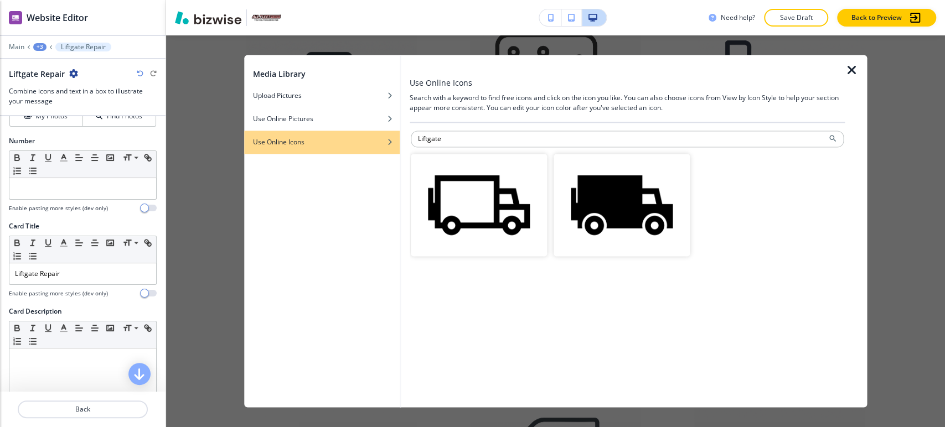
click at [500, 198] on img "button" at bounding box center [479, 205] width 136 height 102
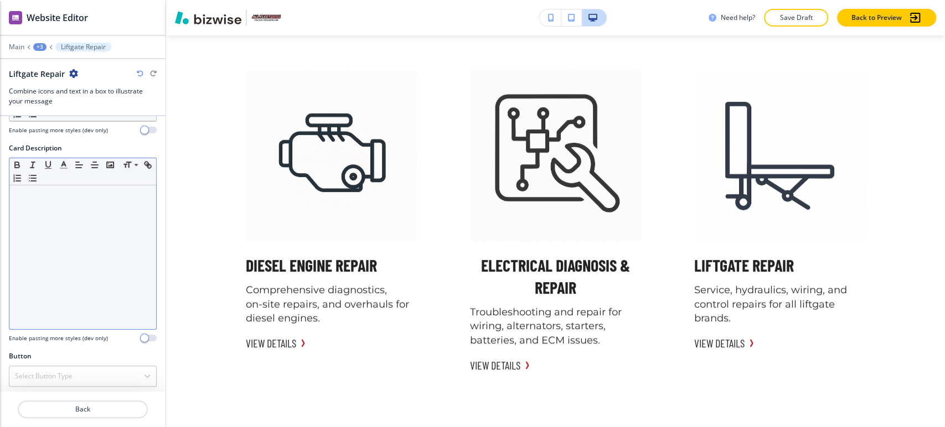
scroll to position [288, 0]
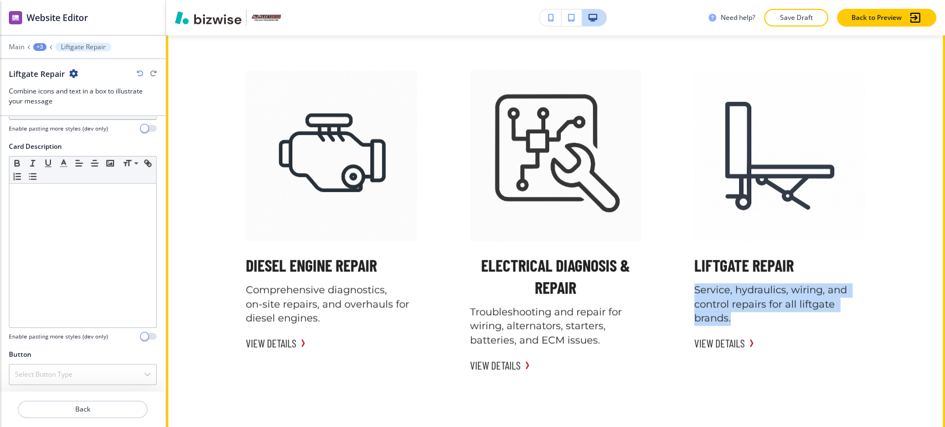
drag, startPoint x: 688, startPoint y: 291, endPoint x: 742, endPoint y: 314, distance: 58.5
click at [742, 314] on div "Liftgate Repair Service, hydraulics, wiring, and control repairs for all liftga…" at bounding box center [780, 210] width 198 height 308
copy p "Service, hydraulics, wiring, and control repairs for all liftgate brands."
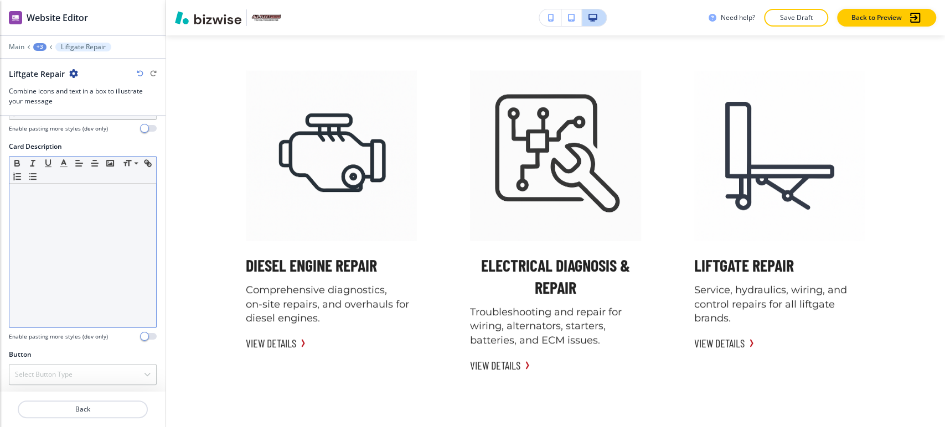
click at [75, 216] on div at bounding box center [82, 256] width 147 height 144
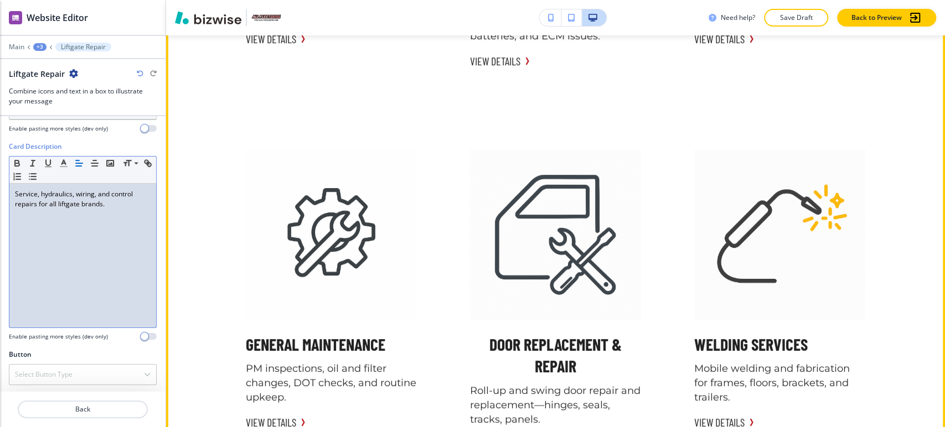
scroll to position [3686, 0]
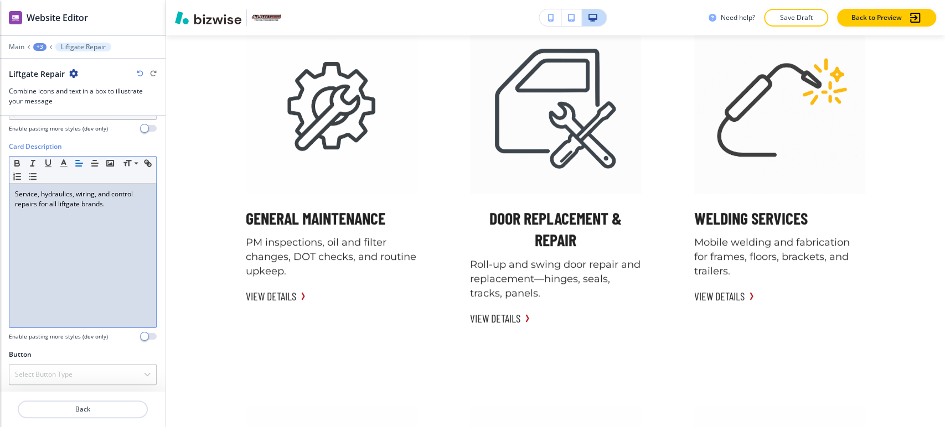
click at [38, 45] on div "+3" at bounding box center [39, 47] width 13 height 8
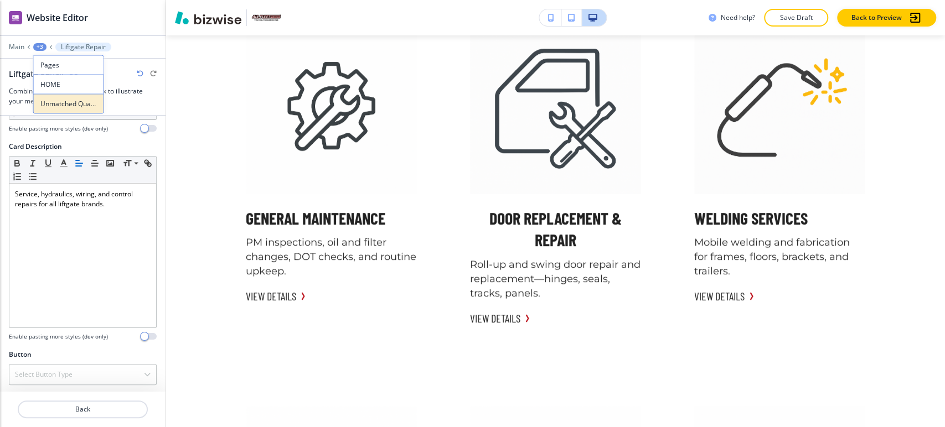
click at [56, 106] on p "Unmatched Quality with Satisfaction Guarantee" at bounding box center [68, 104] width 56 height 10
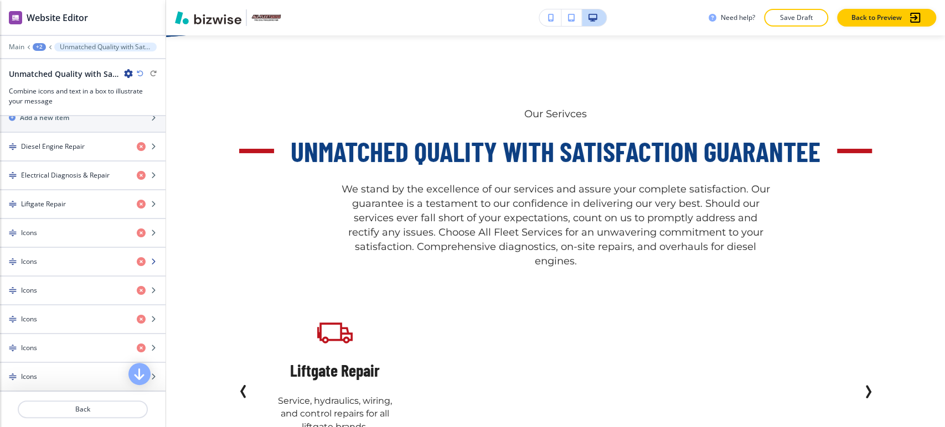
scroll to position [553, 0]
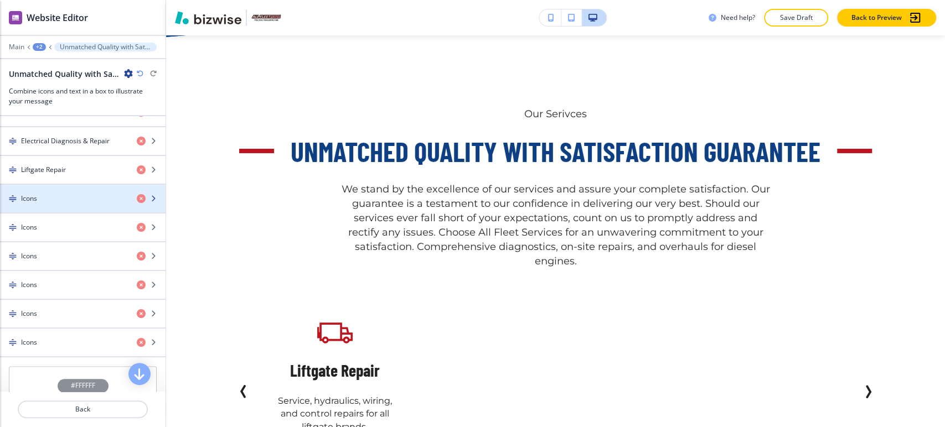
click at [75, 208] on div "button" at bounding box center [82, 208] width 165 height 9
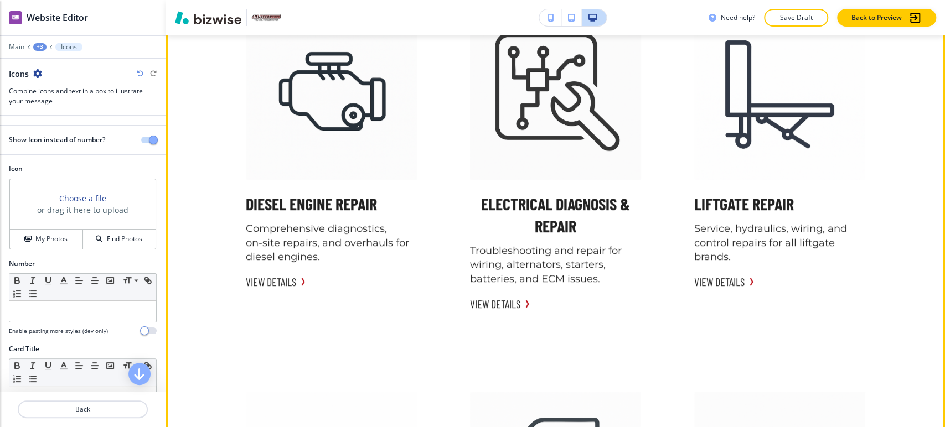
scroll to position [3378, 0]
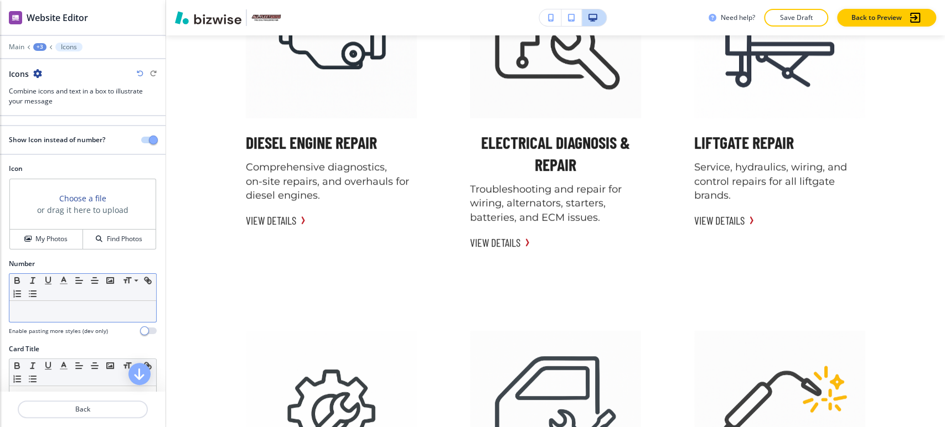
click at [66, 310] on p at bounding box center [83, 312] width 136 height 10
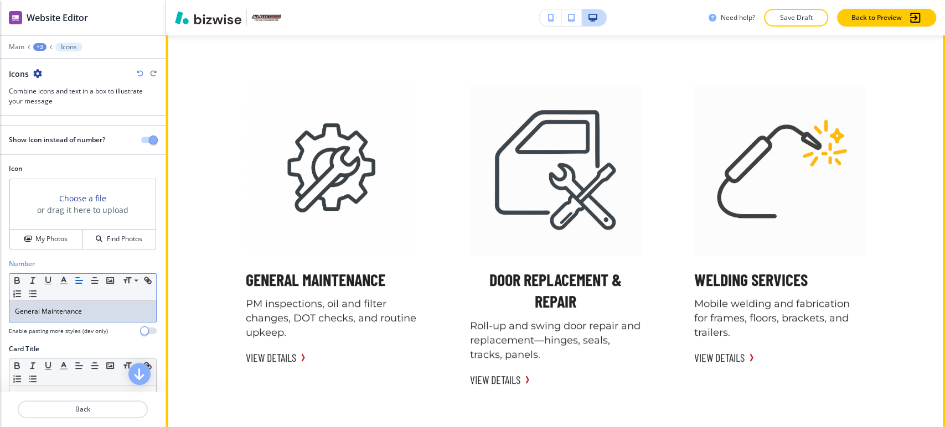
scroll to position [3686, 0]
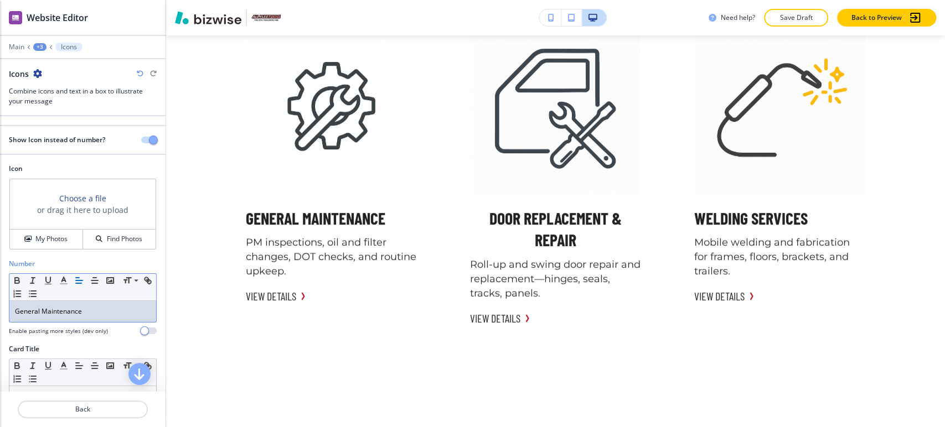
click at [100, 317] on div "General Maintenance" at bounding box center [82, 311] width 147 height 21
click at [95, 317] on div "General Maintenance" at bounding box center [82, 311] width 147 height 21
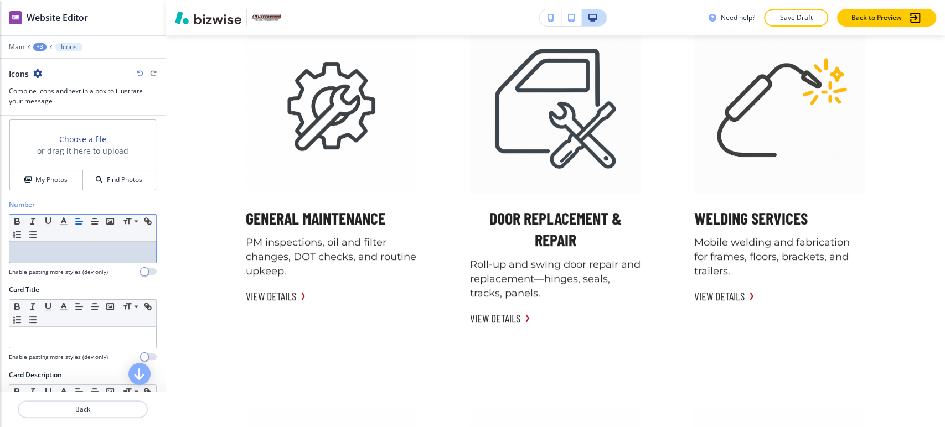
scroll to position [123, 0]
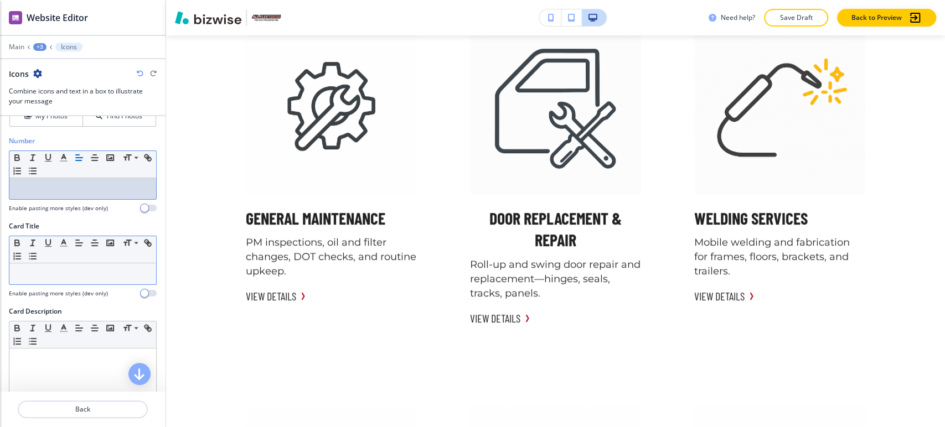
click at [69, 277] on p at bounding box center [83, 274] width 136 height 10
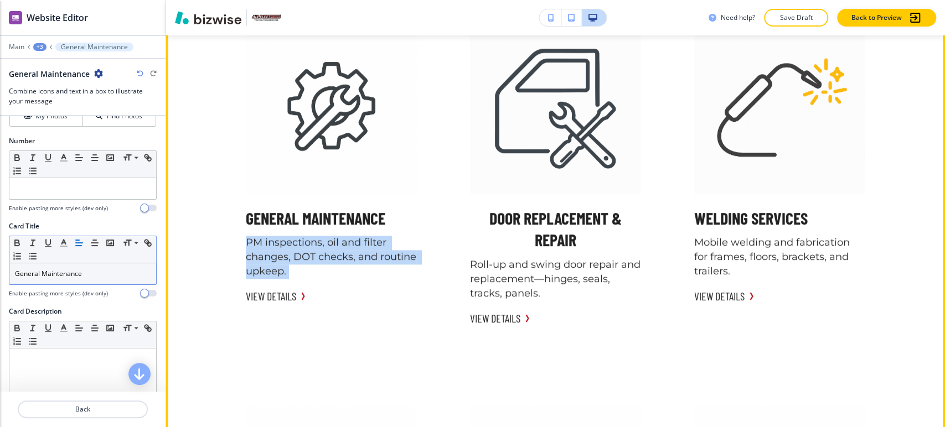
drag, startPoint x: 239, startPoint y: 242, endPoint x: 292, endPoint y: 282, distance: 65.6
click at [292, 282] on div "General Maintenance PM inspections, oil and filter changes, DOT checks, and rou…" at bounding box center [331, 163] width 198 height 308
copy div "PM inspections, oil and filter changes, DOT checks, and routine upkeep. VIEW DE…"
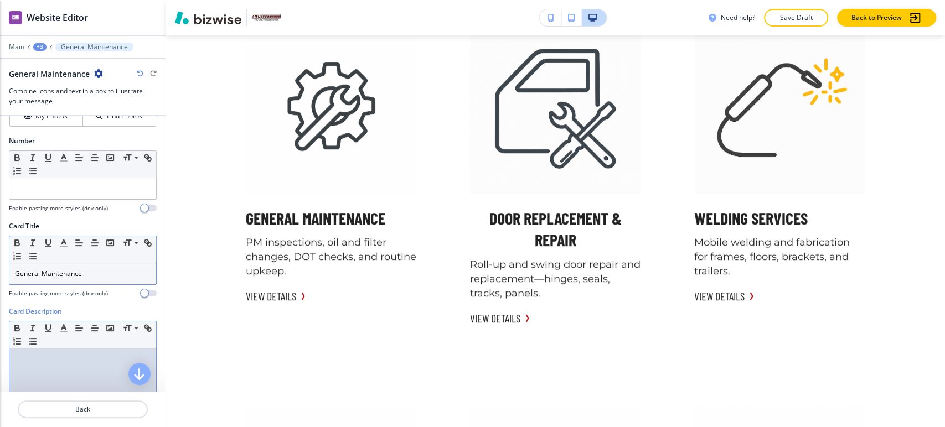
click at [96, 362] on p at bounding box center [83, 359] width 136 height 10
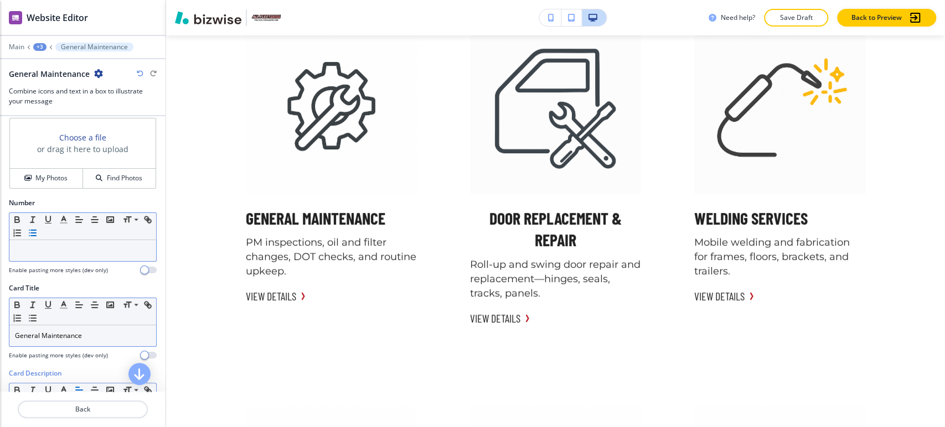
scroll to position [42, 0]
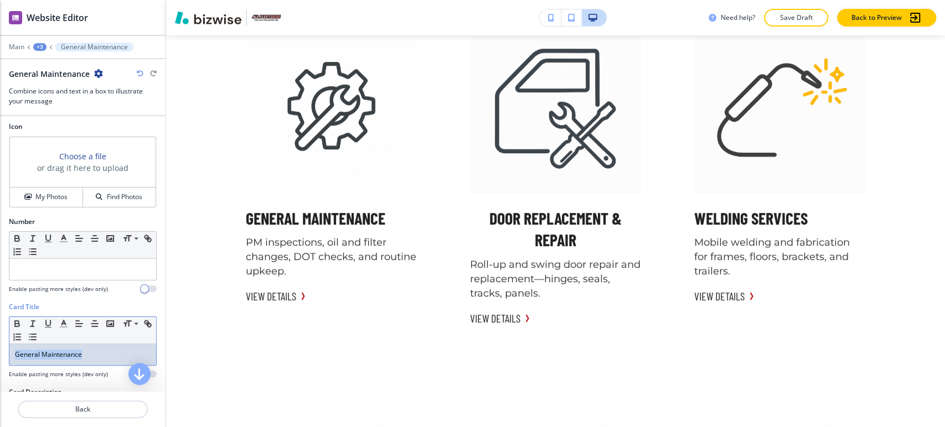
drag, startPoint x: 93, startPoint y: 353, endPoint x: 6, endPoint y: 353, distance: 86.9
click at [6, 353] on div "Card Title Small Normal Large Huge General Maintenance Enable pasting more styl…" at bounding box center [82, 344] width 165 height 85
copy p "General Maintenance"
click at [110, 198] on h4 "Find Photos" at bounding box center [124, 197] width 35 height 10
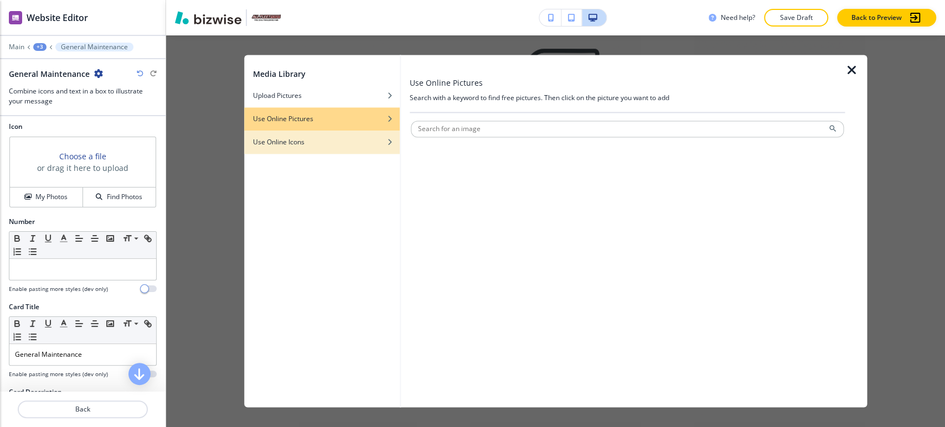
click at [328, 134] on div "button" at bounding box center [322, 134] width 156 height 7
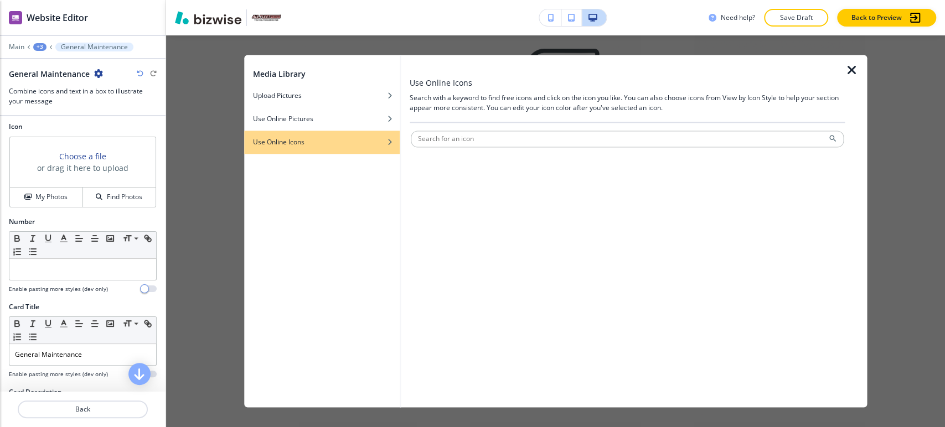
click at [439, 128] on div at bounding box center [627, 126] width 435 height 7
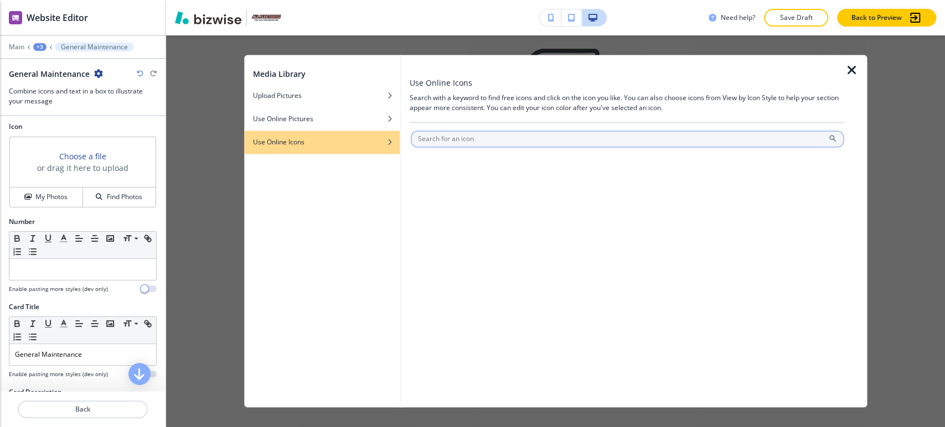
click at [448, 136] on input "text" at bounding box center [627, 139] width 433 height 17
paste input "General Maintenance"
type input "General Maintenance"
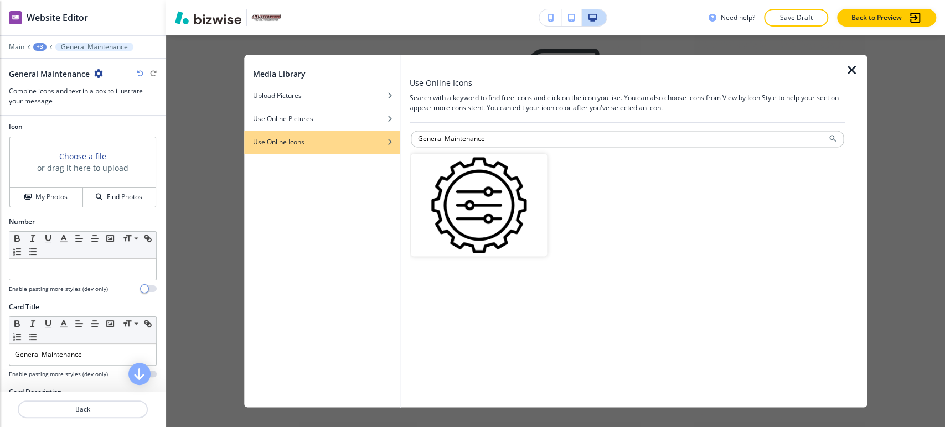
click at [505, 220] on img "button" at bounding box center [479, 205] width 136 height 102
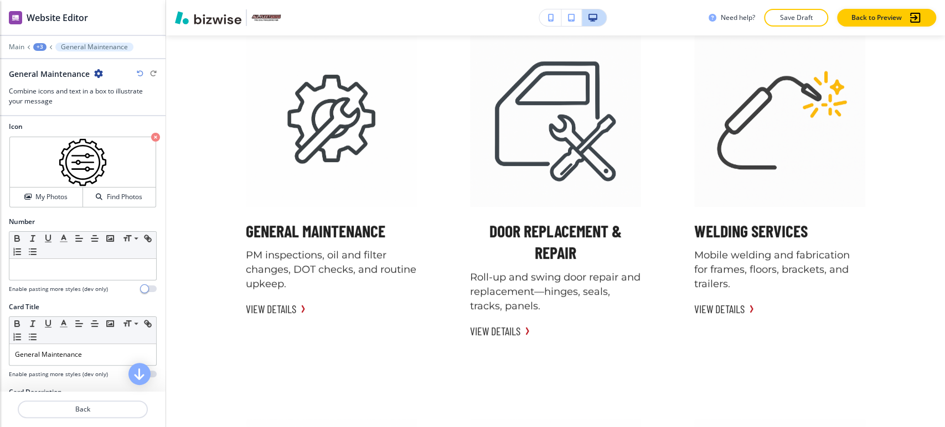
scroll to position [3698, 0]
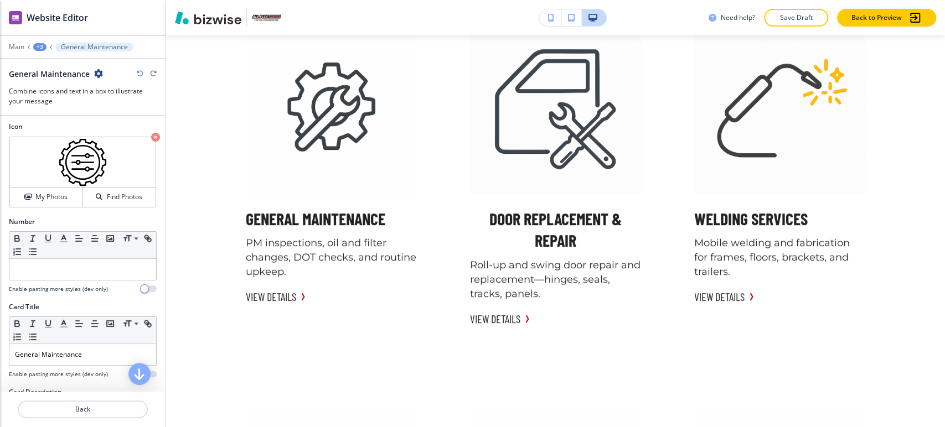
click at [39, 43] on div "+3" at bounding box center [39, 47] width 13 height 8
click at [52, 91] on button "HOME" at bounding box center [68, 84] width 71 height 19
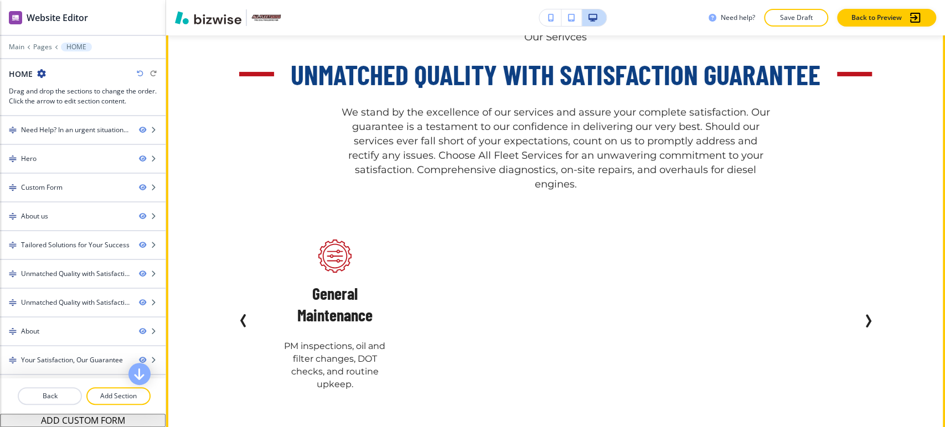
scroll to position [2530, 0]
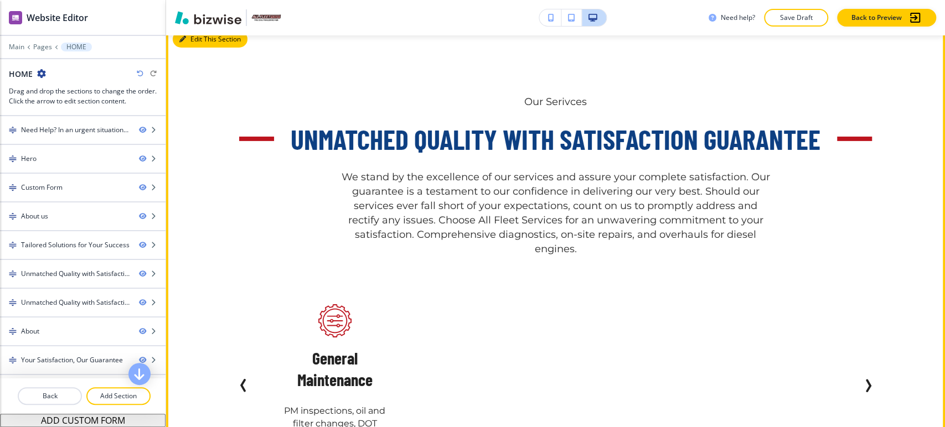
click at [191, 42] on button "Edit This Section" at bounding box center [210, 39] width 75 height 17
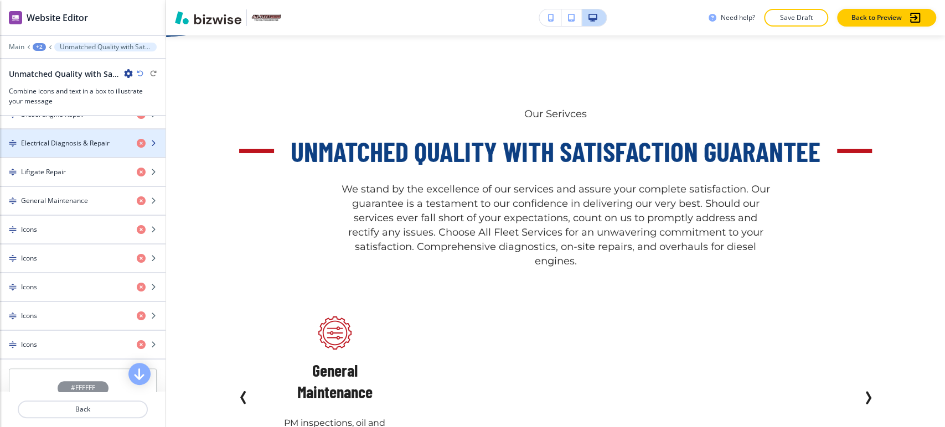
scroll to position [615, 0]
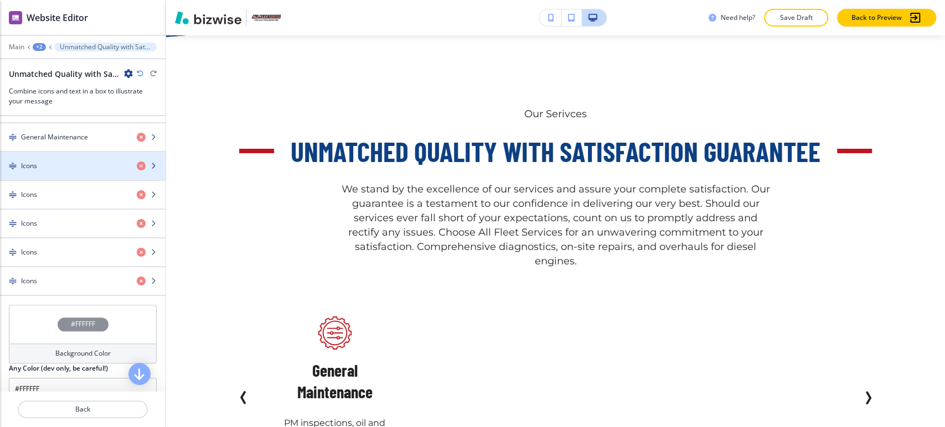
click at [91, 167] on div "Icons" at bounding box center [64, 166] width 128 height 10
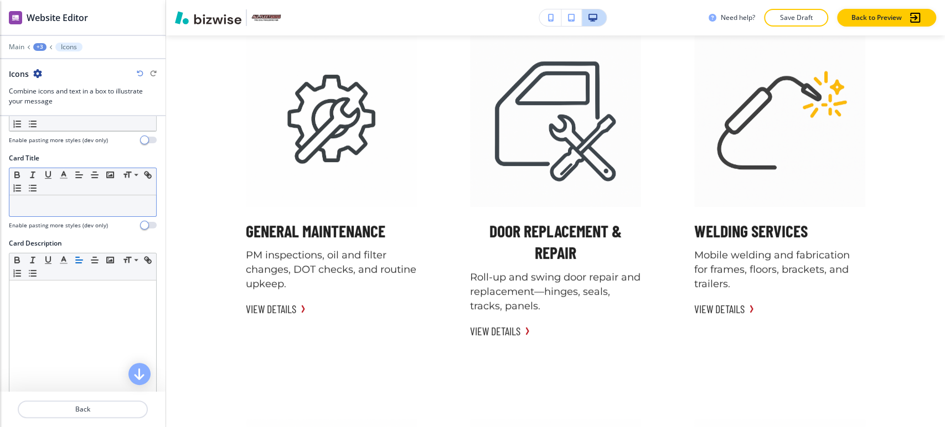
scroll to position [103, 0]
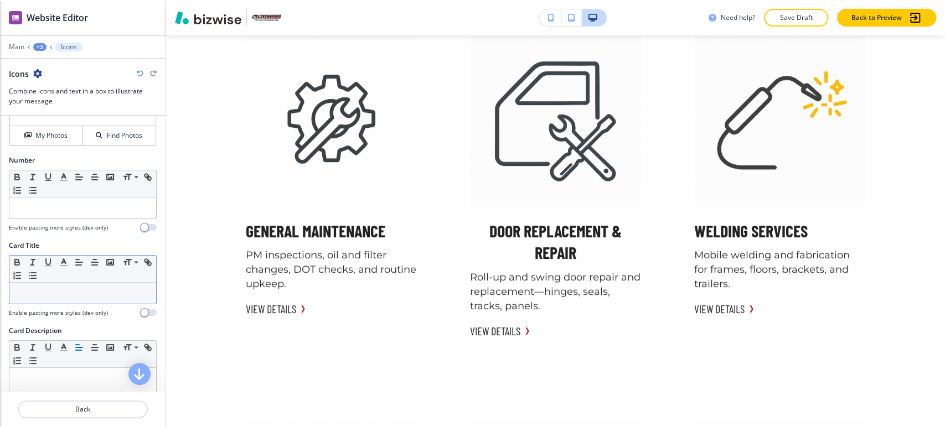
click at [49, 292] on p at bounding box center [83, 293] width 136 height 10
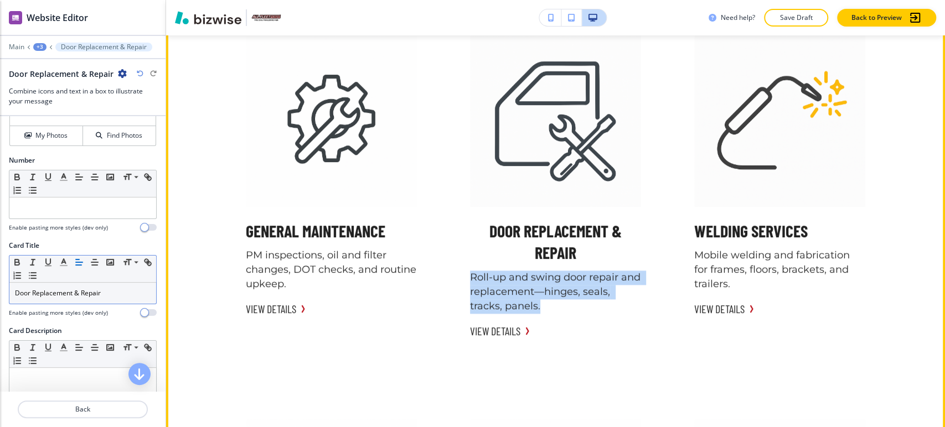
drag, startPoint x: 465, startPoint y: 273, endPoint x: 553, endPoint y: 312, distance: 96.9
click at [553, 312] on p "Roll‑up and swing door repair and replacement—hinges, seals, tracks, panels." at bounding box center [555, 292] width 171 height 43
copy p "Roll‑up and swing door repair and replacement—hinges, seals, tracks, panels."
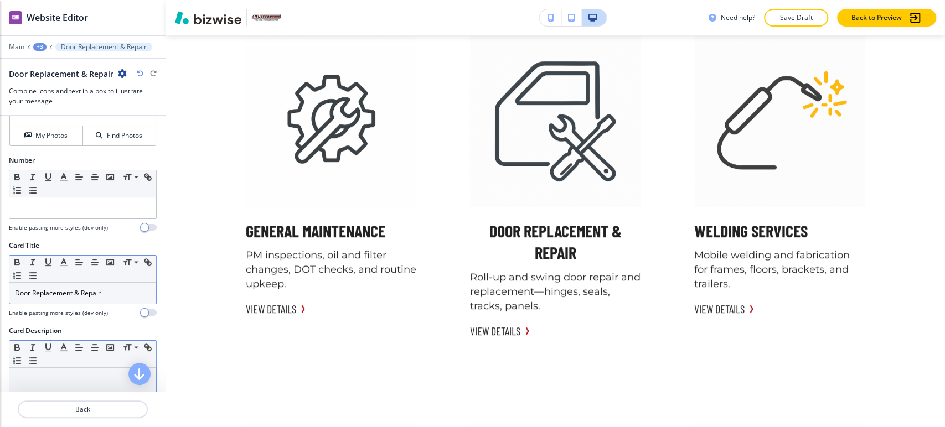
click at [51, 375] on p at bounding box center [83, 379] width 136 height 10
paste div
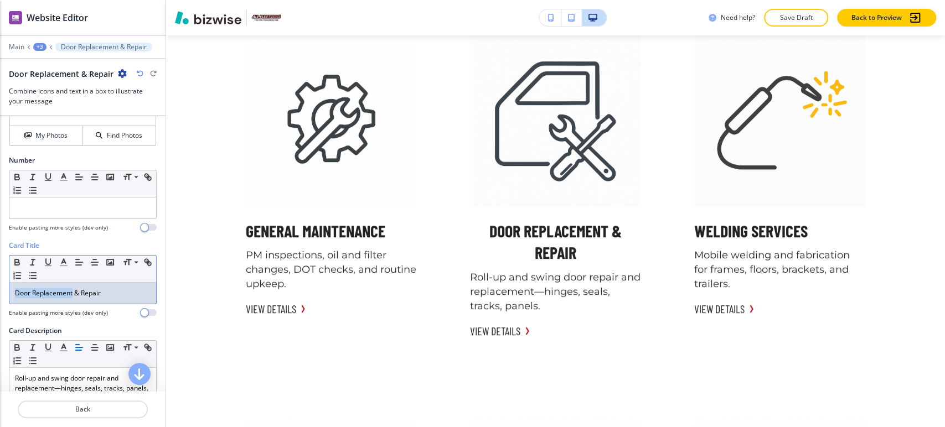
drag, startPoint x: 72, startPoint y: 289, endPoint x: 11, endPoint y: 290, distance: 62.0
click at [11, 290] on div "Door Replacement & Repair" at bounding box center [82, 293] width 147 height 21
click at [107, 138] on h4 "Find Photos" at bounding box center [124, 136] width 35 height 10
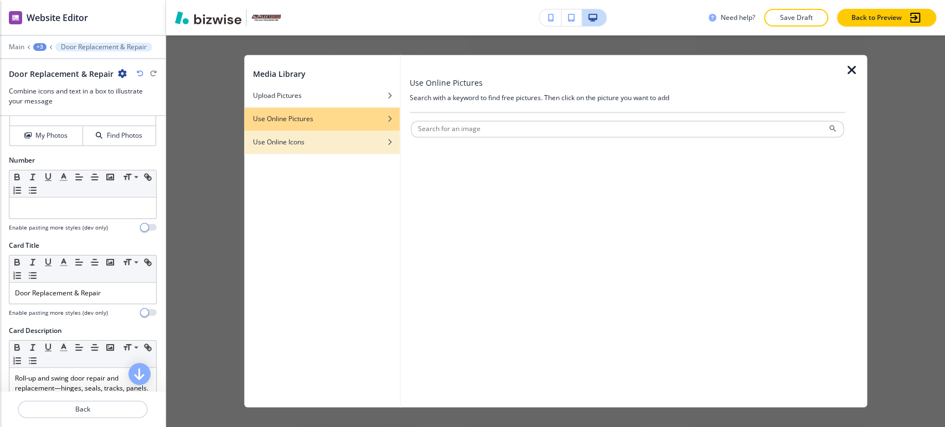
click at [303, 136] on div "button" at bounding box center [322, 134] width 156 height 7
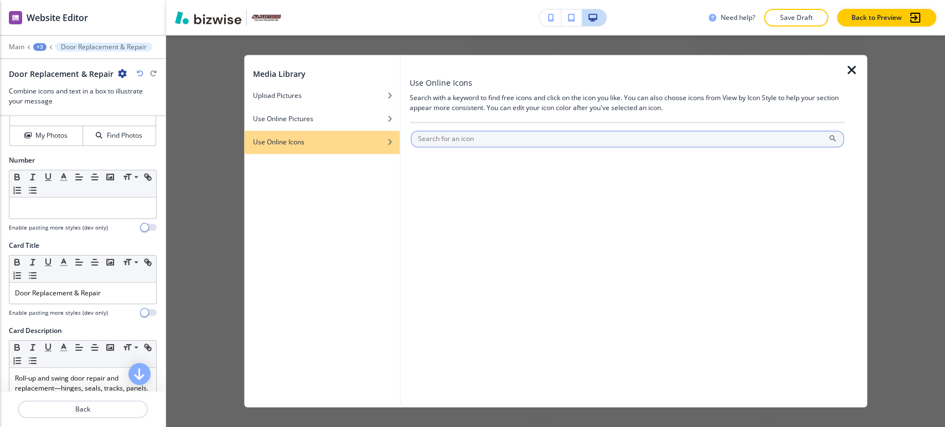
click at [433, 134] on input "text" at bounding box center [627, 139] width 433 height 17
paste input "Door Replacement"
type input "Door Replacement"
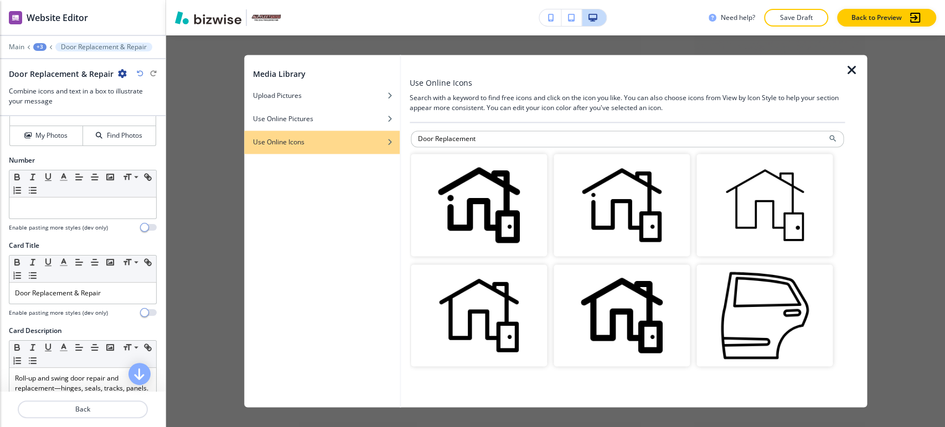
click at [507, 307] on img "button" at bounding box center [479, 316] width 136 height 102
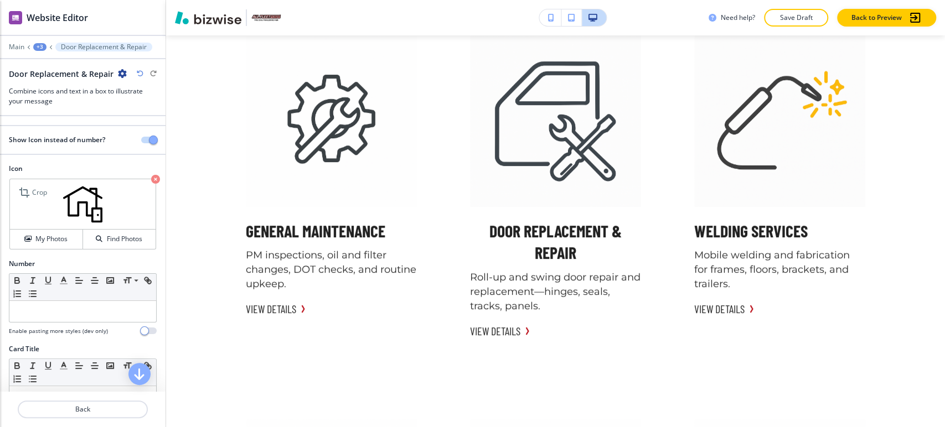
scroll to position [0, 0]
click at [65, 237] on h4 "My Photos" at bounding box center [51, 239] width 32 height 10
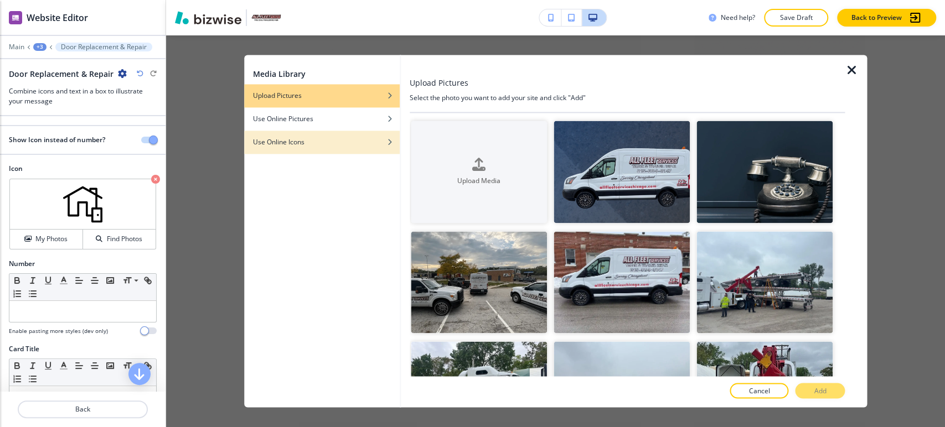
click at [340, 148] on div "button" at bounding box center [322, 150] width 156 height 7
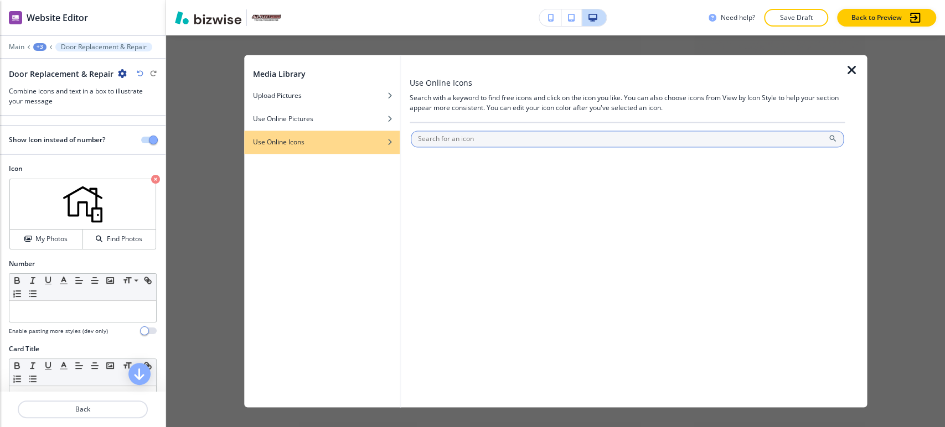
click at [486, 141] on input "text" at bounding box center [627, 139] width 433 height 17
type input "Door Replacement"
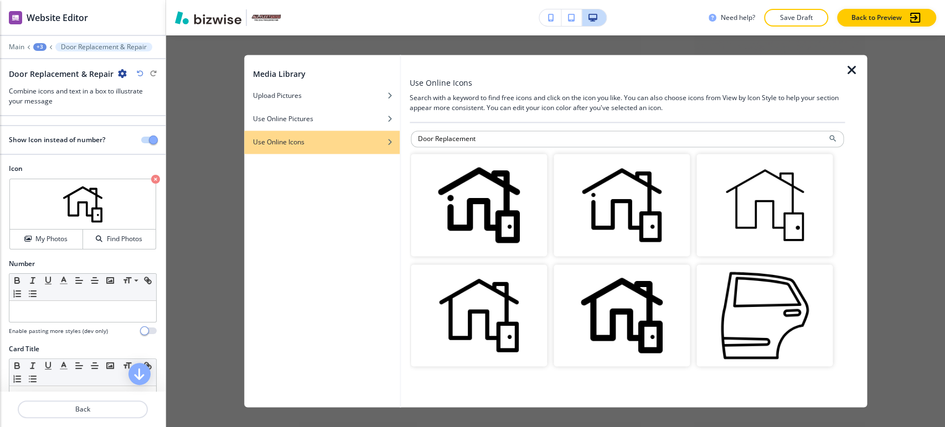
click at [763, 308] on img "button" at bounding box center [764, 316] width 136 height 102
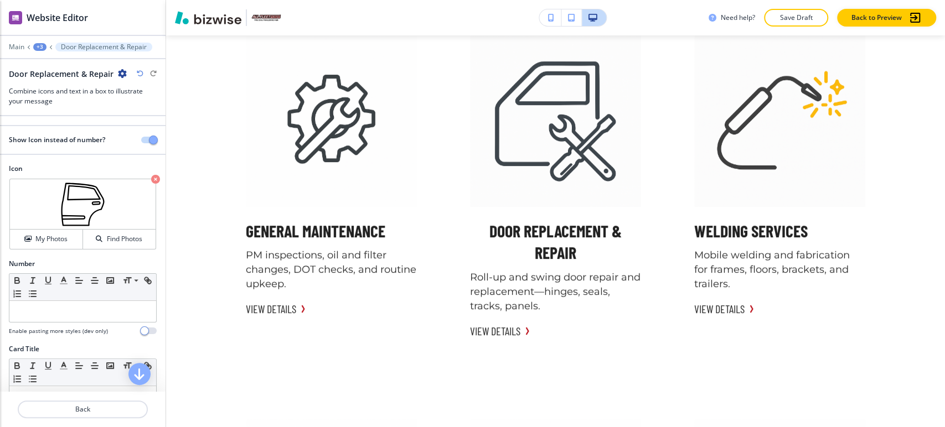
click at [36, 45] on div "+3" at bounding box center [39, 47] width 13 height 8
click at [53, 101] on p "Unmatched Quality with Satisfaction Guarantee" at bounding box center [68, 104] width 56 height 10
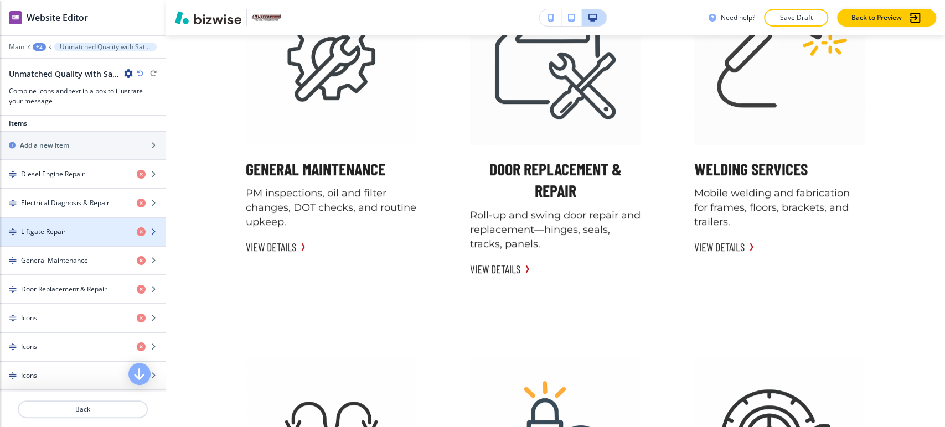
scroll to position [615, 0]
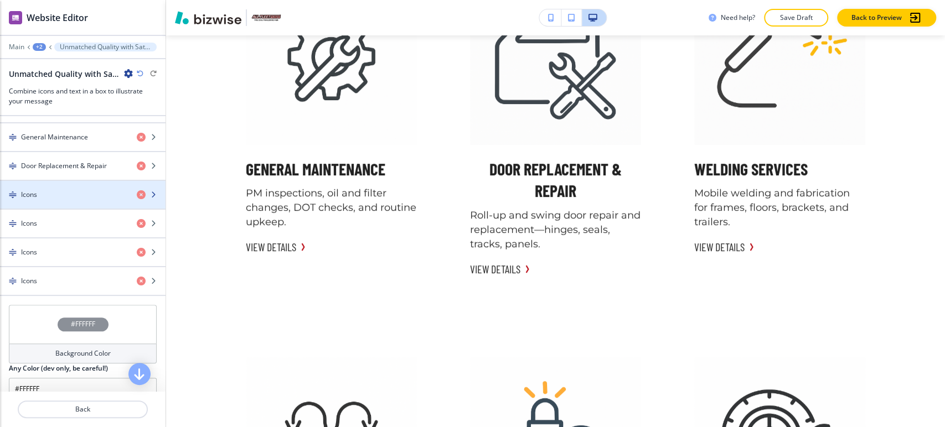
click at [85, 202] on div "button" at bounding box center [82, 204] width 165 height 9
click at [87, 205] on div "button" at bounding box center [82, 204] width 165 height 9
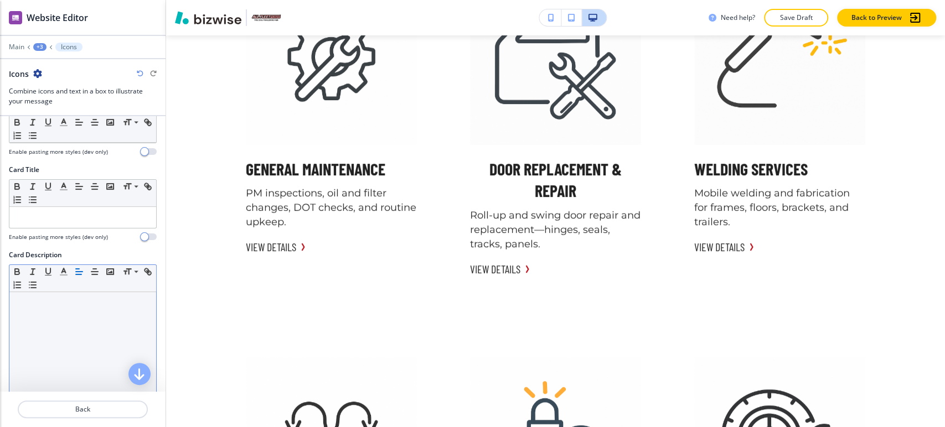
scroll to position [246, 0]
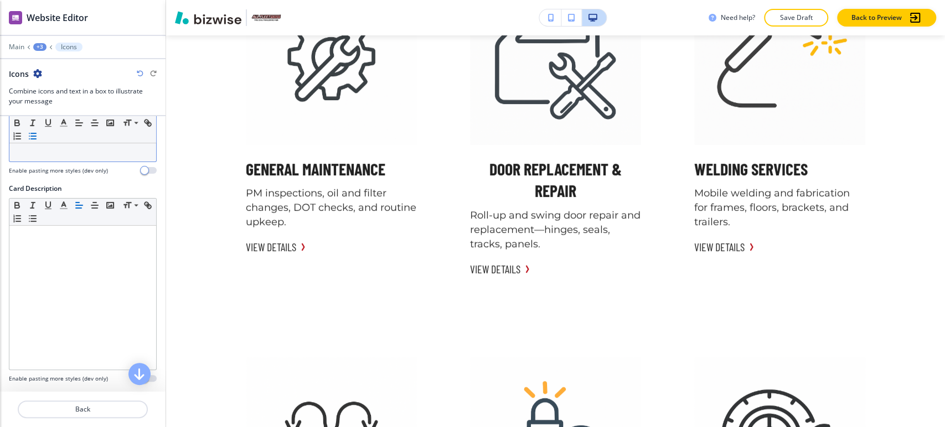
click at [40, 138] on button "button" at bounding box center [32, 135] width 15 height 13
click at [56, 156] on div at bounding box center [82, 151] width 147 height 21
click at [40, 141] on button "button" at bounding box center [32, 135] width 15 height 13
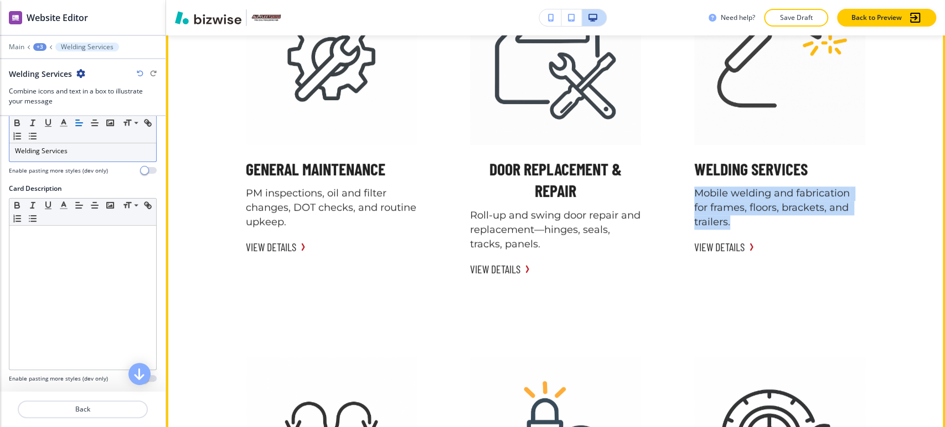
drag, startPoint x: 685, startPoint y: 197, endPoint x: 758, endPoint y: 219, distance: 76.3
click at [758, 219] on div "Welding Services Mobile welding and fabrication for frames, floors, brackets, a…" at bounding box center [780, 114] width 198 height 308
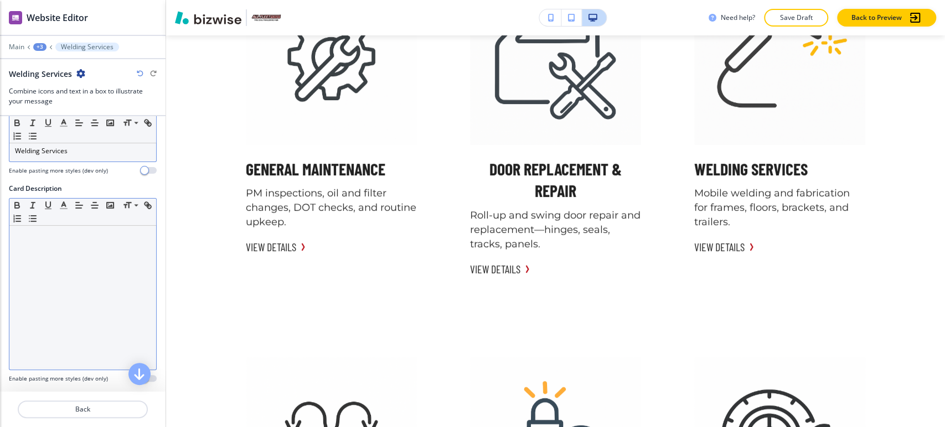
click at [78, 226] on div at bounding box center [82, 298] width 147 height 144
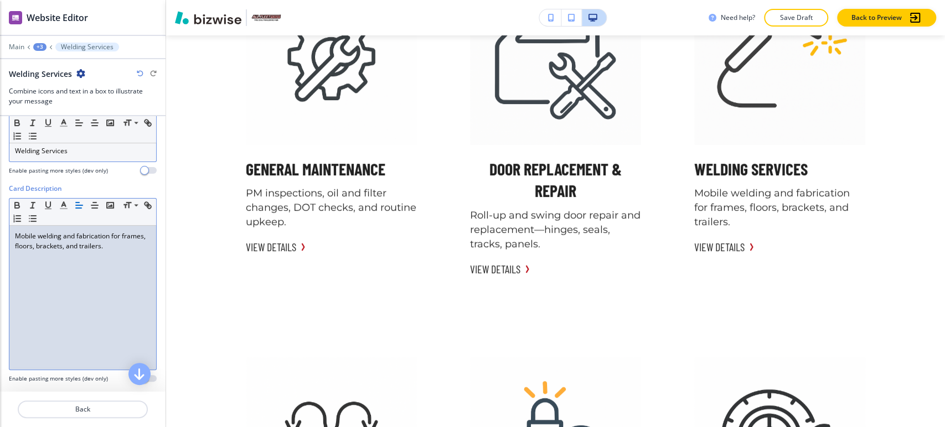
click at [75, 156] on div "Welding Services" at bounding box center [82, 151] width 147 height 21
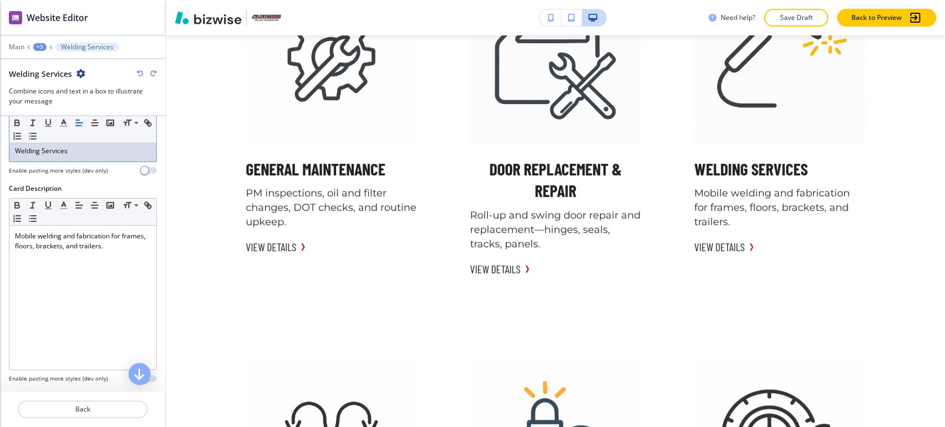
click at [75, 156] on div "Welding Services" at bounding box center [82, 151] width 147 height 21
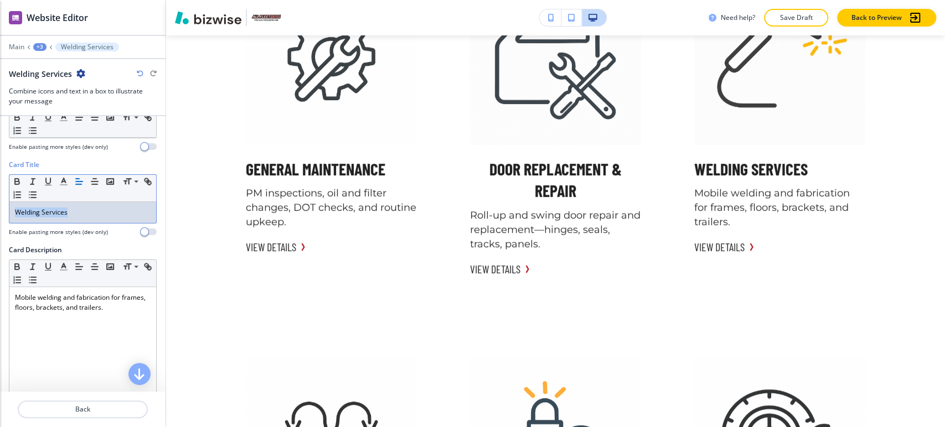
scroll to position [61, 0]
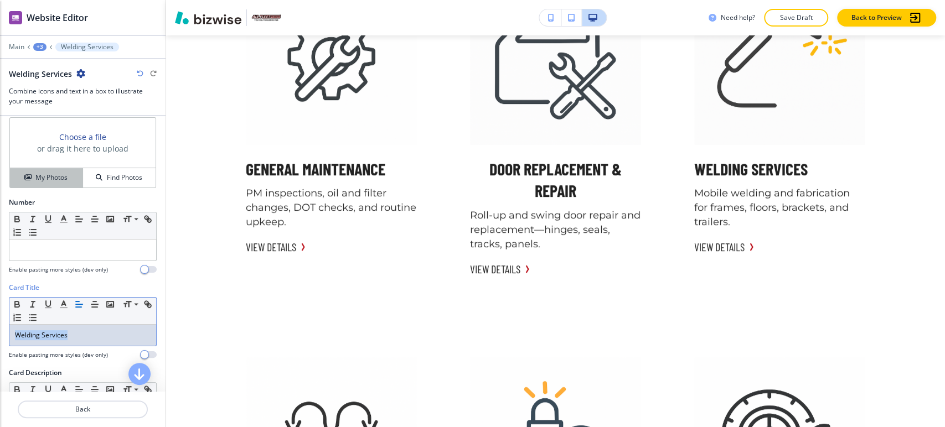
click at [44, 180] on h4 "My Photos" at bounding box center [51, 178] width 32 height 10
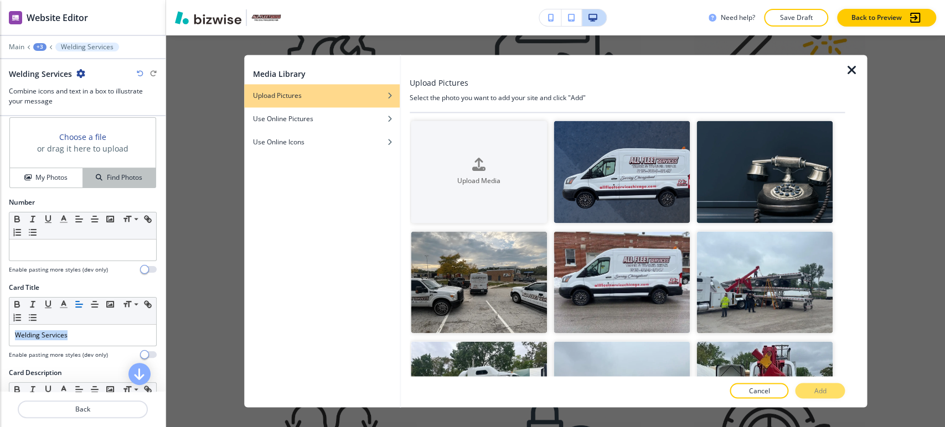
click at [107, 178] on h4 "Find Photos" at bounding box center [124, 178] width 35 height 10
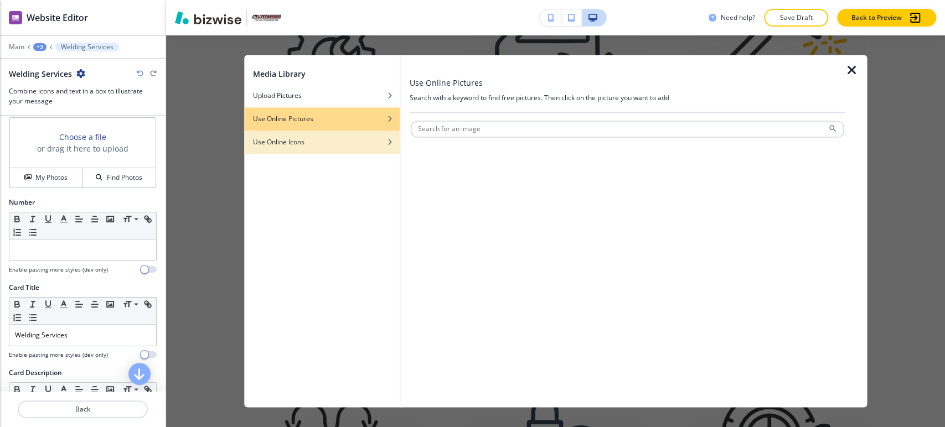
click at [303, 151] on div "button" at bounding box center [322, 150] width 156 height 7
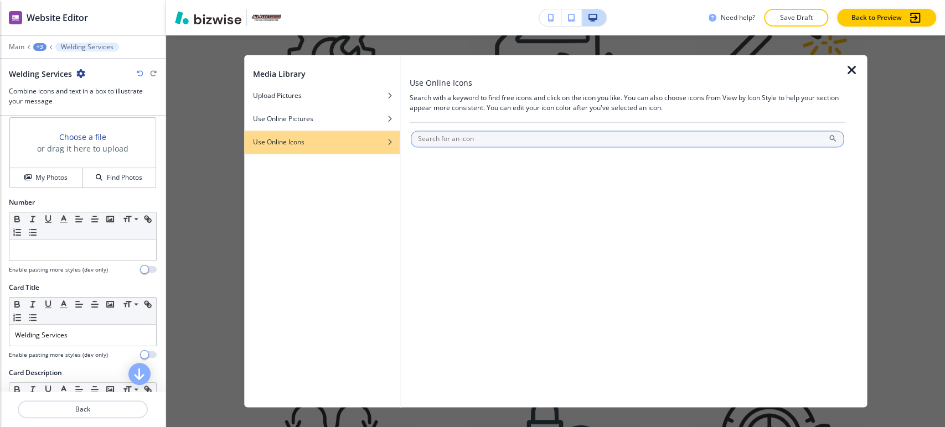
click at [443, 138] on input "text" at bounding box center [627, 139] width 433 height 17
paste input "Welding Services"
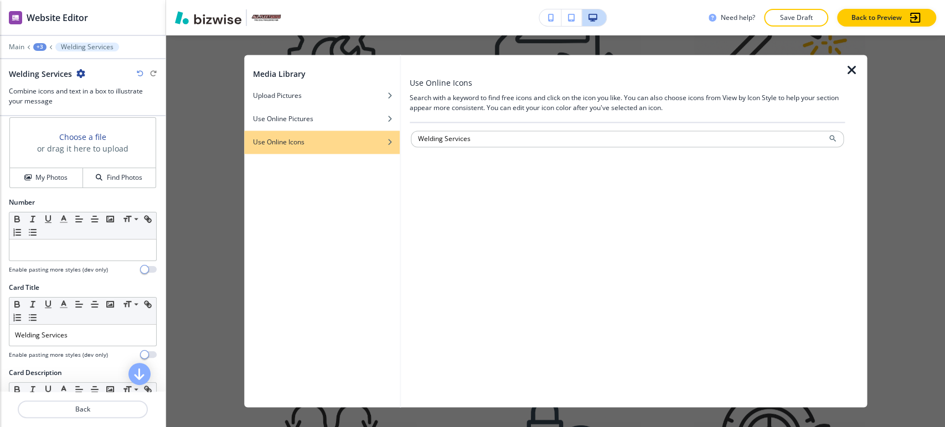
type input "Welding Services"
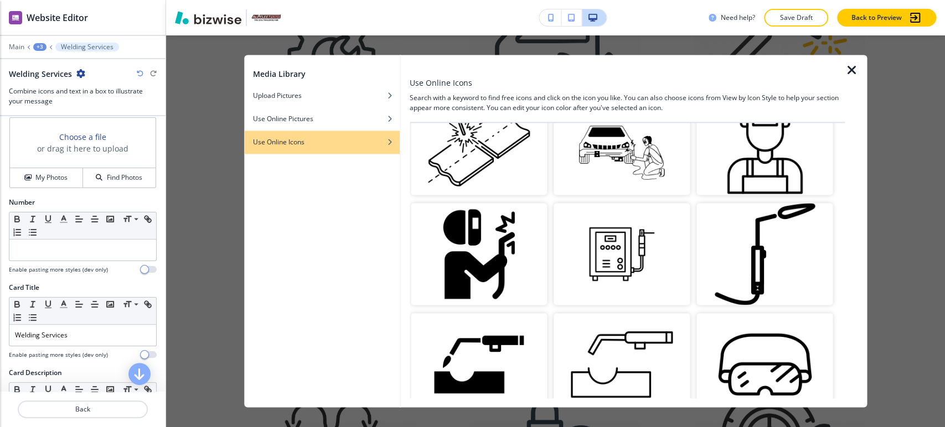
click at [763, 258] on img "button" at bounding box center [764, 254] width 136 height 102
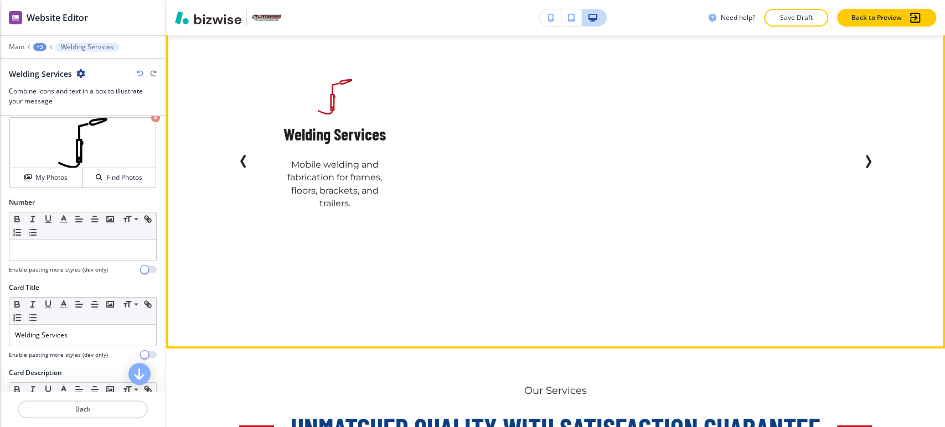
scroll to position [2702, 0]
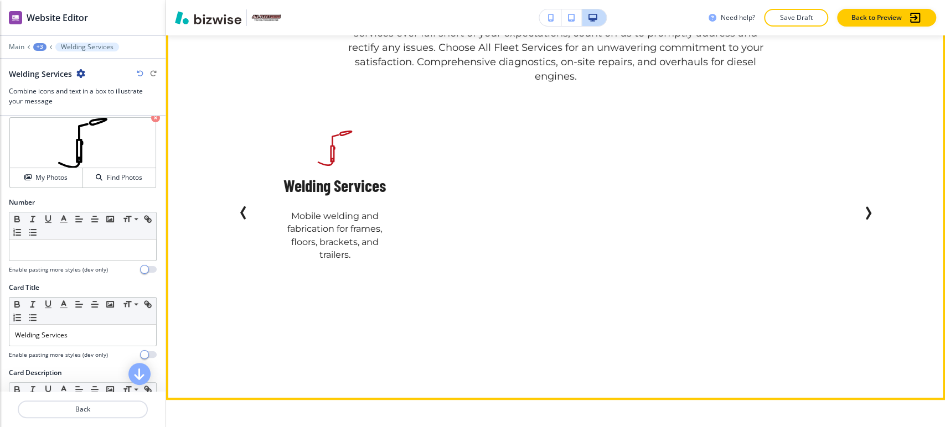
click at [242, 217] on icon "Previous Slide" at bounding box center [243, 212] width 13 height 13
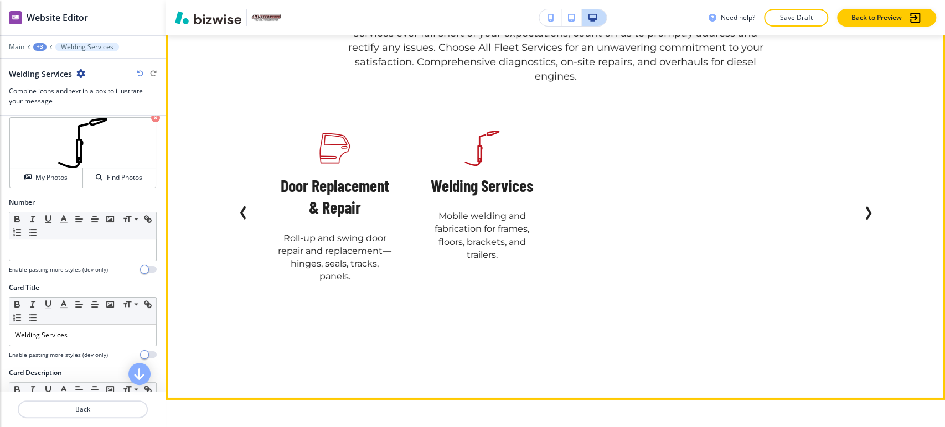
click at [242, 217] on icon "Previous Slide" at bounding box center [243, 212] width 13 height 13
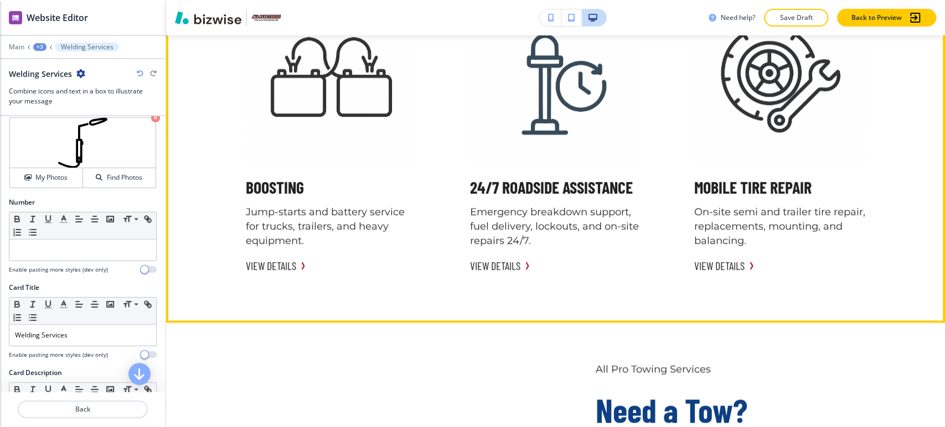
scroll to position [4117, 0]
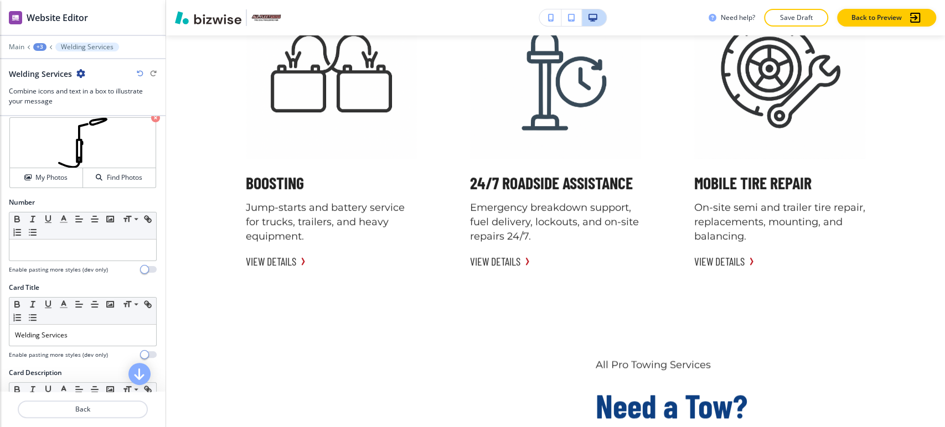
click at [35, 43] on div "+3" at bounding box center [39, 47] width 13 height 8
click at [65, 103] on p "Unmatched Quality with Satisfaction Guarantee" at bounding box center [68, 104] width 56 height 10
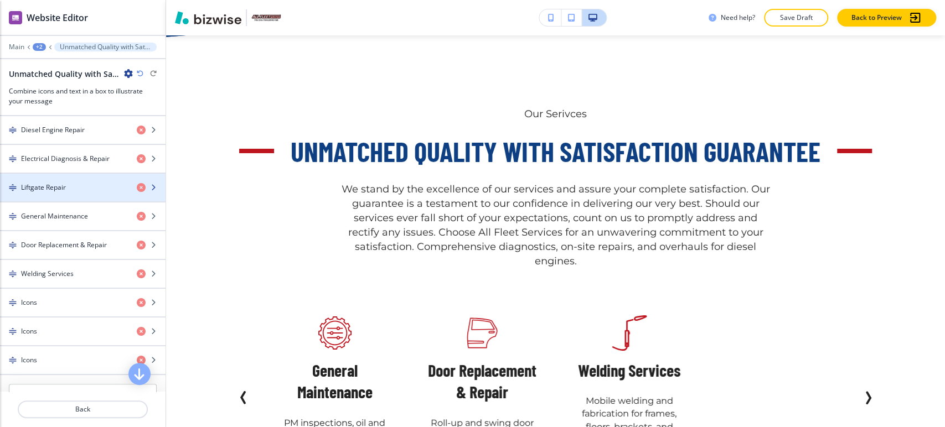
scroll to position [615, 0]
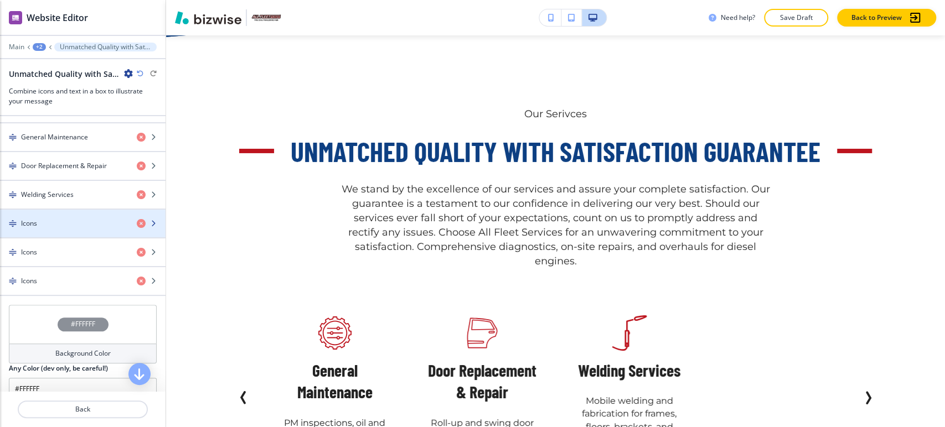
click at [82, 225] on div "Icons" at bounding box center [64, 224] width 128 height 10
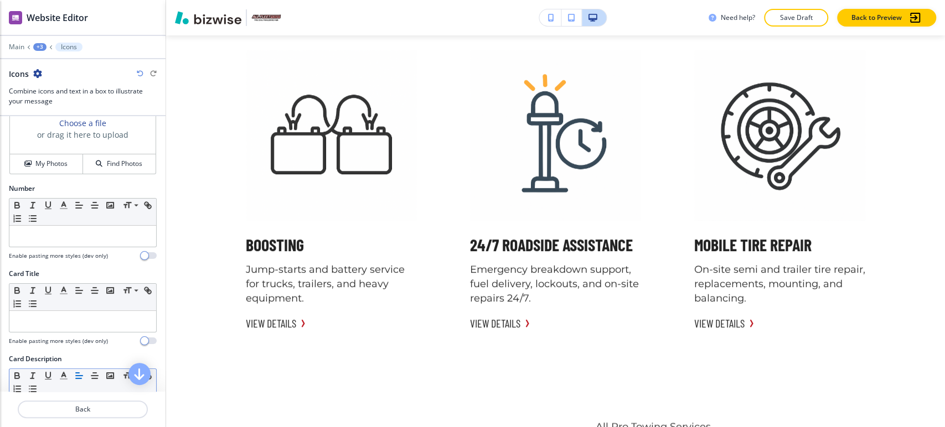
scroll to position [184, 0]
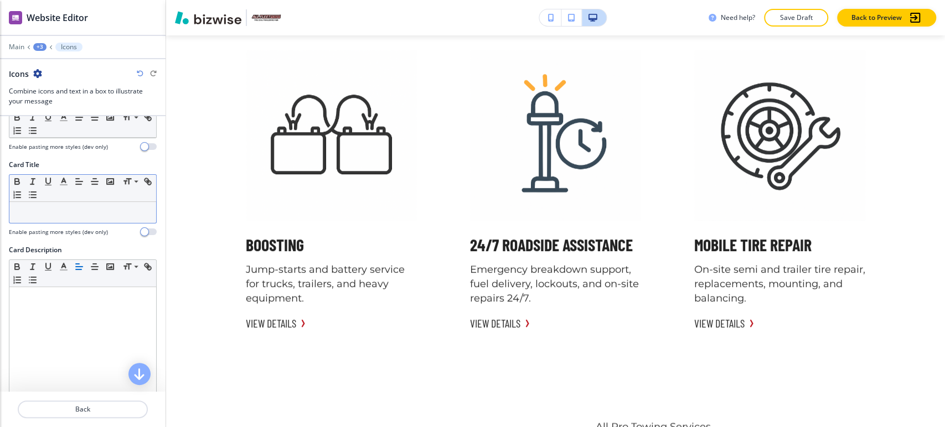
click at [62, 219] on div at bounding box center [82, 212] width 147 height 21
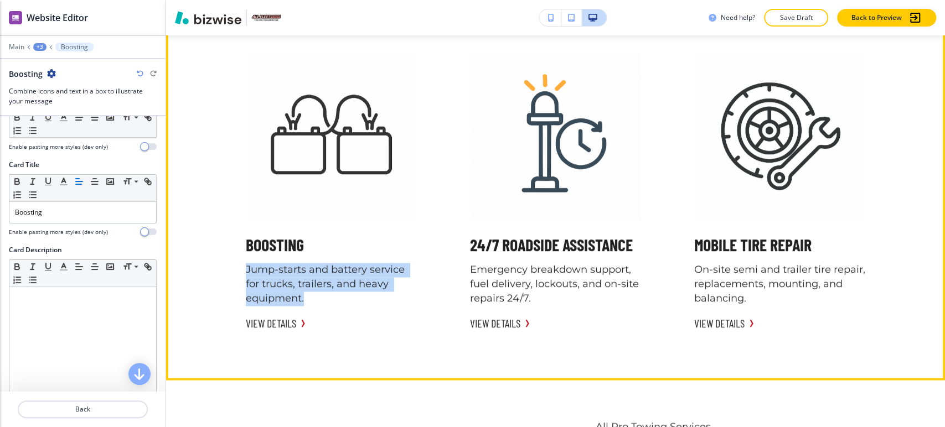
drag, startPoint x: 233, startPoint y: 272, endPoint x: 315, endPoint y: 305, distance: 88.2
click at [315, 305] on div "Boosting Jump‑starts and battery service for trucks, trailers, and heavy equipm…" at bounding box center [331, 191] width 198 height 308
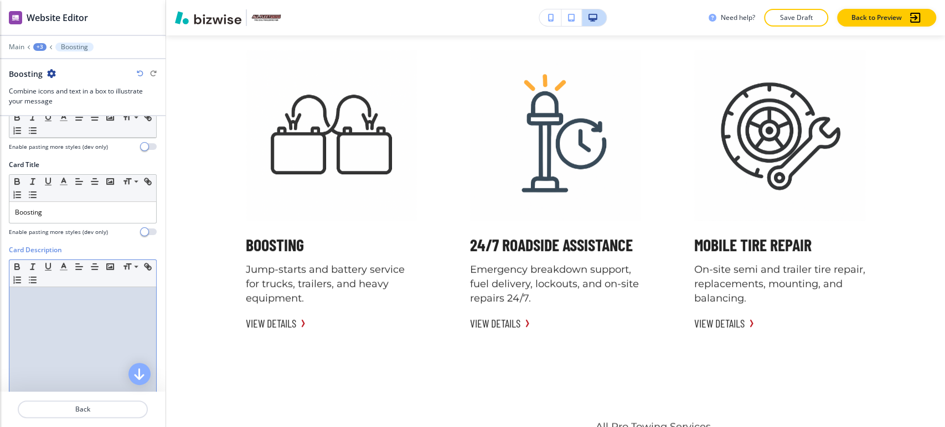
click at [111, 310] on div at bounding box center [82, 359] width 147 height 144
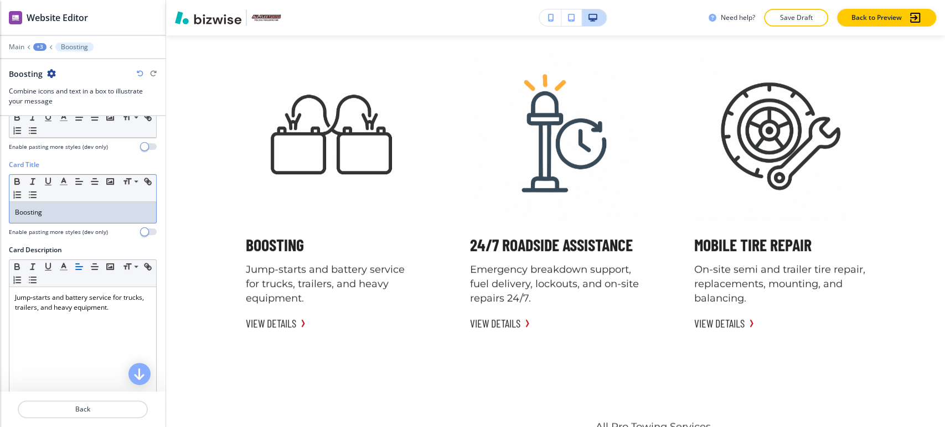
click at [58, 208] on p "Boosting" at bounding box center [83, 213] width 136 height 10
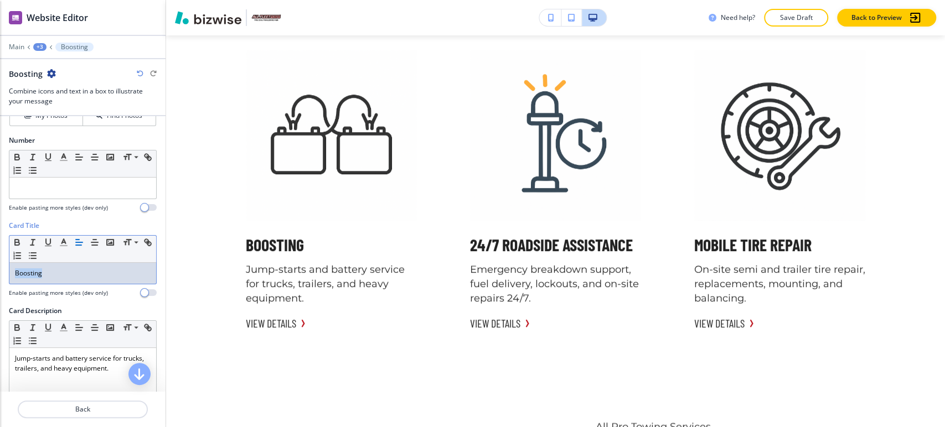
scroll to position [61, 0]
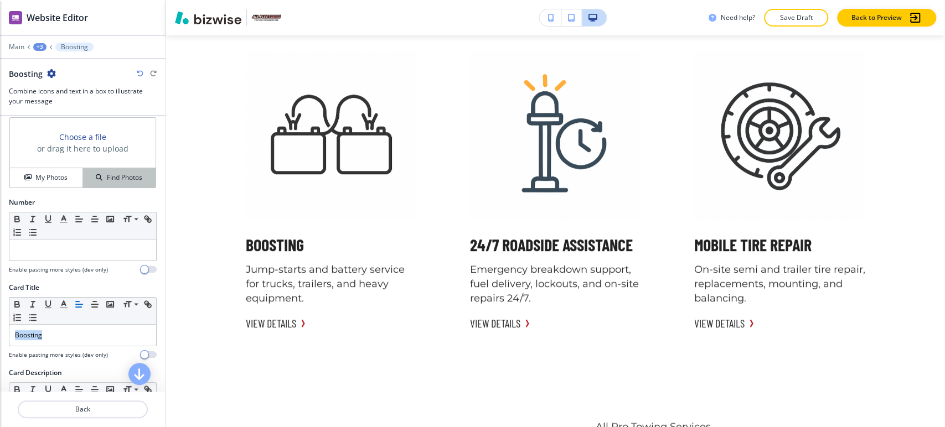
click at [98, 179] on div "Find Photos" at bounding box center [119, 178] width 72 height 10
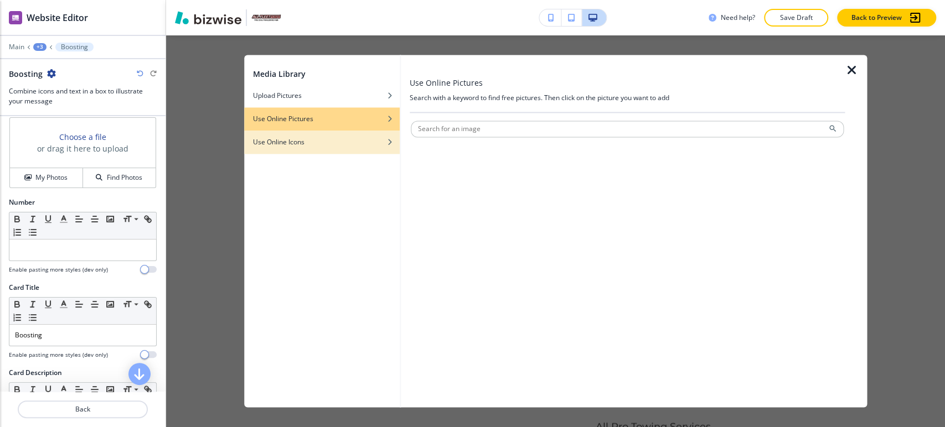
click at [309, 138] on div "Use Online Icons" at bounding box center [322, 142] width 156 height 10
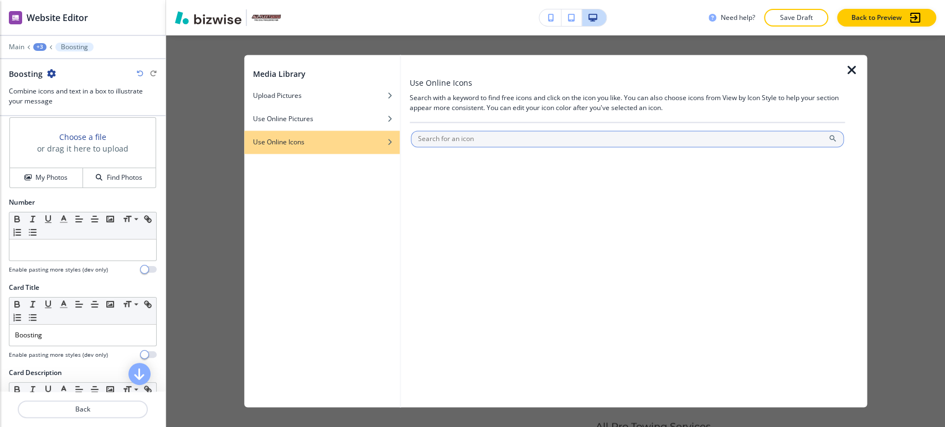
click at [447, 136] on input "text" at bounding box center [627, 139] width 433 height 17
paste input "Boosting"
type input "Boosting"
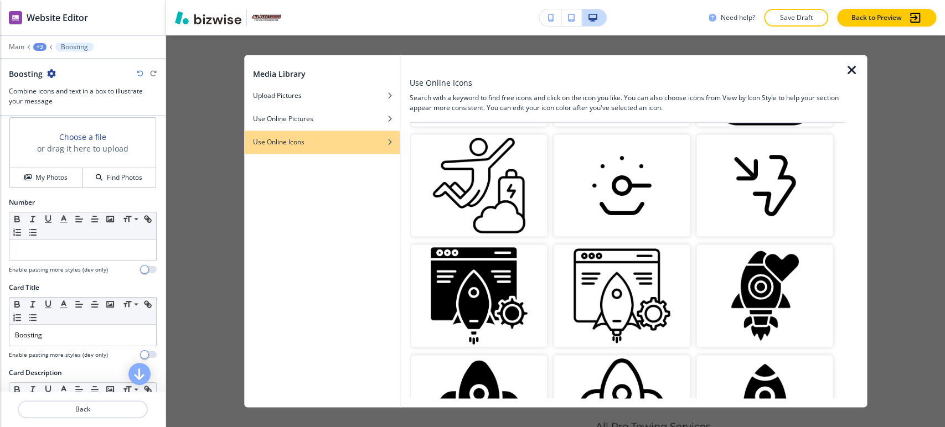
scroll to position [792, 0]
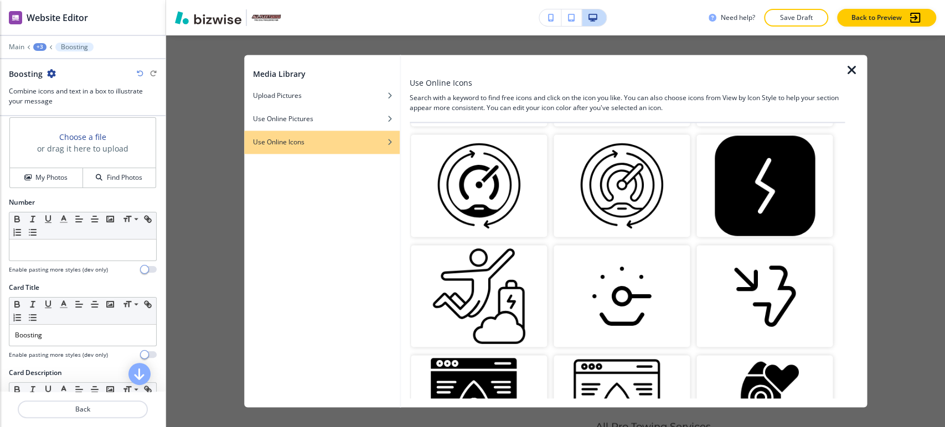
click at [853, 70] on icon "button" at bounding box center [851, 70] width 13 height 13
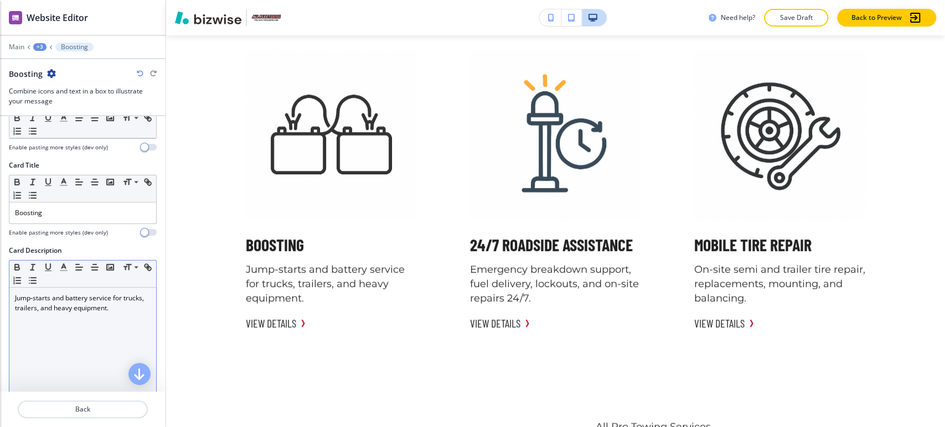
scroll to position [246, 0]
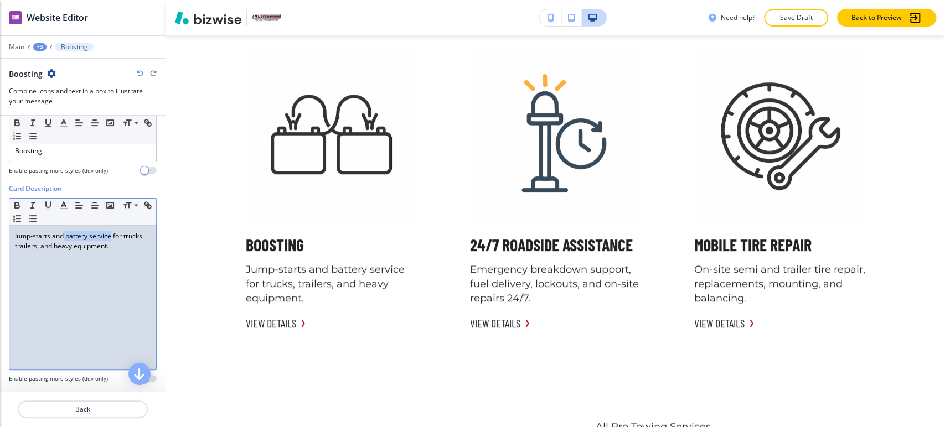
drag, startPoint x: 64, startPoint y: 237, endPoint x: 112, endPoint y: 234, distance: 47.7
click at [112, 234] on p "Jump‑starts and battery service for trucks, trailers, and heavy equipment." at bounding box center [83, 241] width 136 height 20
click at [106, 234] on p "Jump‑starts and battery service for trucks, trailers, and heavy equipment." at bounding box center [83, 241] width 136 height 20
drag, startPoint x: 113, startPoint y: 233, endPoint x: 82, endPoint y: 231, distance: 30.5
click at [65, 233] on p "Jump‑starts and battery service for trucks, trailers, and heavy equipment." at bounding box center [83, 241] width 136 height 20
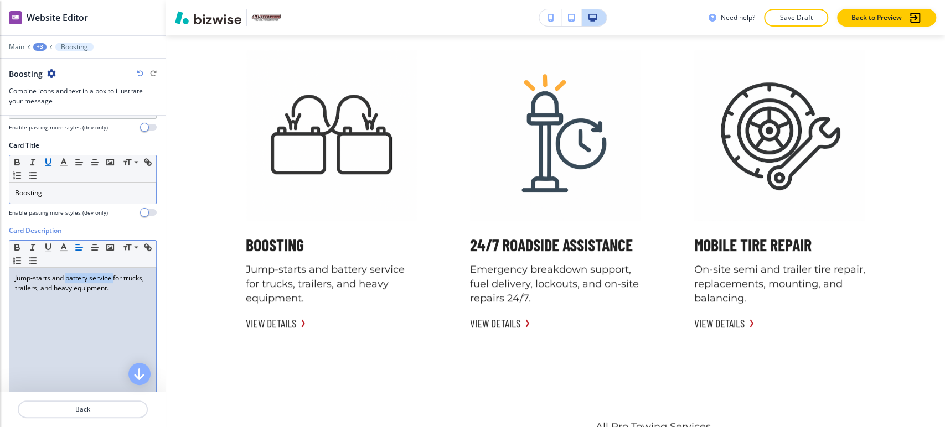
scroll to position [123, 0]
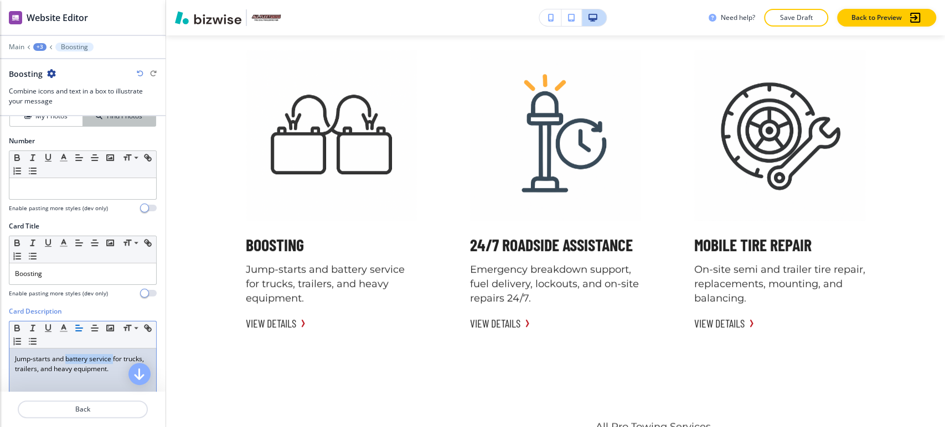
click at [92, 123] on button "Find Photos" at bounding box center [119, 116] width 72 height 19
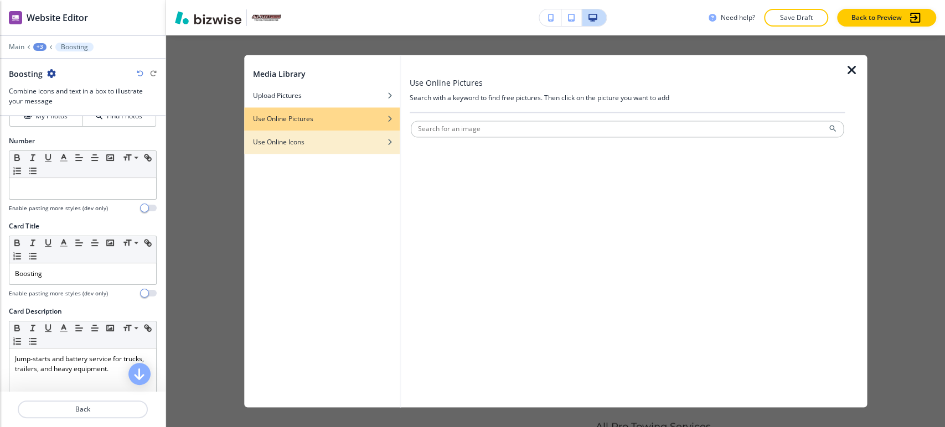
click at [375, 151] on div "button" at bounding box center [322, 150] width 156 height 7
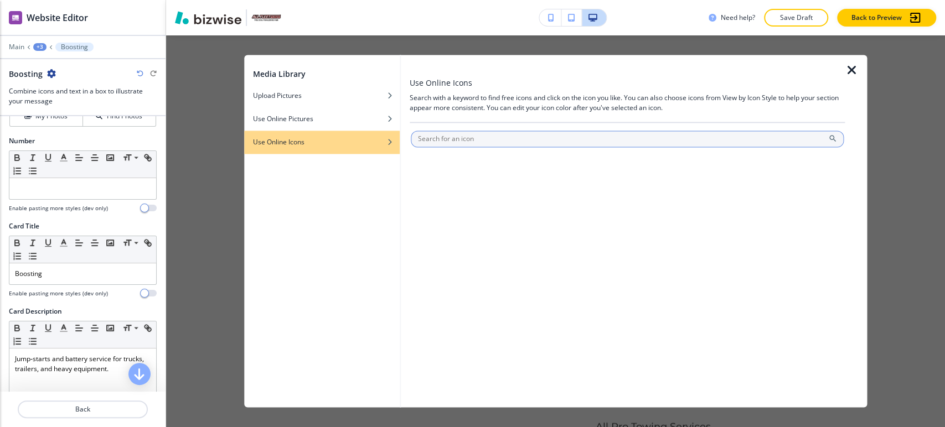
drag, startPoint x: 468, startPoint y: 147, endPoint x: 475, endPoint y: 143, distance: 8.4
click at [469, 147] on div at bounding box center [627, 150] width 433 height 7
click at [478, 139] on input "text" at bounding box center [627, 139] width 433 height 17
paste input "battery service"
type input "battery service"
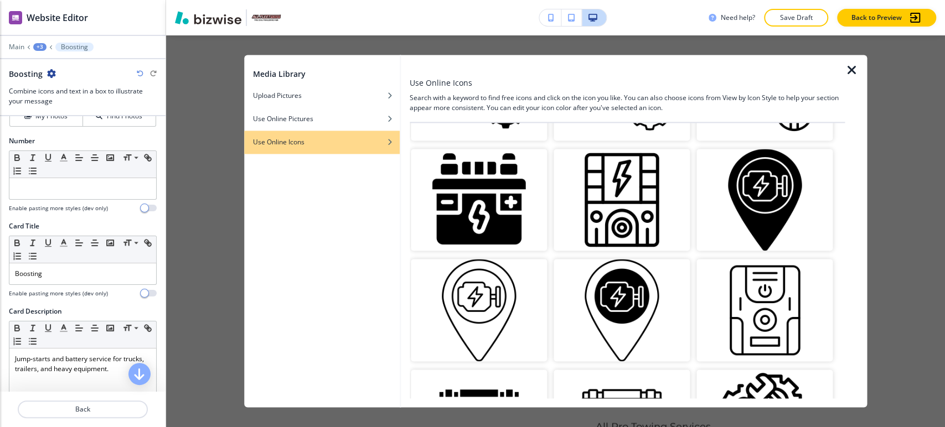
scroll to position [239, 0]
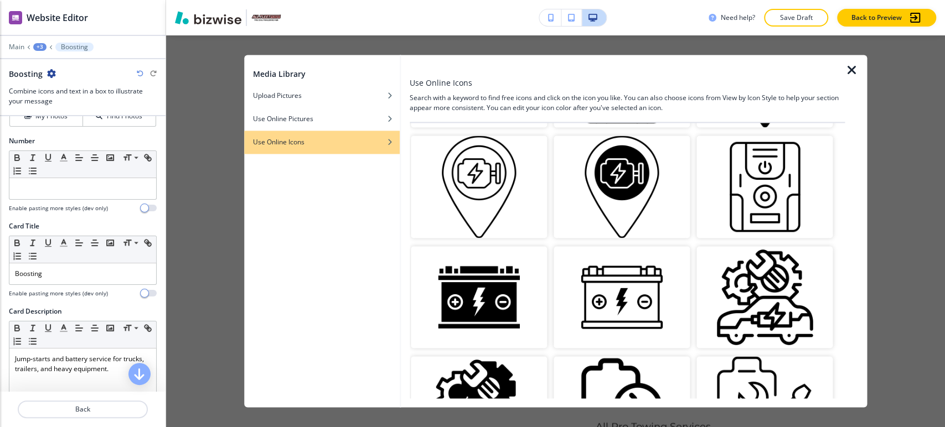
click at [620, 308] on img "button" at bounding box center [621, 297] width 136 height 102
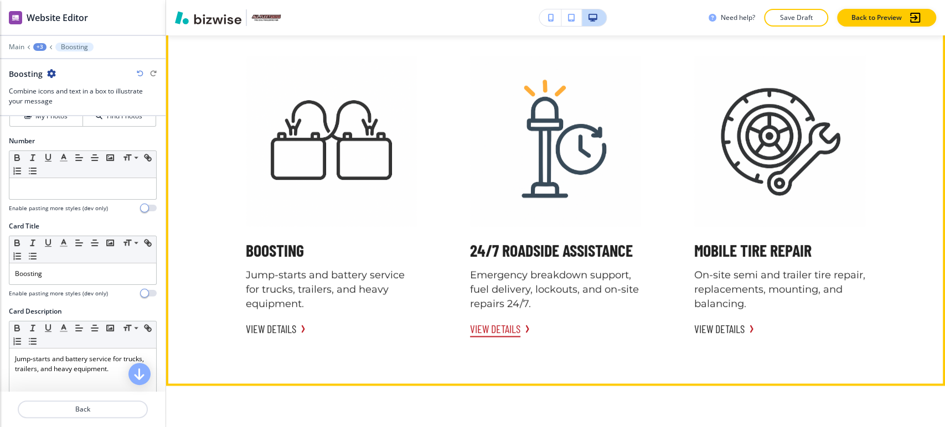
scroll to position [3993, 0]
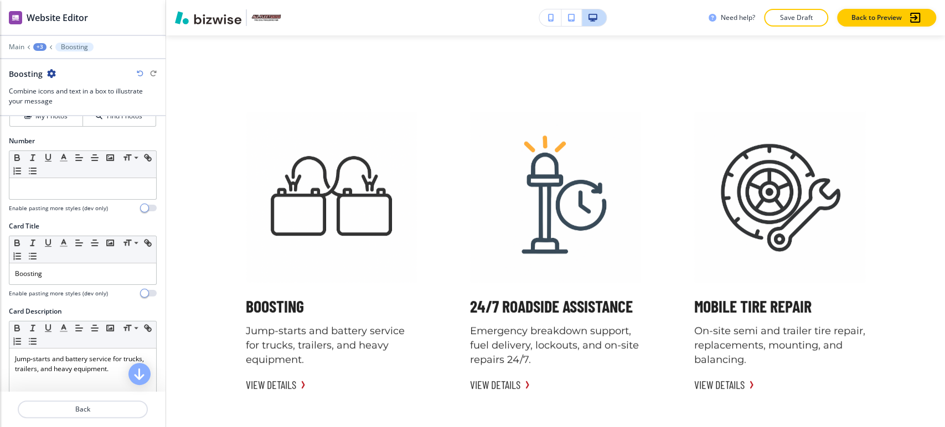
click at [37, 45] on div "+3" at bounding box center [39, 47] width 13 height 8
click at [66, 101] on p "Unmatched Quality with Satisfaction Guarantee" at bounding box center [68, 104] width 56 height 10
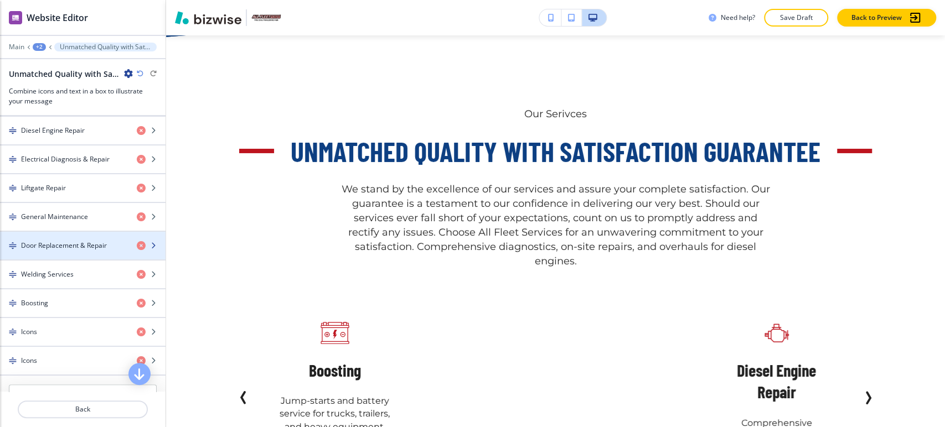
scroll to position [615, 0]
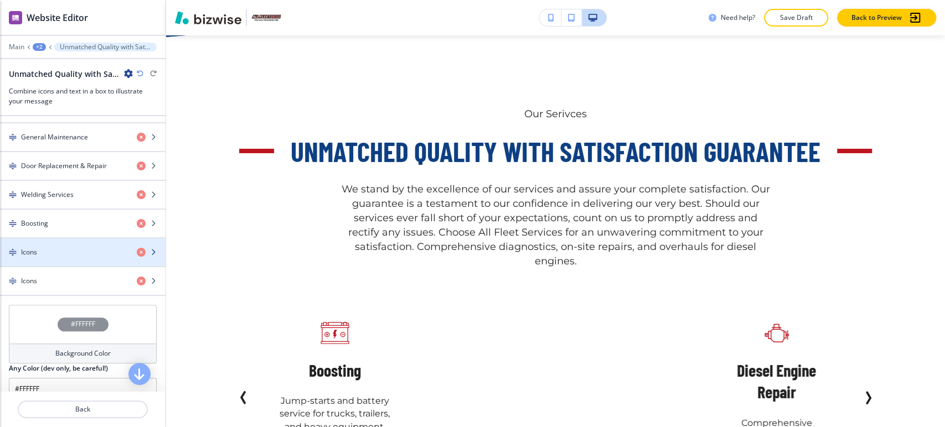
click at [72, 247] on div "Icons" at bounding box center [64, 252] width 128 height 10
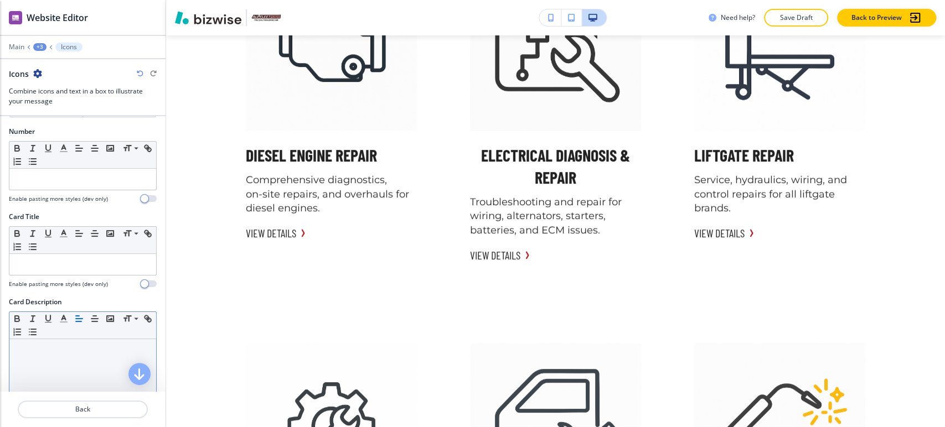
scroll to position [184, 0]
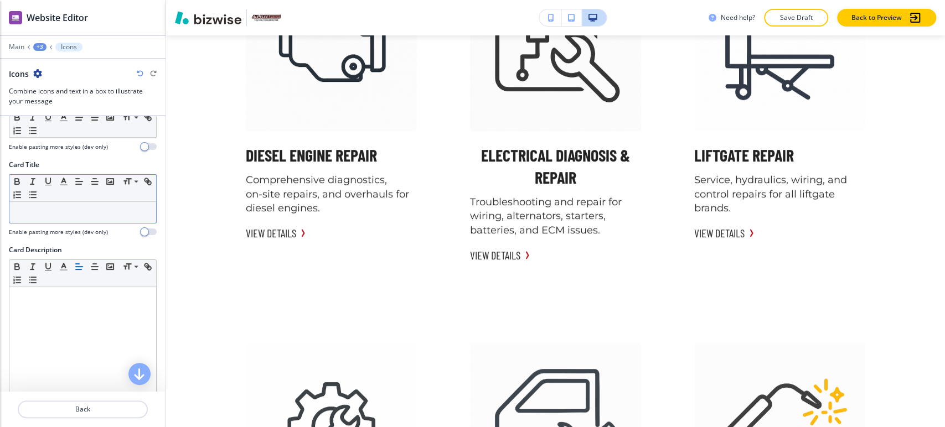
click at [82, 210] on p at bounding box center [83, 213] width 136 height 10
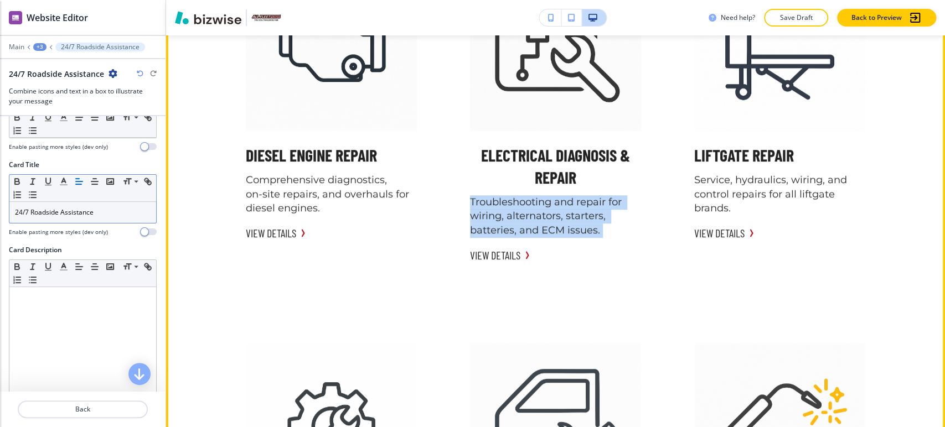
drag, startPoint x: 467, startPoint y: 200, endPoint x: 619, endPoint y: 246, distance: 159.5
click at [619, 246] on div "Electrical Diagnosis & Repair Troubleshooting and repair for wiring, alternator…" at bounding box center [556, 111] width 198 height 330
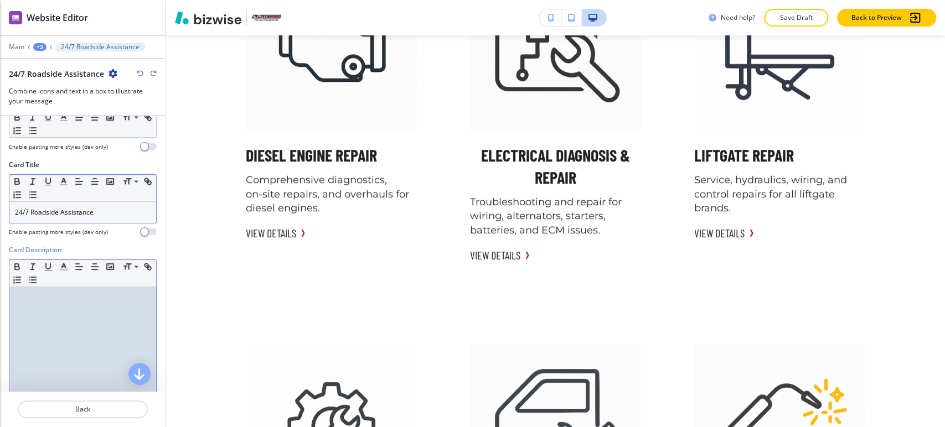
click at [75, 300] on p at bounding box center [83, 298] width 136 height 10
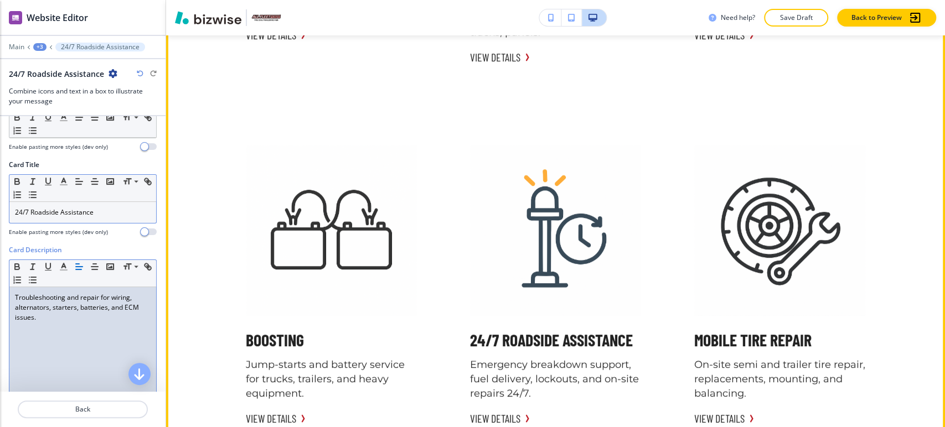
scroll to position [4055, 0]
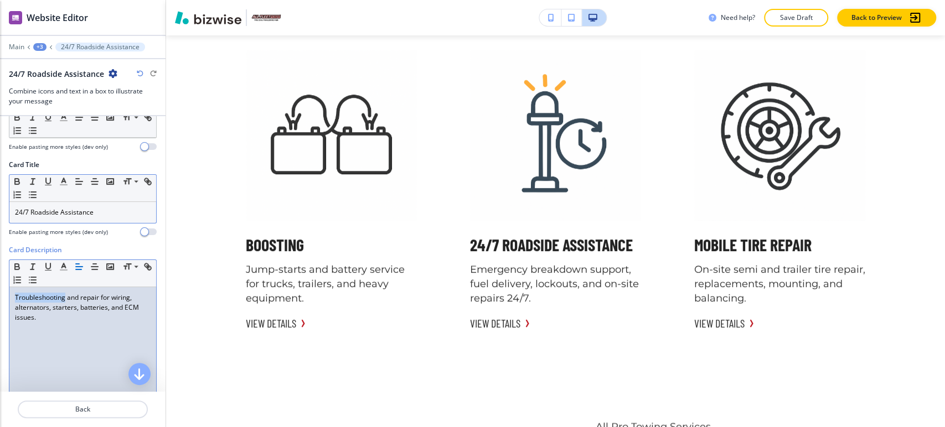
drag, startPoint x: 65, startPoint y: 295, endPoint x: 4, endPoint y: 295, distance: 60.3
click at [4, 295] on div "Card Description Small Normal Large Huge Troubleshooting and repair for wiring,…" at bounding box center [82, 349] width 165 height 208
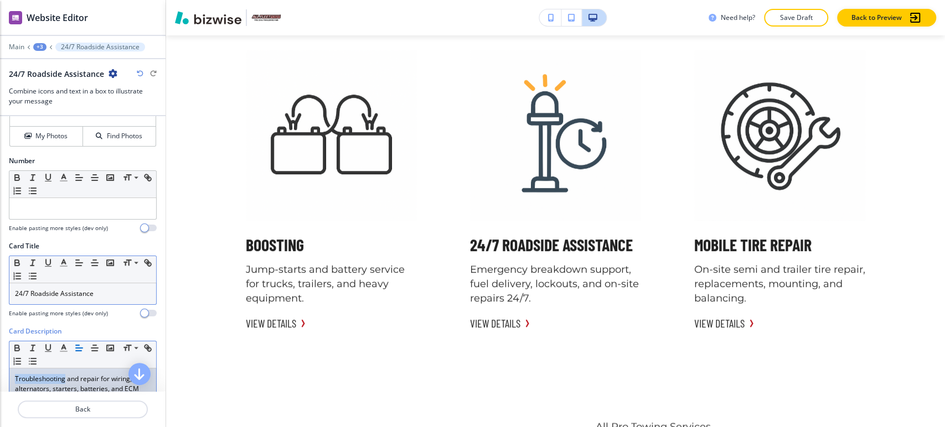
scroll to position [61, 0]
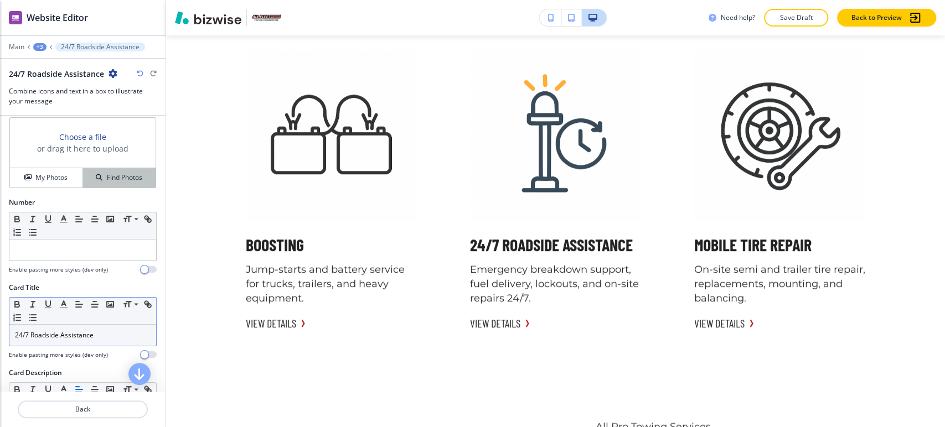
click at [95, 180] on div "Find Photos" at bounding box center [119, 178] width 72 height 10
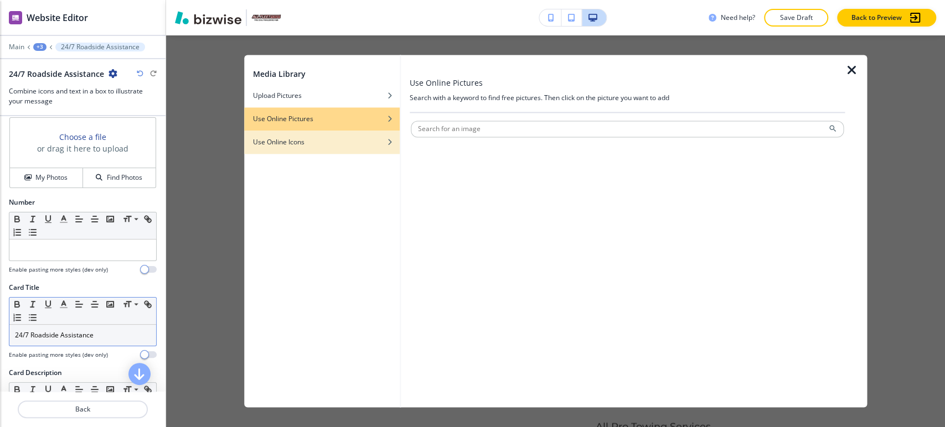
click at [378, 149] on div "button" at bounding box center [322, 150] width 156 height 7
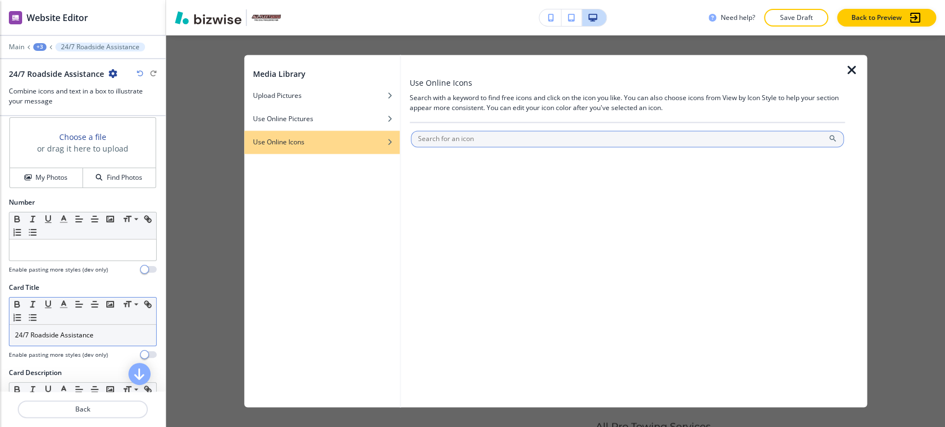
click at [441, 135] on input "text" at bounding box center [627, 139] width 433 height 17
paste input "Troubleshooting"
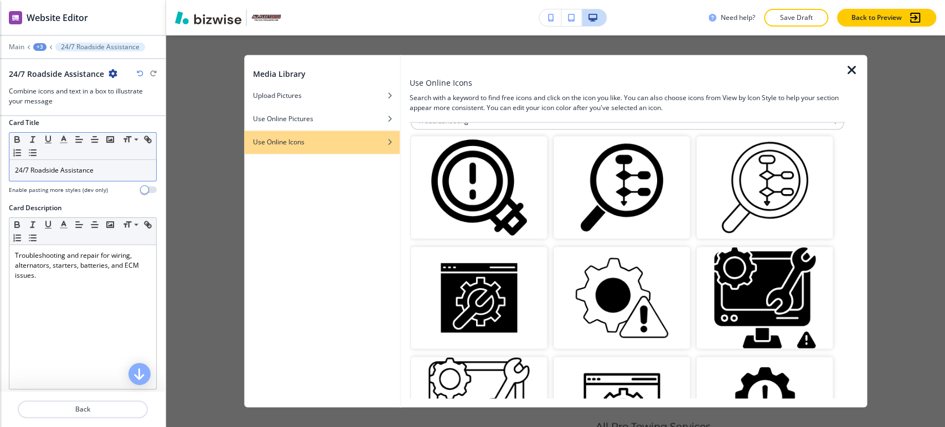
scroll to position [0, 0]
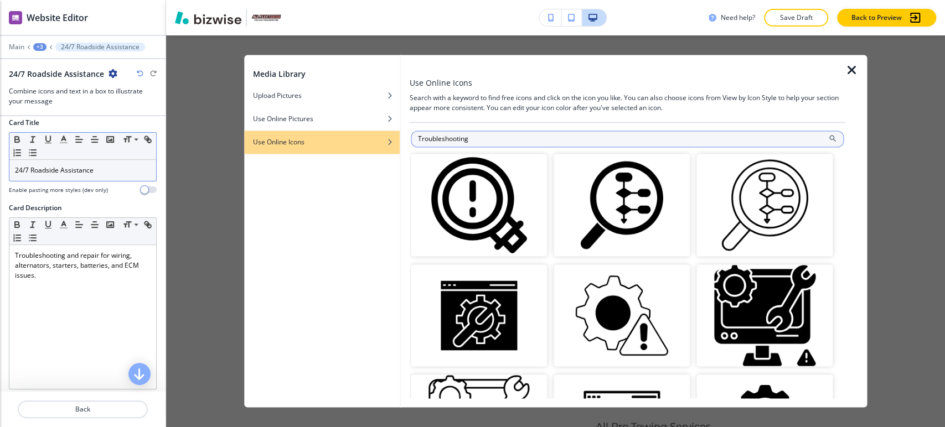
click at [495, 137] on input "Troubleshooting" at bounding box center [627, 139] width 433 height 17
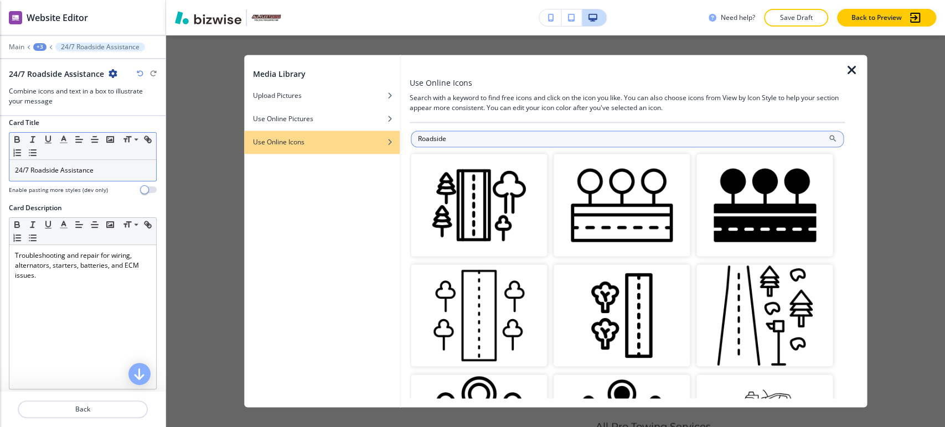
click at [483, 137] on input "Roadside" at bounding box center [627, 139] width 433 height 17
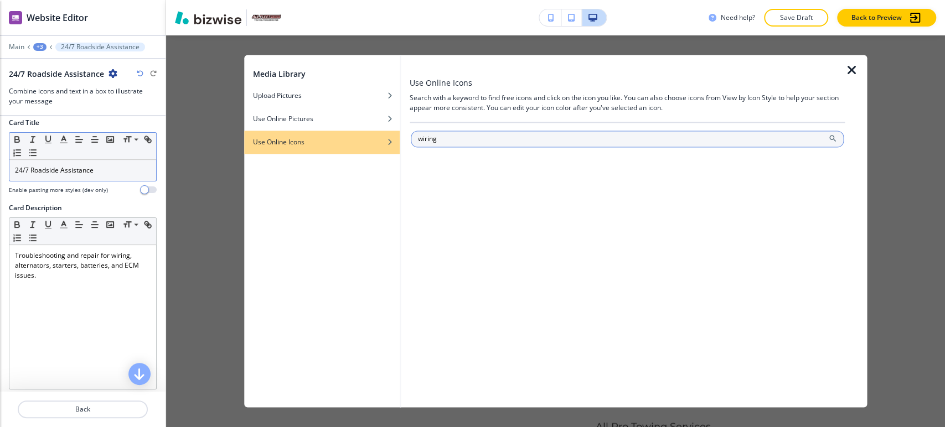
type input "wiring"
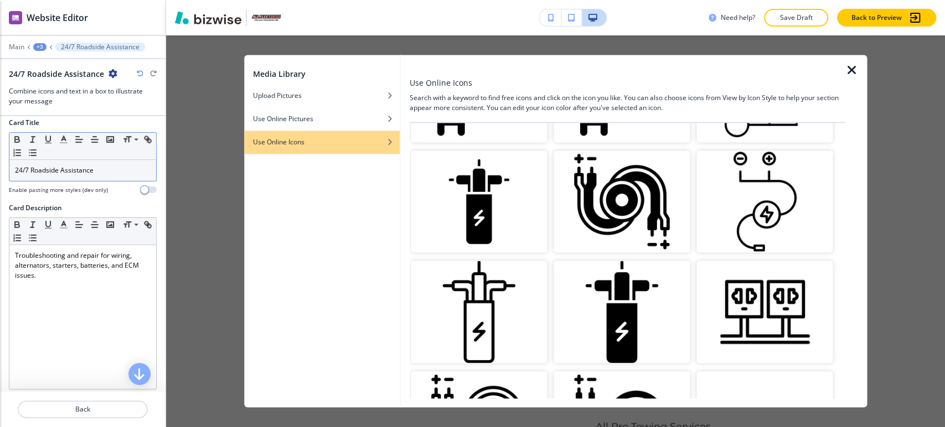
scroll to position [362, 0]
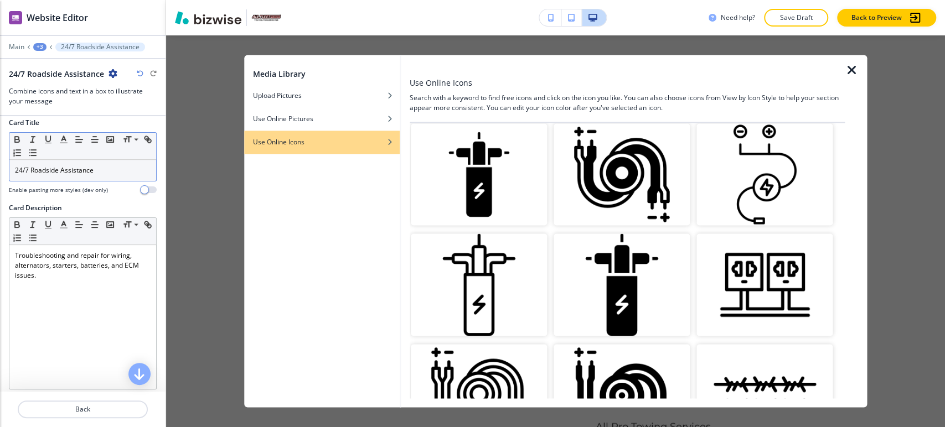
click at [490, 263] on img "button" at bounding box center [479, 285] width 136 height 102
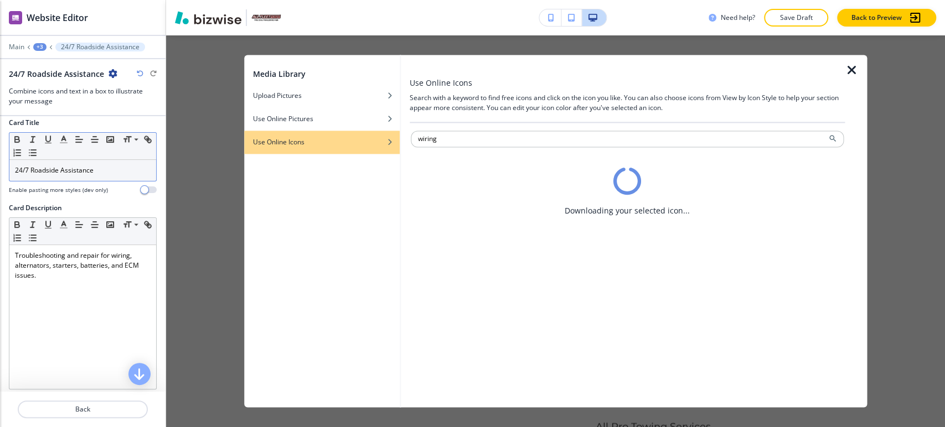
scroll to position [0, 0]
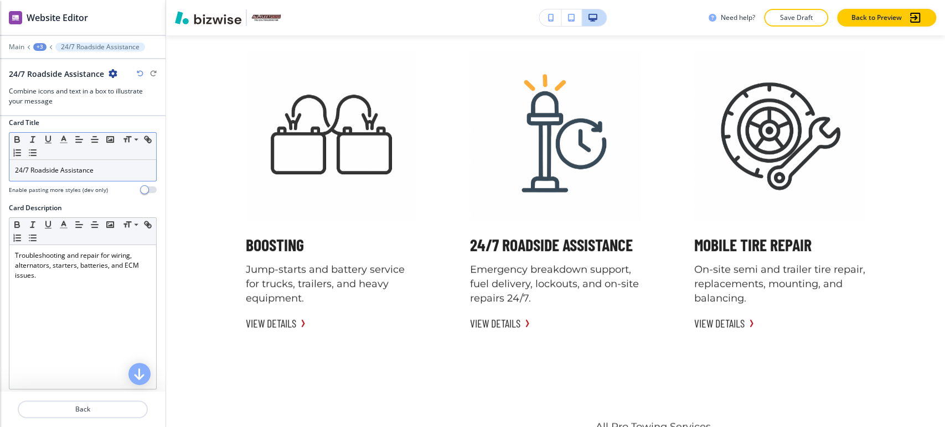
click at [38, 44] on div "+3" at bounding box center [39, 47] width 13 height 8
click at [56, 103] on p "Unmatched Quality with Satisfaction Guarantee" at bounding box center [68, 104] width 56 height 10
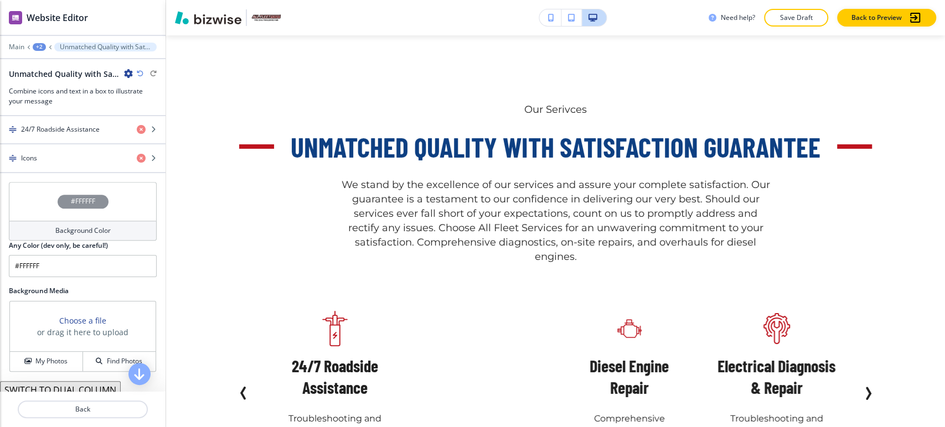
scroll to position [2517, 0]
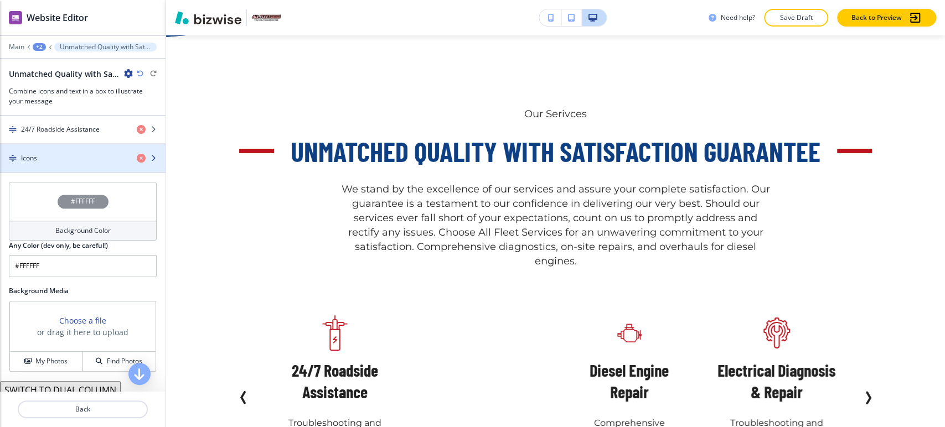
click at [79, 165] on div "button" at bounding box center [82, 167] width 165 height 9
click at [77, 165] on div "button" at bounding box center [82, 167] width 165 height 9
click at [84, 153] on div "Icons" at bounding box center [64, 158] width 128 height 10
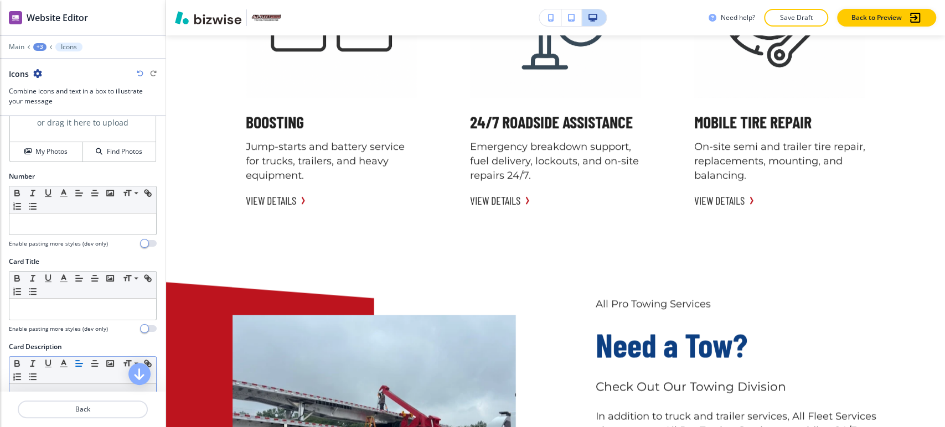
scroll to position [184, 0]
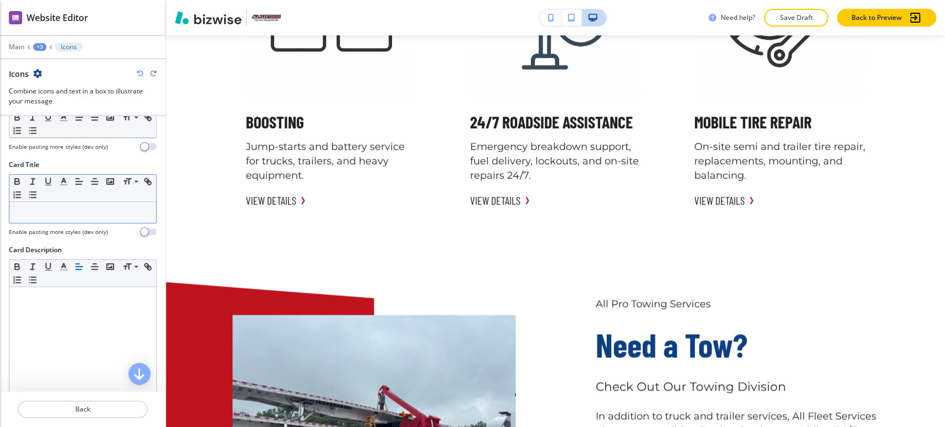
click at [69, 215] on p at bounding box center [83, 213] width 136 height 10
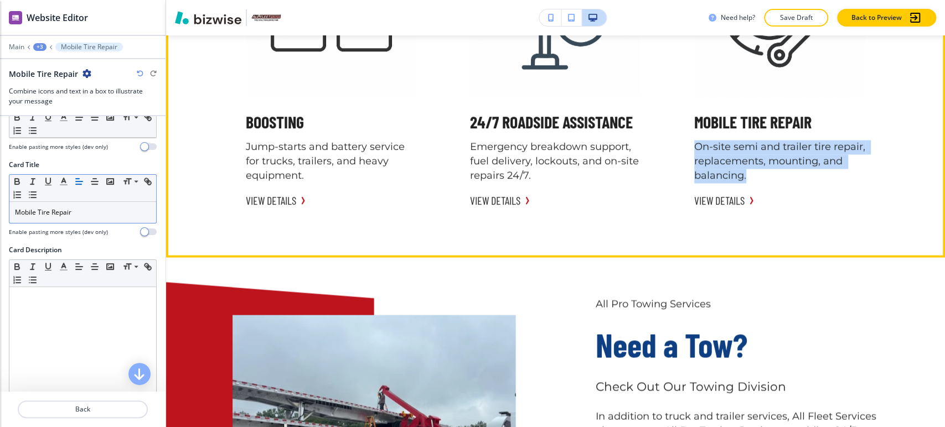
drag, startPoint x: 679, startPoint y: 141, endPoint x: 767, endPoint y: 176, distance: 94.9
click at [767, 176] on div "Mobile Tire Repair On‑site semi and trailer tire repair, replacements, mounting…" at bounding box center [780, 68] width 198 height 308
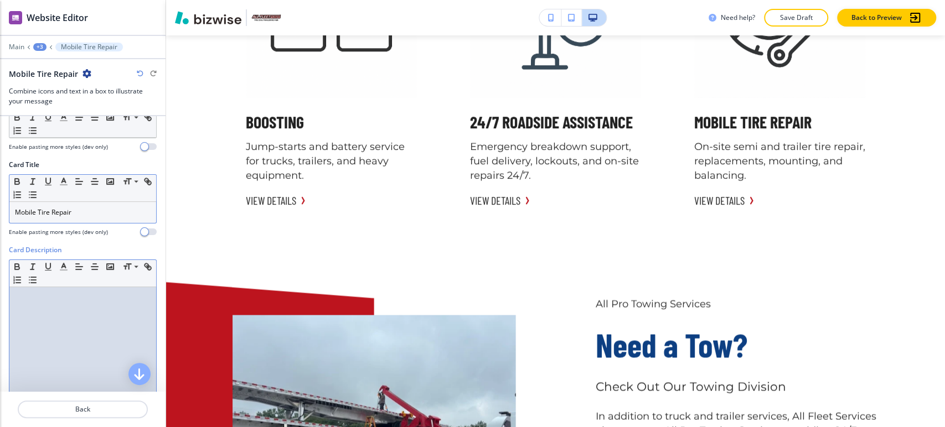
click at [96, 309] on div at bounding box center [82, 359] width 147 height 144
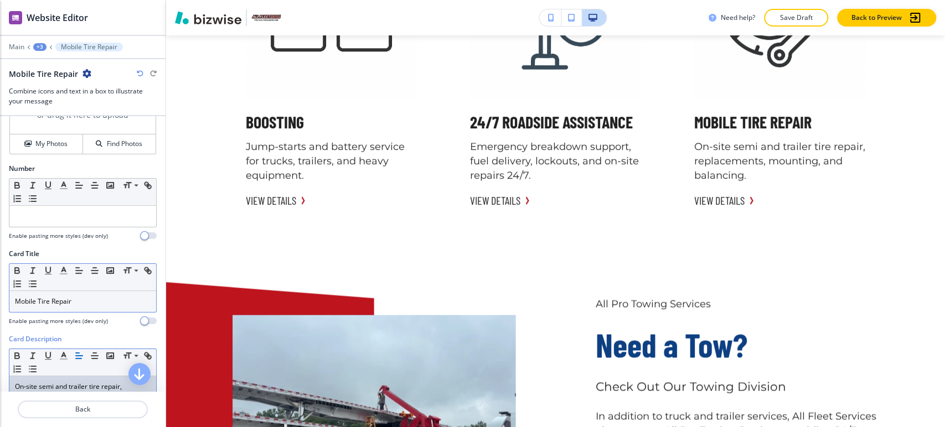
scroll to position [61, 0]
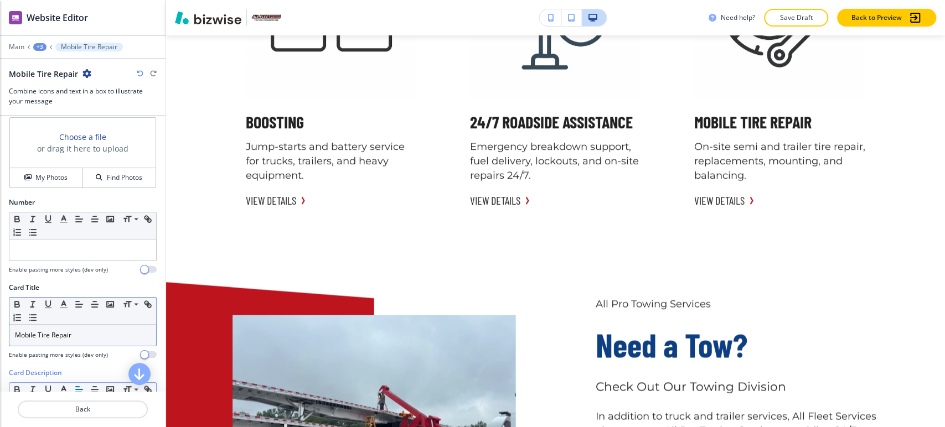
click at [90, 341] on div "Mobile Tire Repair" at bounding box center [82, 335] width 147 height 21
click at [86, 335] on p "Mobile Tire Repair" at bounding box center [83, 335] width 136 height 10
drag, startPoint x: 77, startPoint y: 335, endPoint x: 0, endPoint y: 327, distance: 77.3
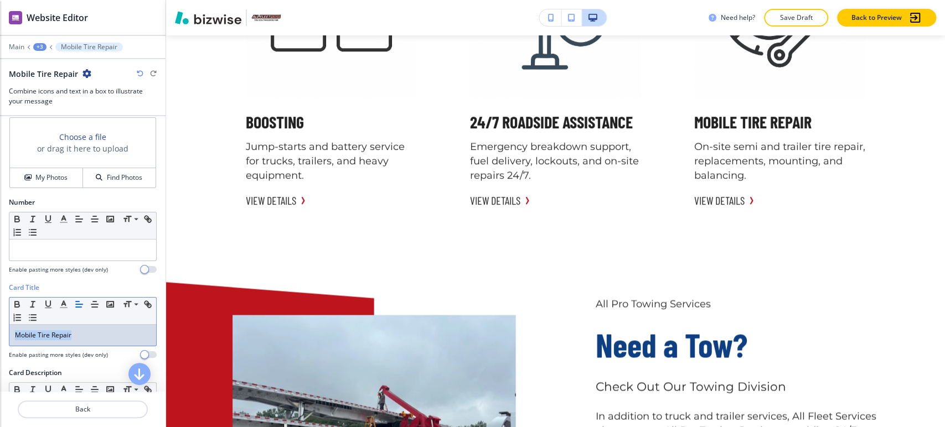
click at [0, 327] on div "Card Title Small Normal Large Huge Mobile Tire Repair Enable pasting more style…" at bounding box center [82, 325] width 165 height 85
click at [117, 182] on button "Find Photos" at bounding box center [119, 177] width 72 height 19
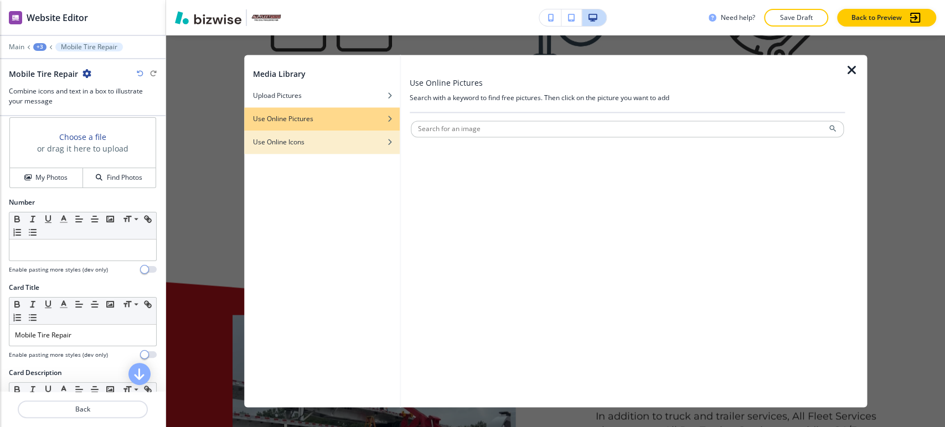
click at [307, 139] on div "Use Online Icons" at bounding box center [322, 142] width 156 height 10
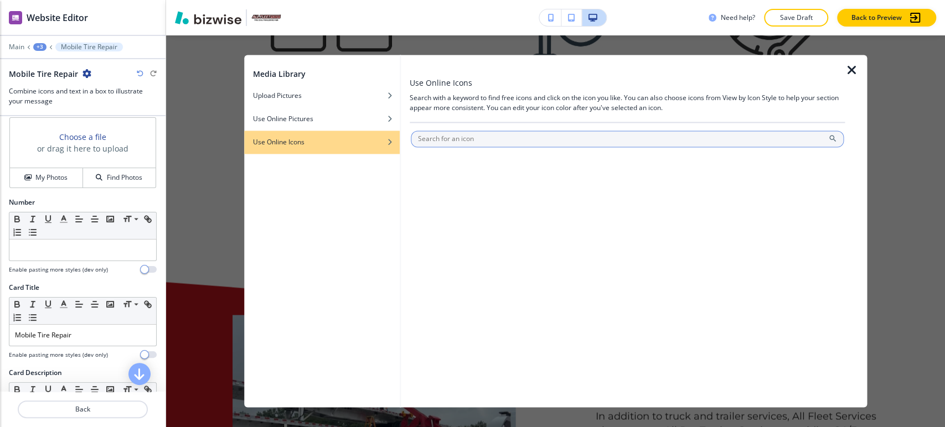
click at [443, 137] on input "text" at bounding box center [627, 139] width 433 height 17
paste input "Mobile Tire Repair"
type input "Mobile Tire Repair"
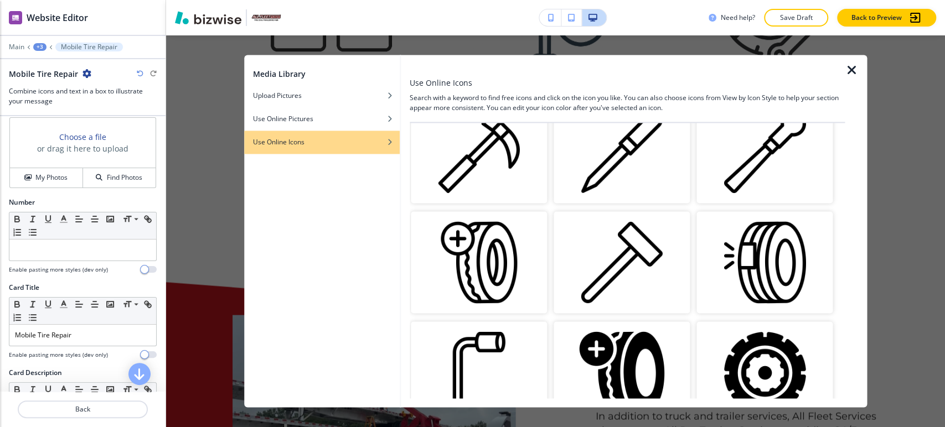
scroll to position [1161, 0]
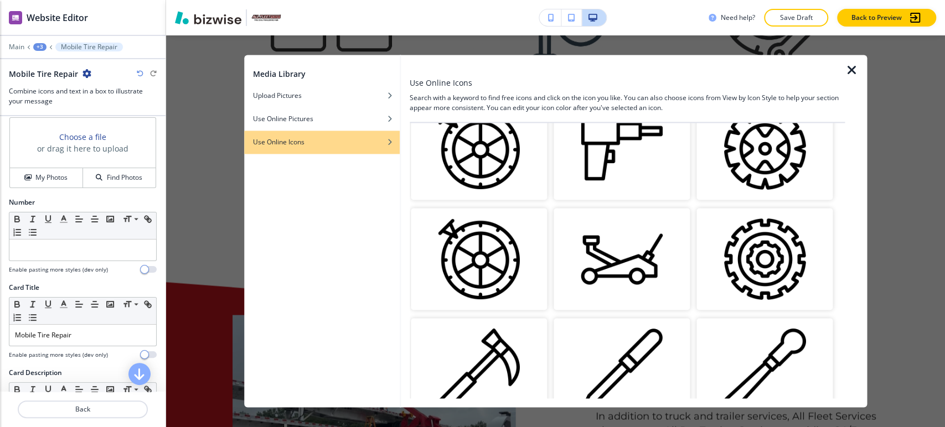
click at [766, 252] on img "button" at bounding box center [764, 259] width 136 height 102
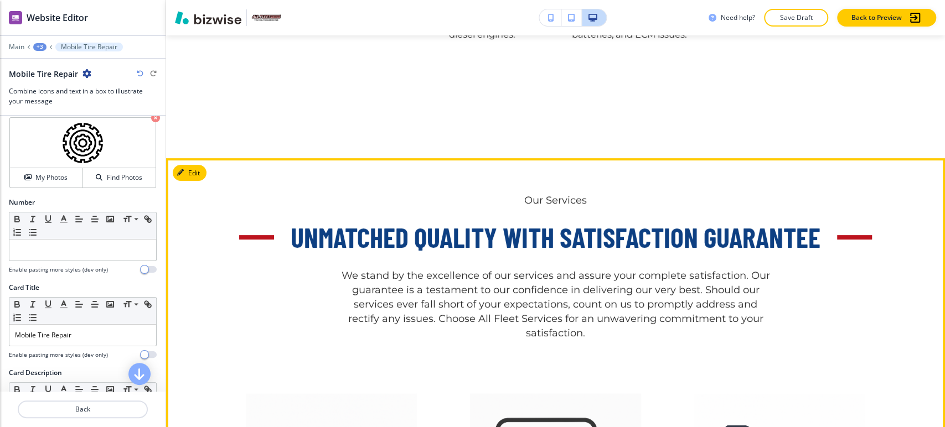
scroll to position [2887, 0]
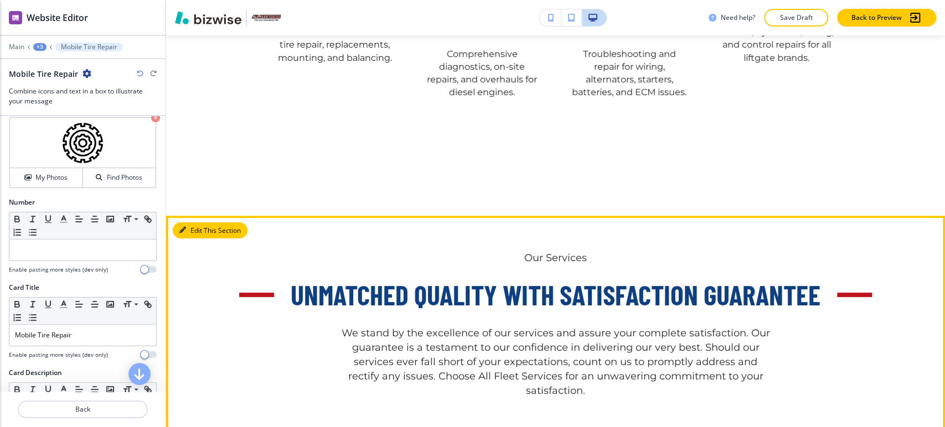
click at [195, 230] on button "Edit This Section" at bounding box center [210, 230] width 75 height 17
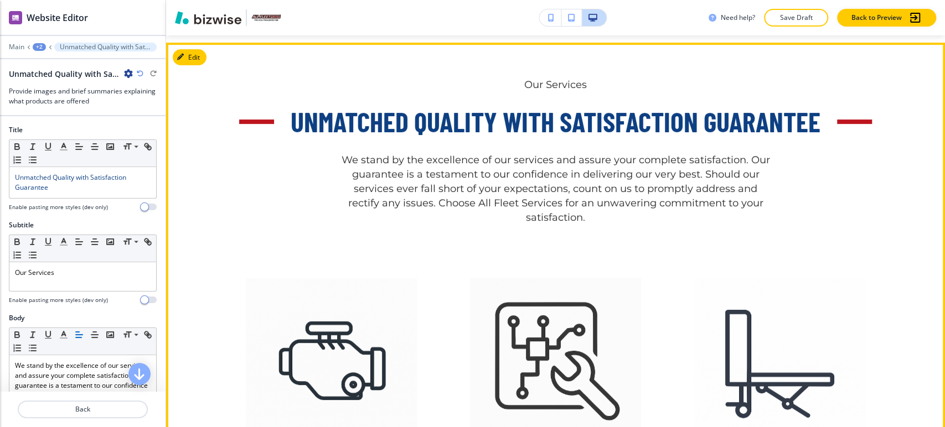
scroll to position [3065, 0]
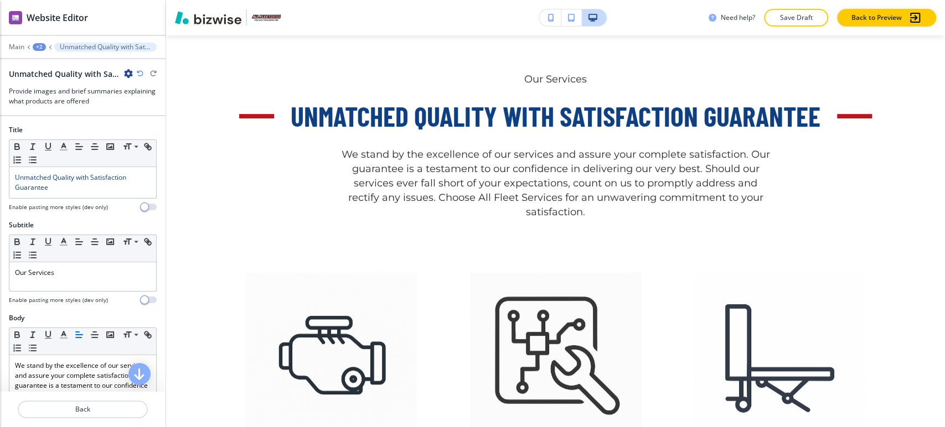
click at [130, 72] on icon "button" at bounding box center [128, 73] width 9 height 9
click at [164, 133] on p "Delete Section" at bounding box center [159, 131] width 56 height 10
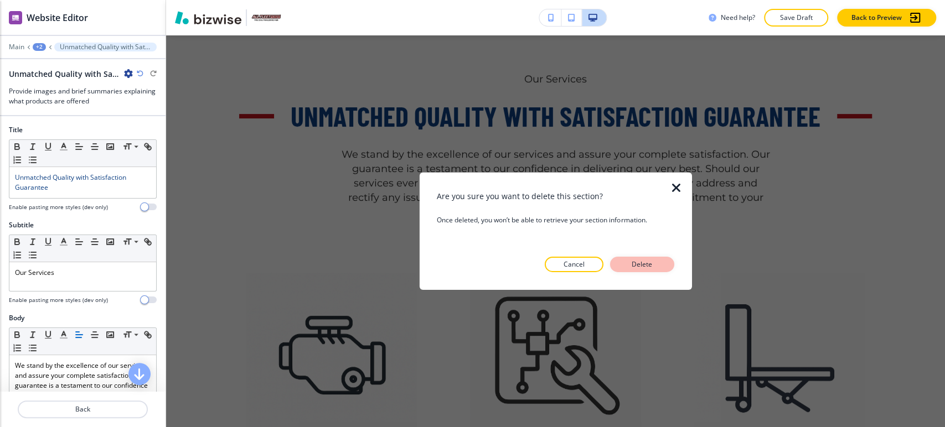
click at [657, 259] on button "Delete" at bounding box center [642, 264] width 64 height 15
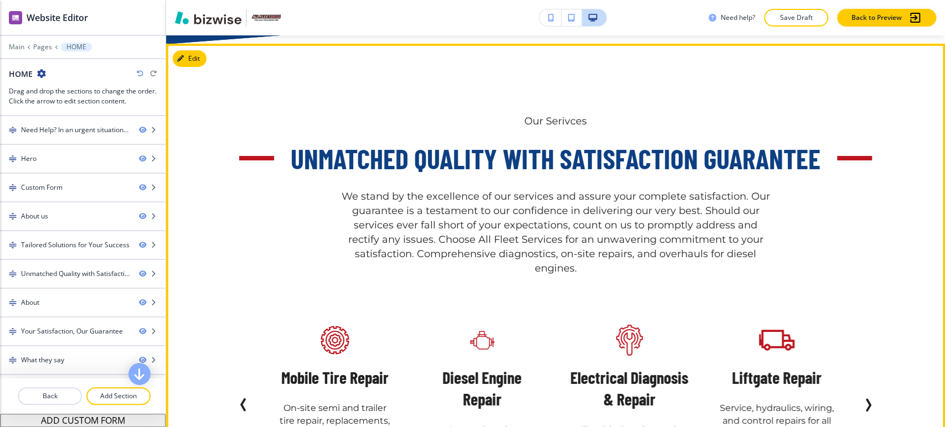
scroll to position [2451, 0]
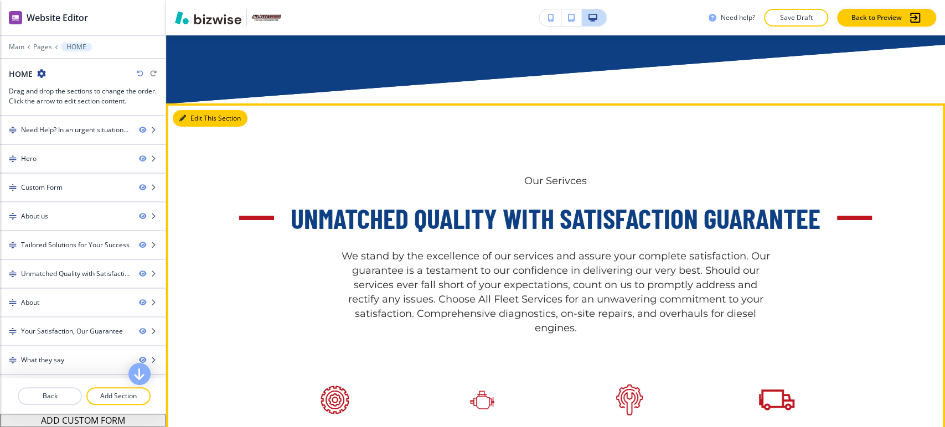
click at [195, 118] on button "Edit This Section" at bounding box center [210, 118] width 75 height 17
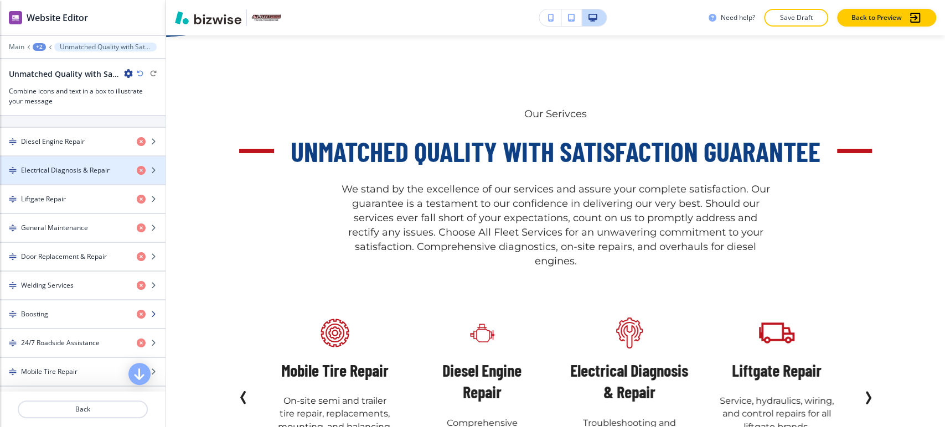
scroll to position [795, 0]
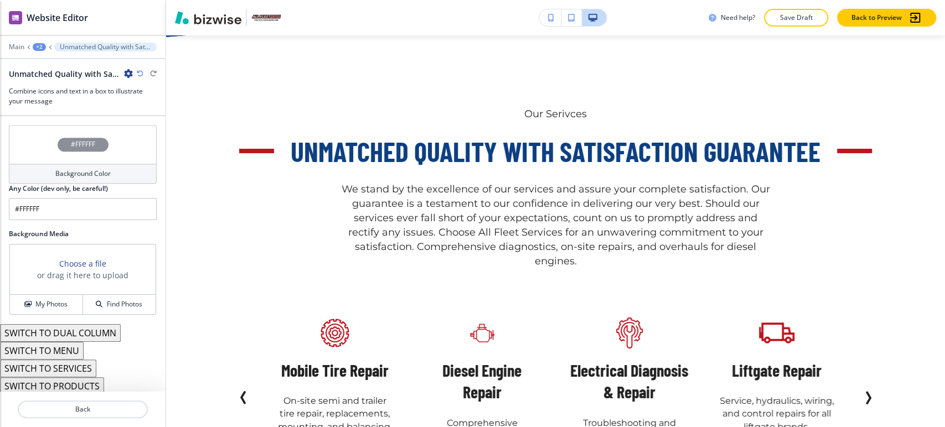
click at [84, 184] on h2 "Any Color (dev only, be careful!)" at bounding box center [58, 189] width 99 height 10
click at [85, 170] on h4 "Background Color" at bounding box center [82, 174] width 55 height 10
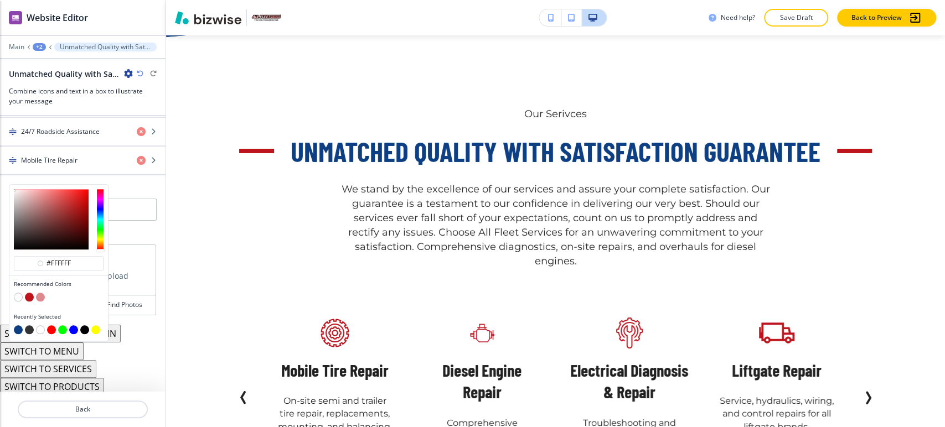
click at [42, 294] on button "button" at bounding box center [40, 297] width 9 height 9
type input "#de898e"
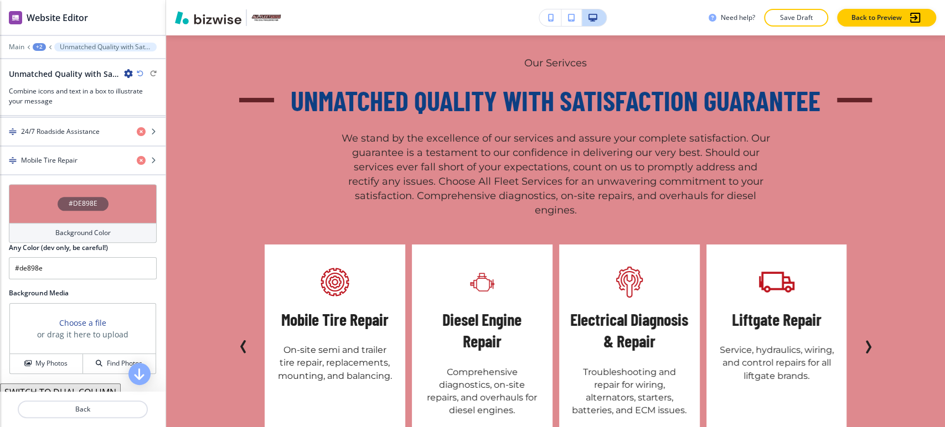
scroll to position [2579, 0]
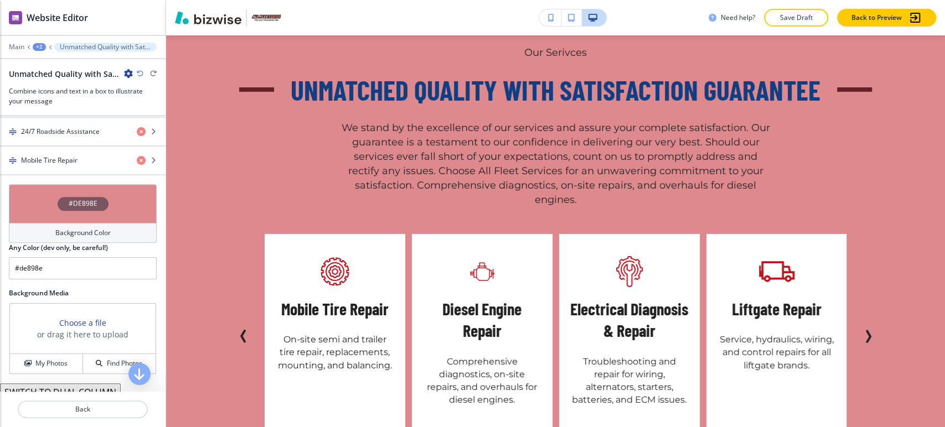
click at [87, 230] on h4 "Background Color" at bounding box center [82, 233] width 55 height 10
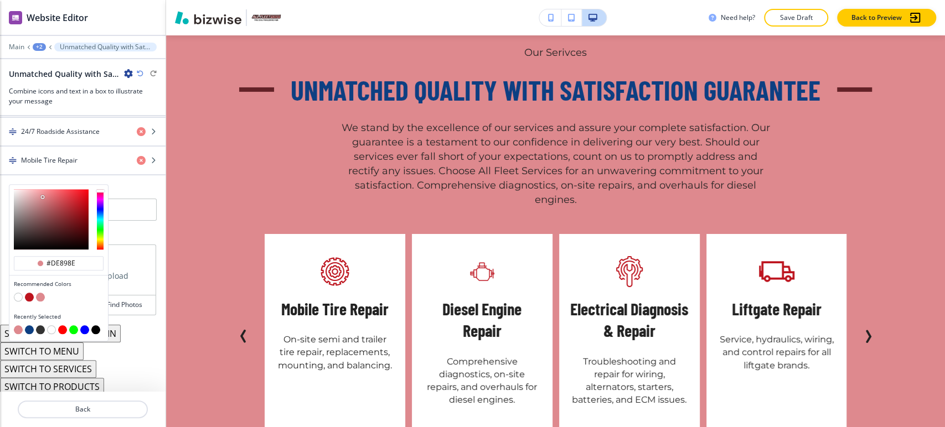
type input "#f2b8bc"
click at [32, 189] on div at bounding box center [51, 219] width 75 height 60
type input "#f2b8bc"
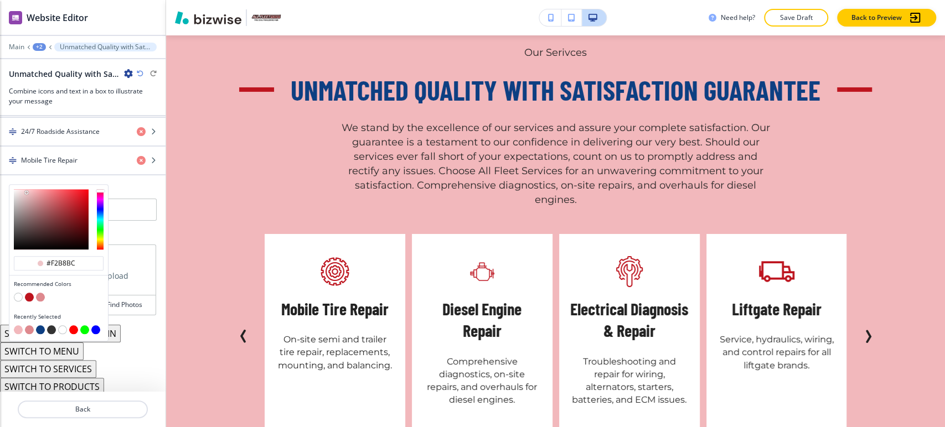
type input "#efc6c9"
click at [27, 190] on div at bounding box center [51, 219] width 75 height 60
type input "#efc6c9"
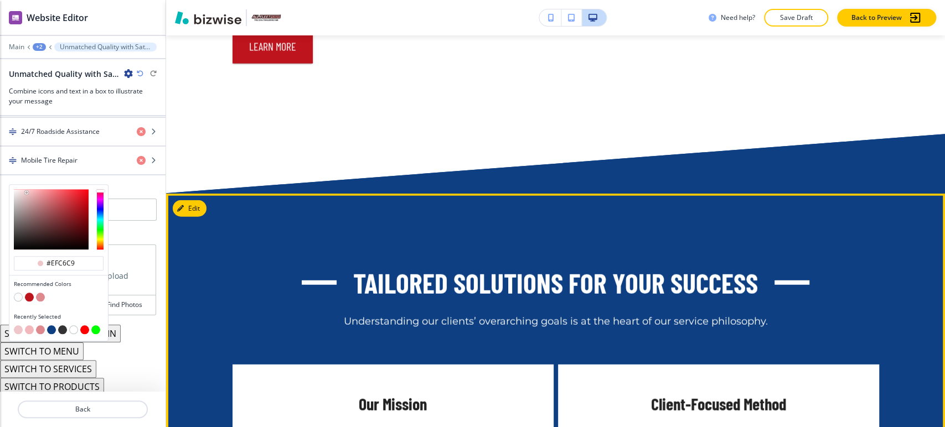
scroll to position [1841, 0]
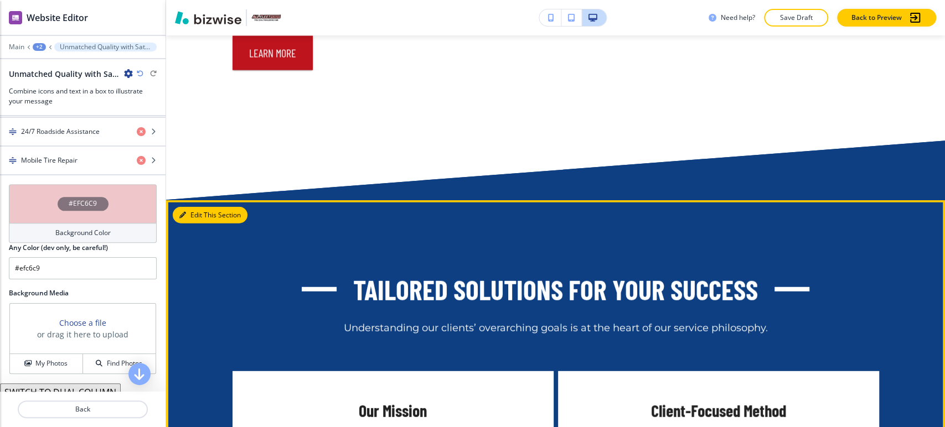
click at [193, 216] on button "Edit This Section" at bounding box center [210, 215] width 75 height 17
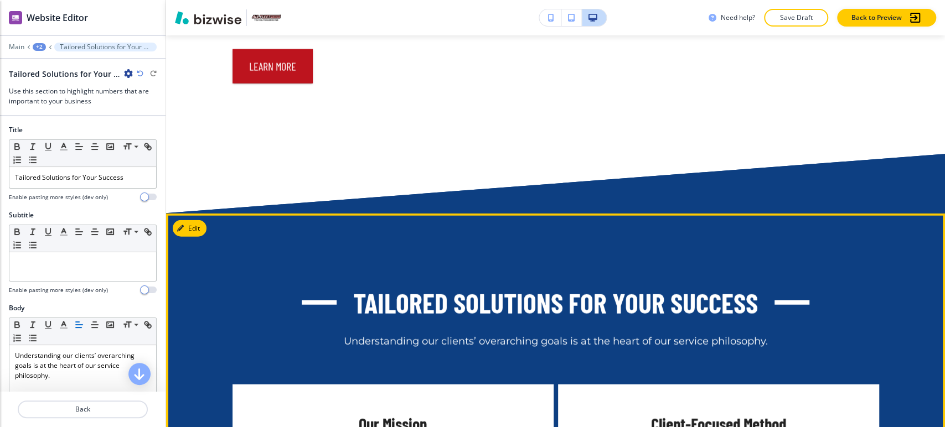
scroll to position [1821, 0]
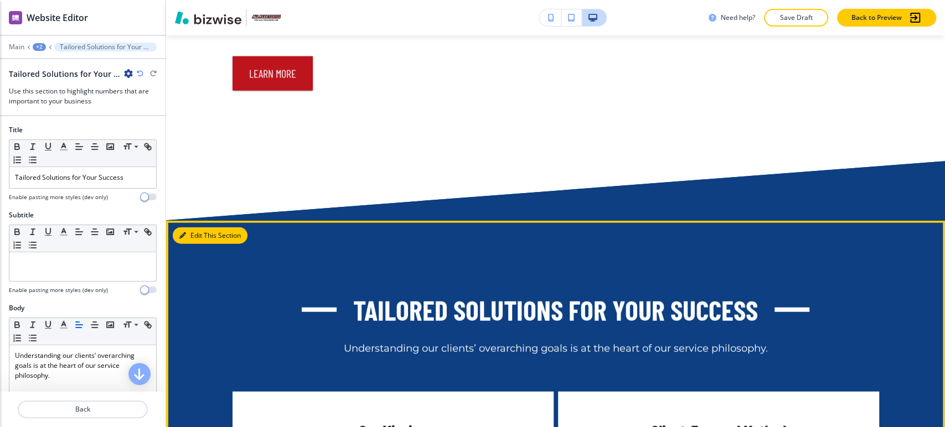
click at [190, 232] on button "Edit This Section" at bounding box center [210, 235] width 75 height 17
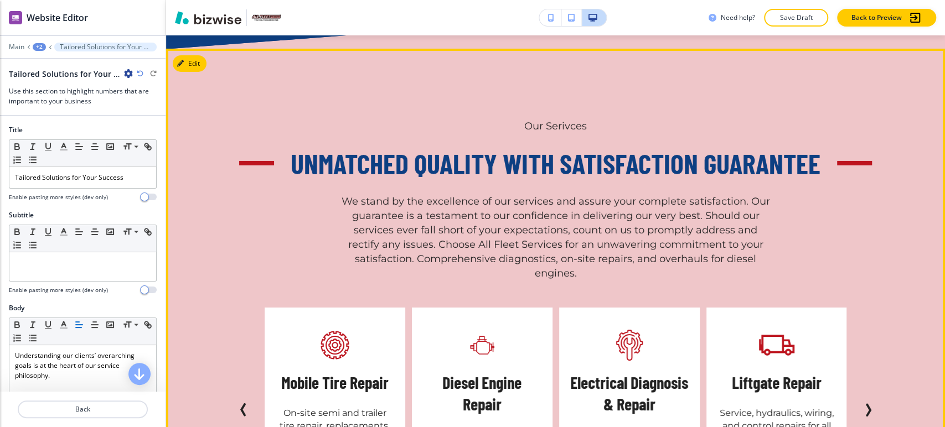
scroll to position [2251, 0]
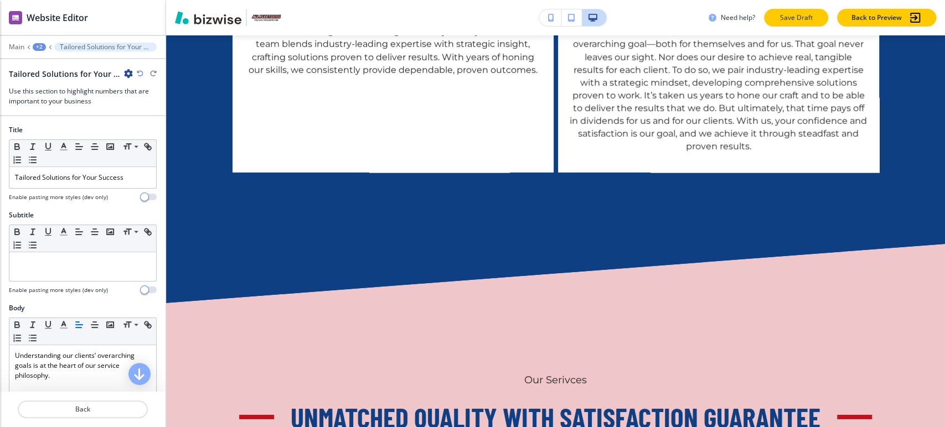
click at [785, 17] on p "Save Draft" at bounding box center [795, 18] width 35 height 10
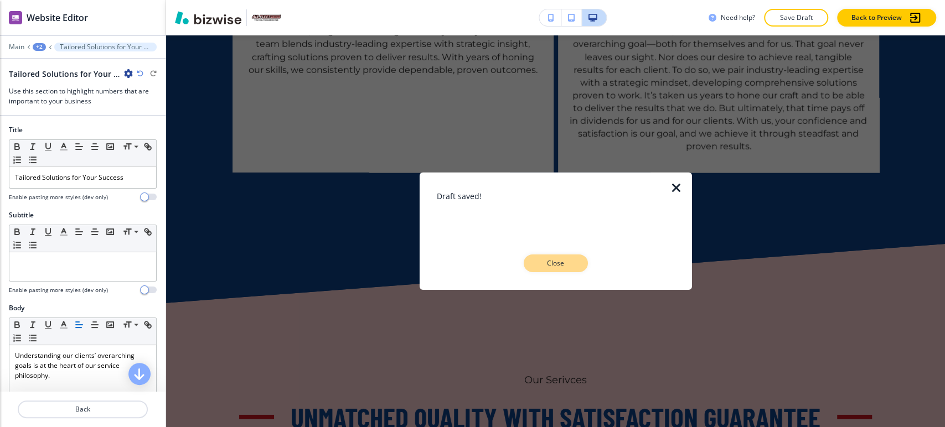
click at [568, 262] on p "Close" at bounding box center [555, 263] width 35 height 10
